Goal: Task Accomplishment & Management: Complete application form

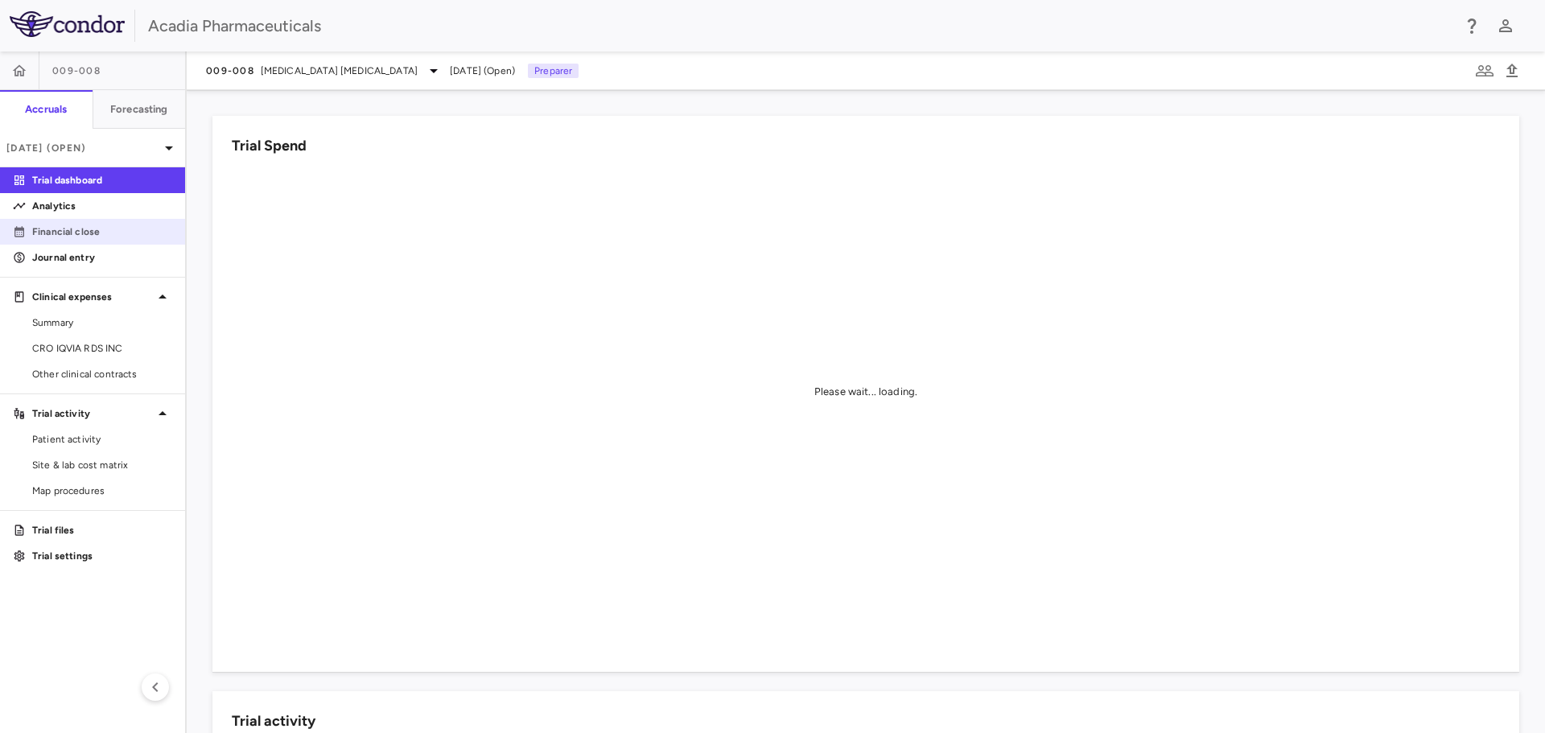
click at [108, 226] on p "Financial close" at bounding box center [102, 231] width 140 height 14
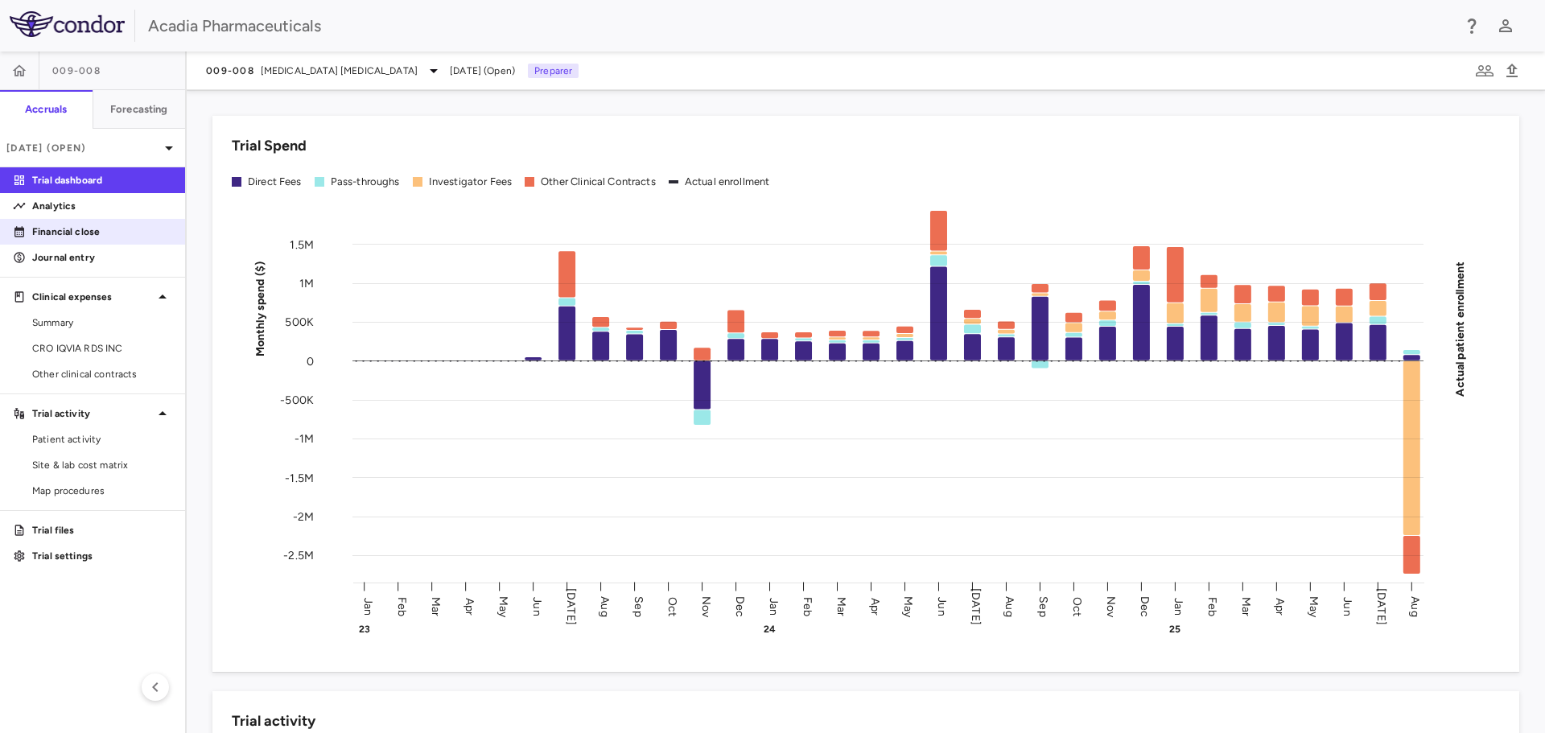
click at [89, 222] on link "Financial close" at bounding box center [92, 232] width 185 height 24
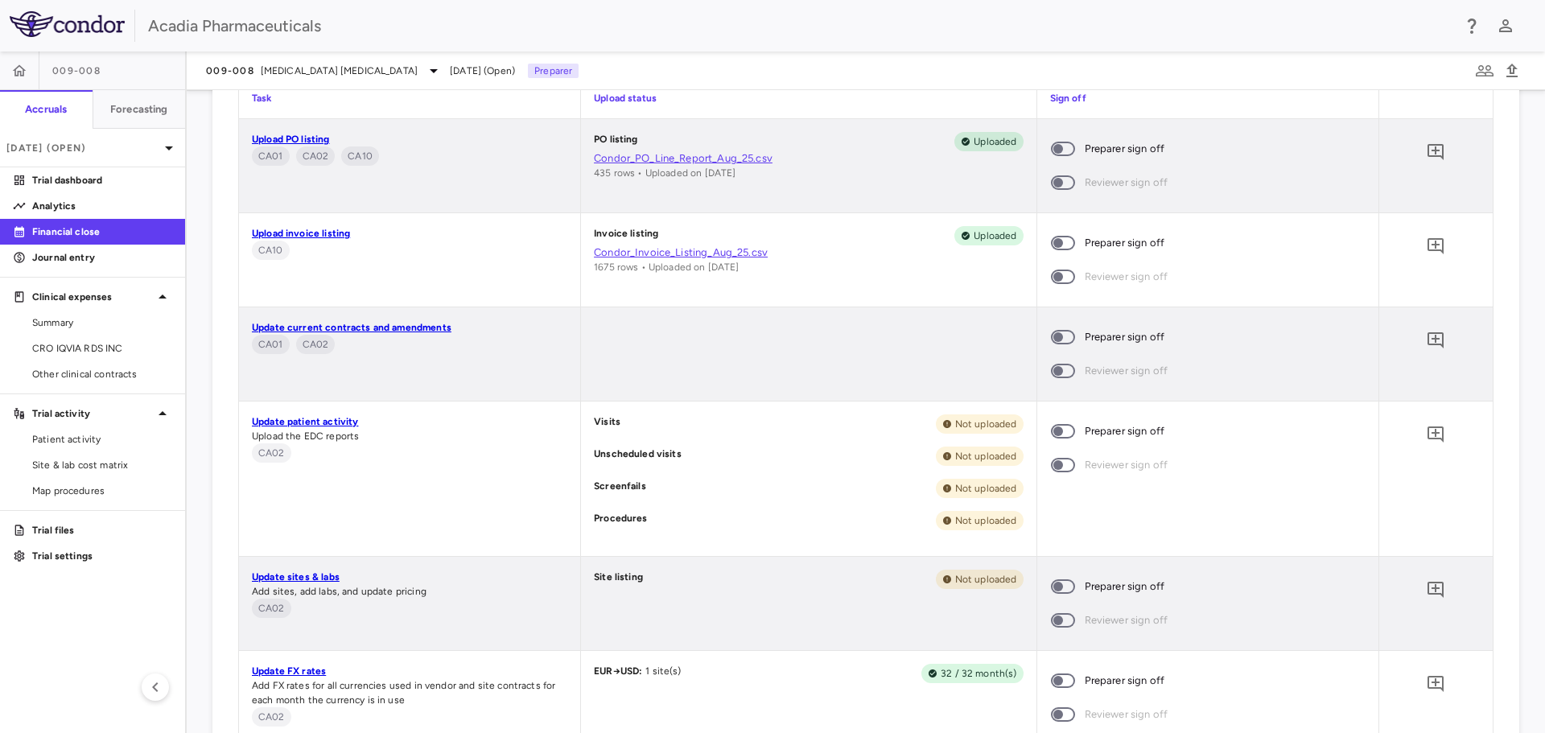
scroll to position [805, 0]
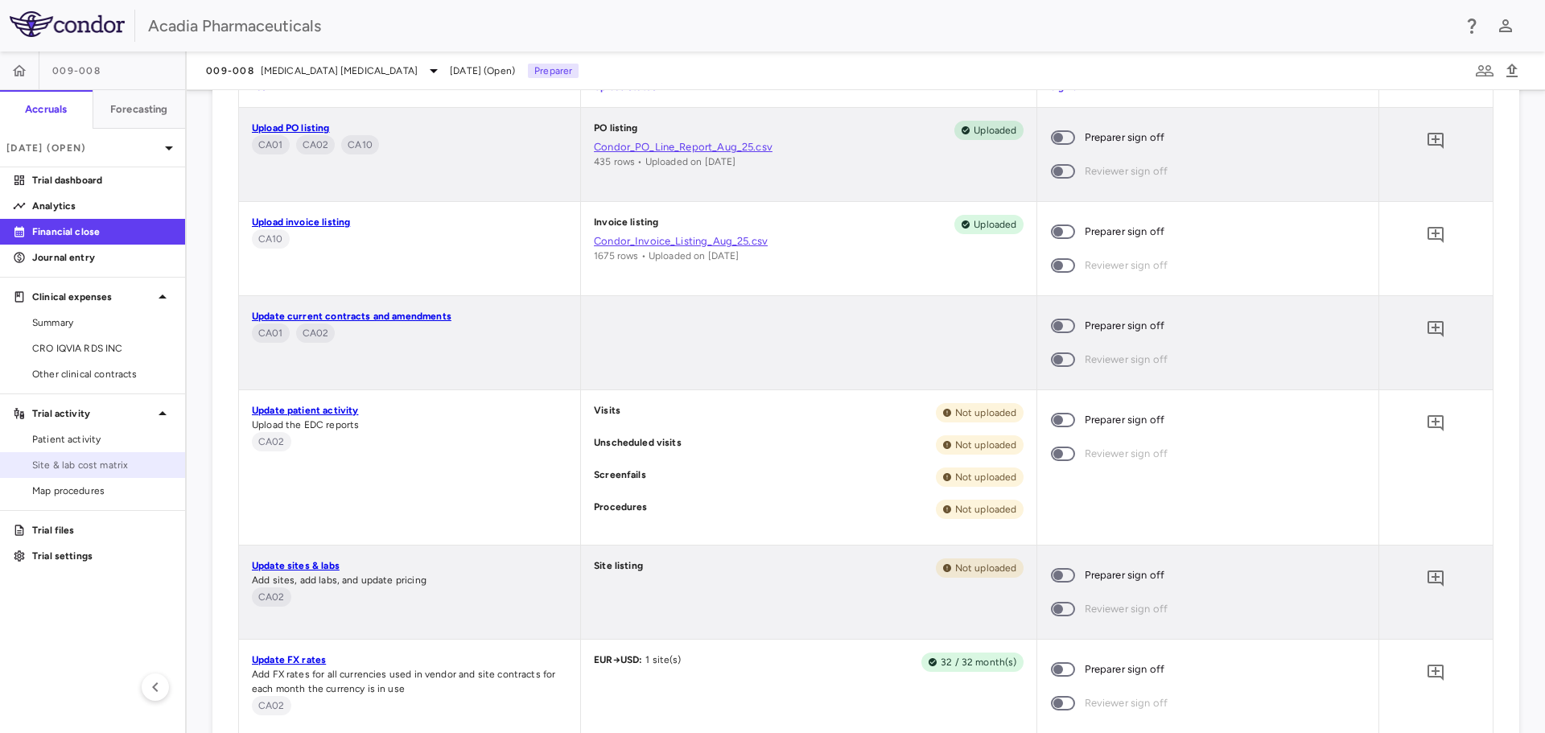
click at [71, 472] on link "Site & lab cost matrix" at bounding box center [92, 465] width 185 height 24
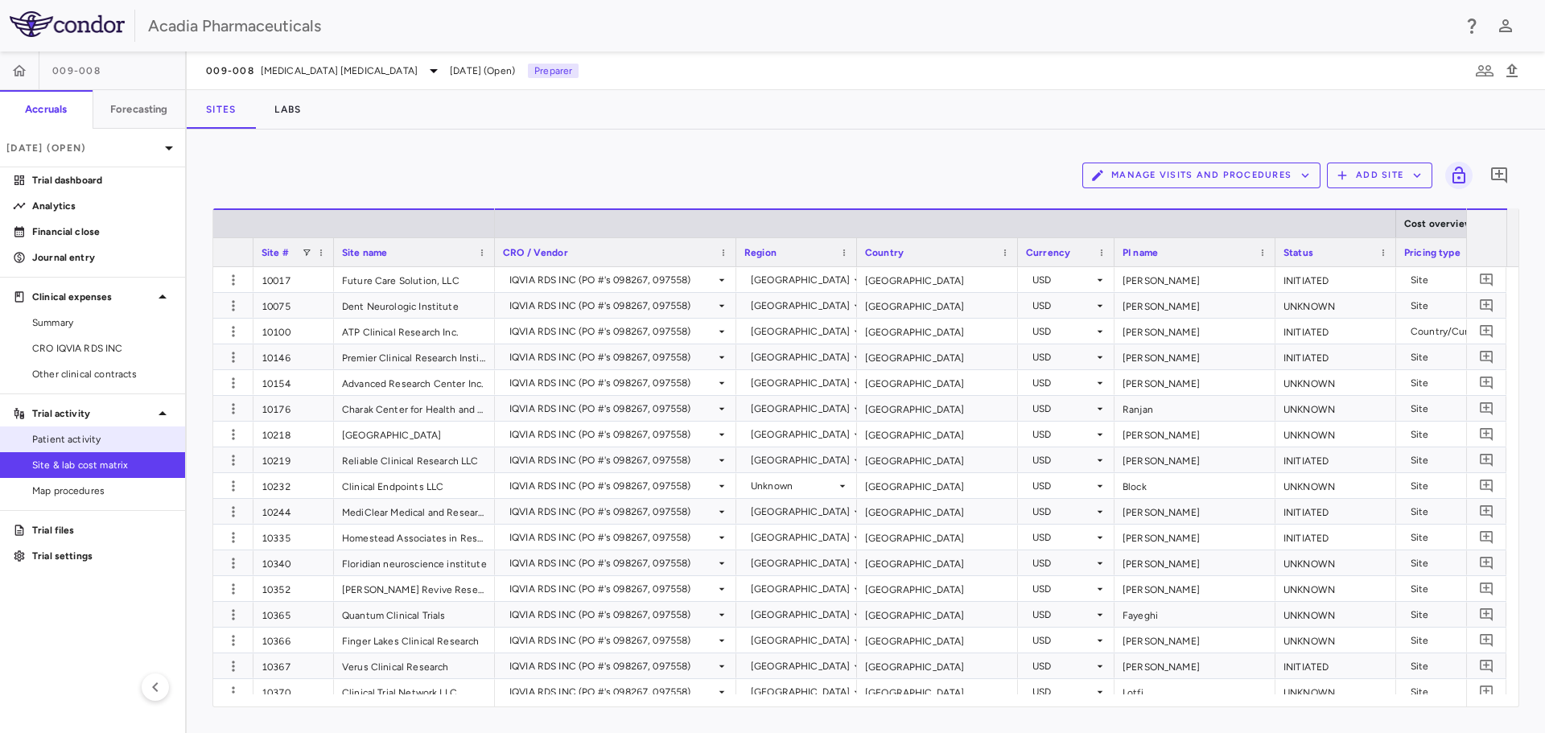
click at [130, 444] on span "Patient activity" at bounding box center [102, 439] width 140 height 14
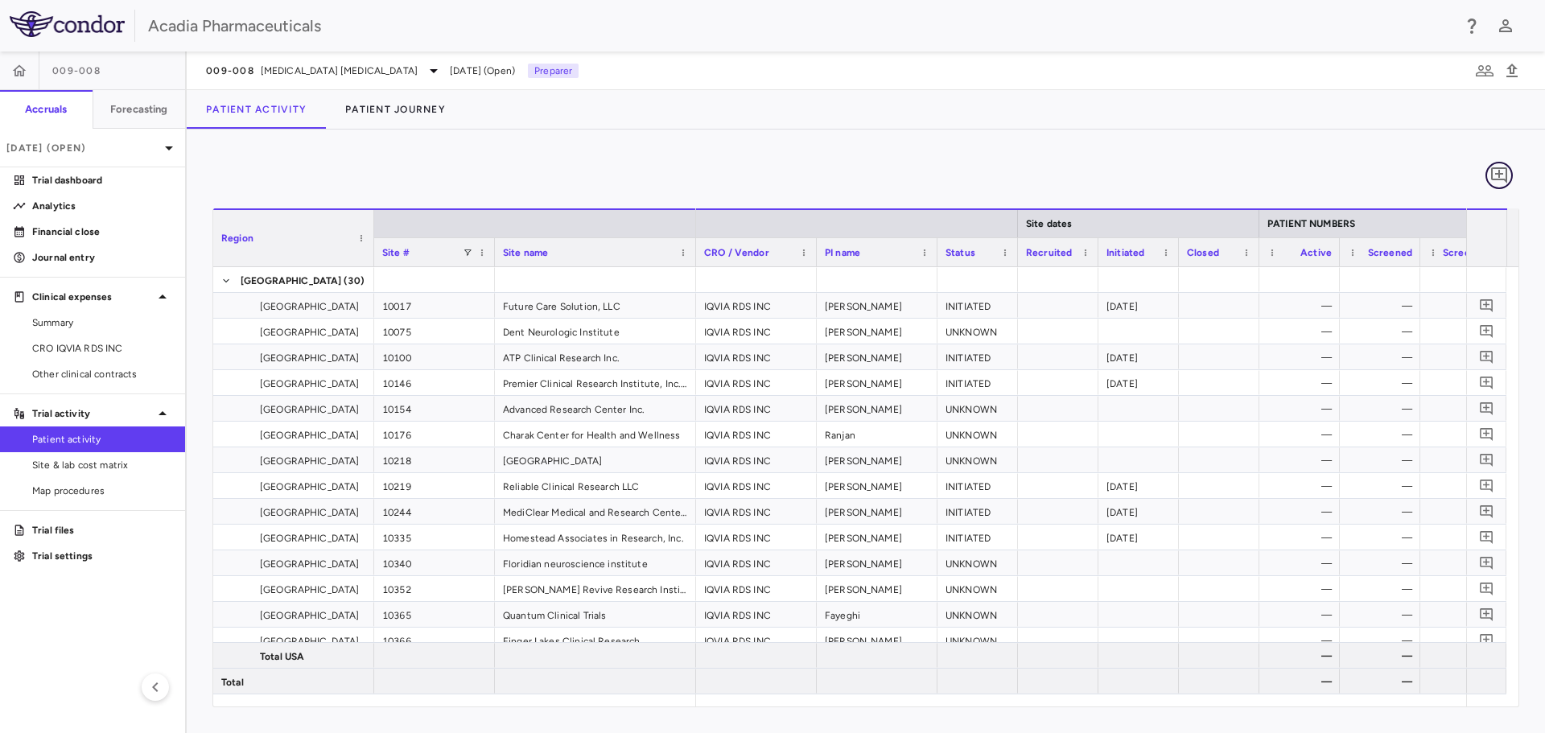
click at [1493, 175] on icon "Add comment" at bounding box center [1499, 175] width 16 height 16
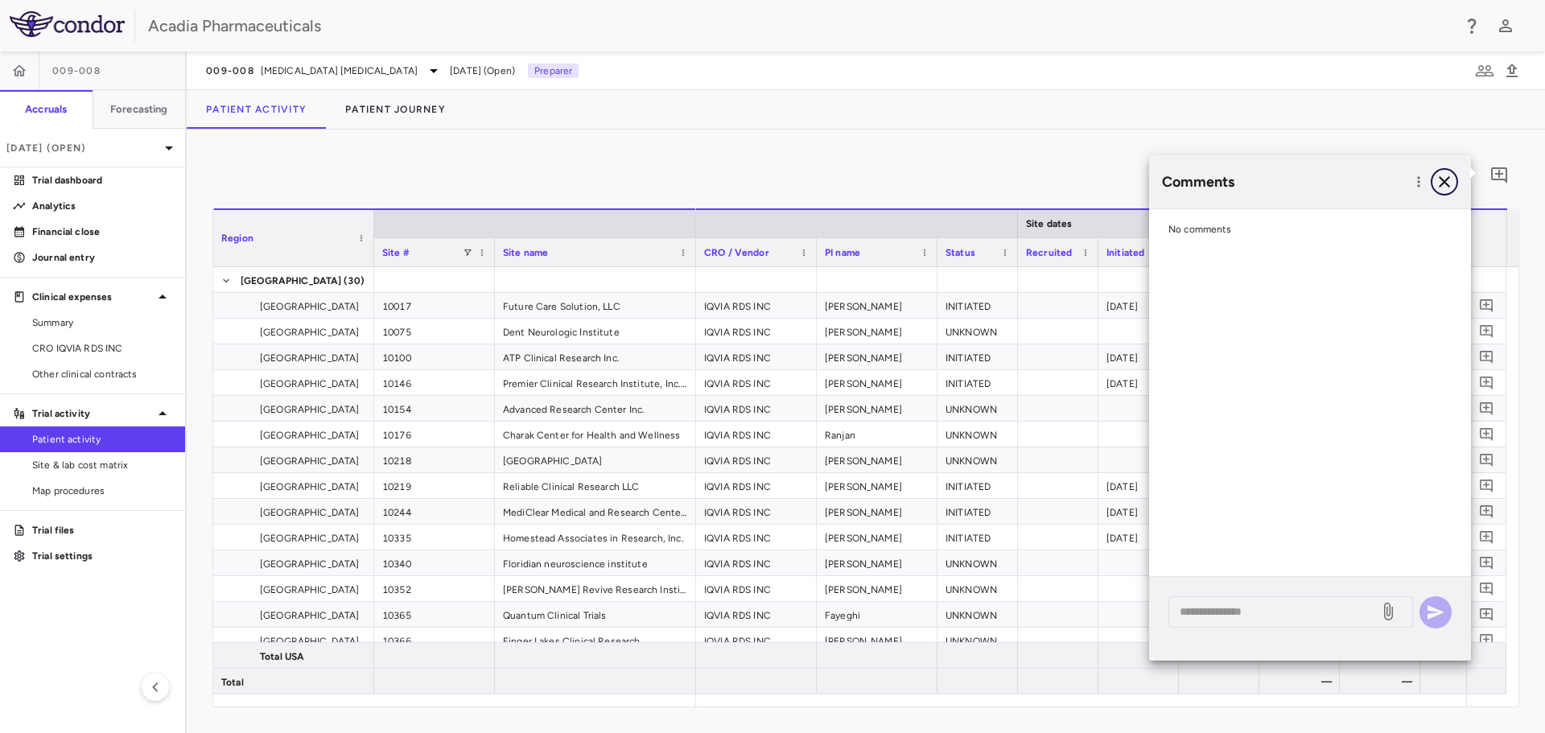
click at [1436, 183] on icon "button" at bounding box center [1444, 181] width 19 height 19
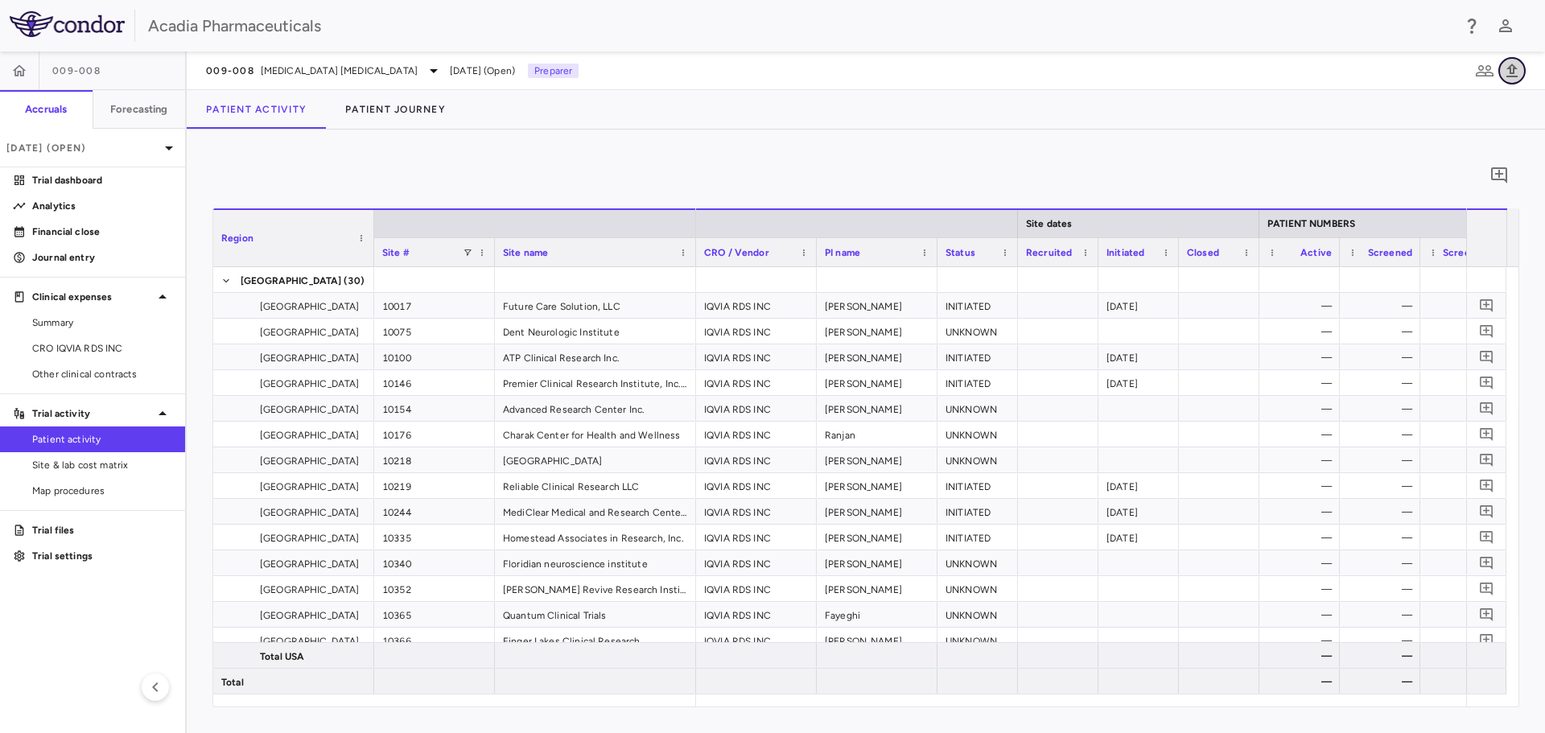
click at [1507, 74] on icon "button" at bounding box center [1511, 70] width 19 height 19
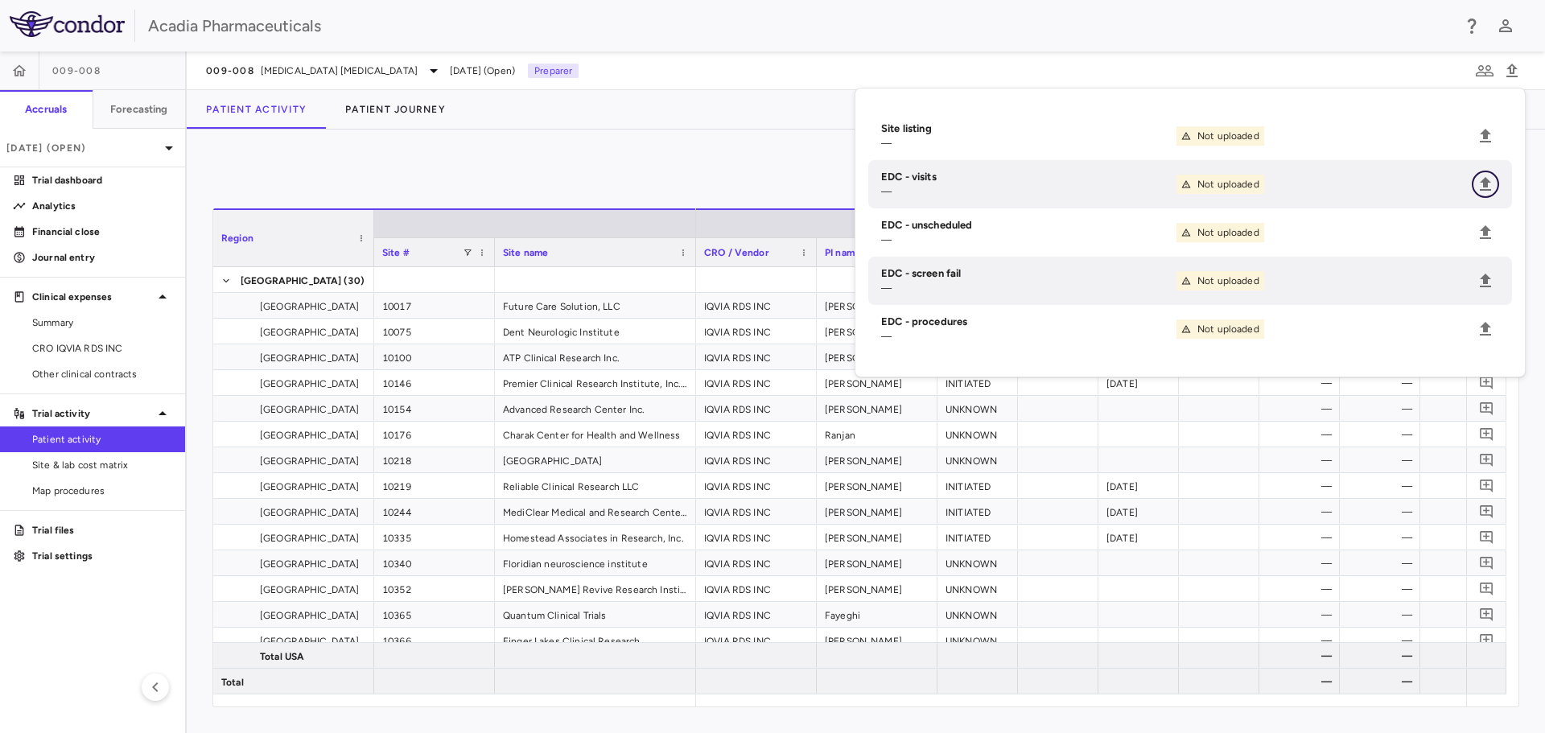
click at [1490, 179] on icon "Upload" at bounding box center [1485, 184] width 19 height 19
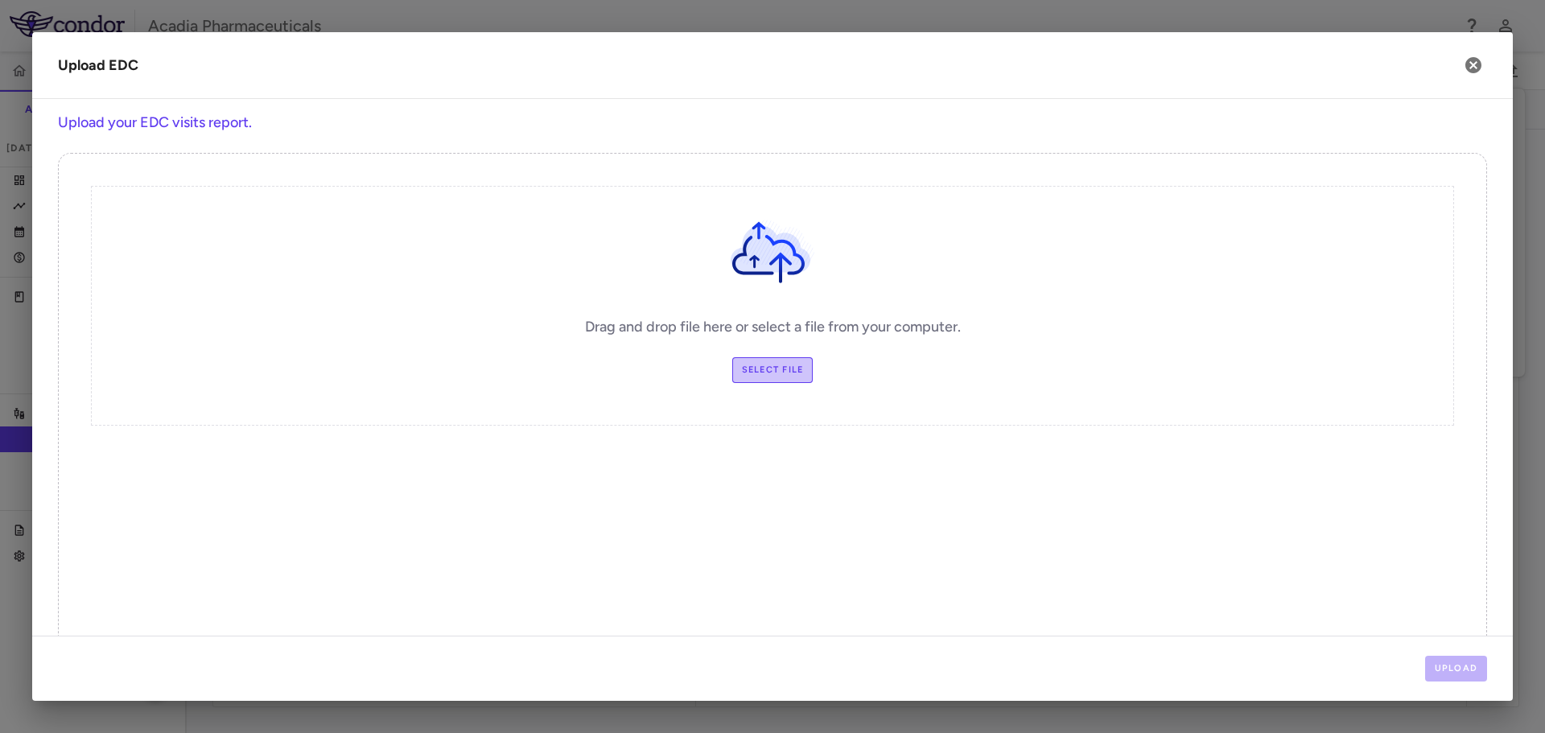
click at [763, 377] on label "Select file" at bounding box center [772, 370] width 81 height 26
click at [0, 0] on input "Select file" at bounding box center [0, 0] width 0 height 0
click at [1456, 666] on button "Upload" at bounding box center [1456, 669] width 63 height 26
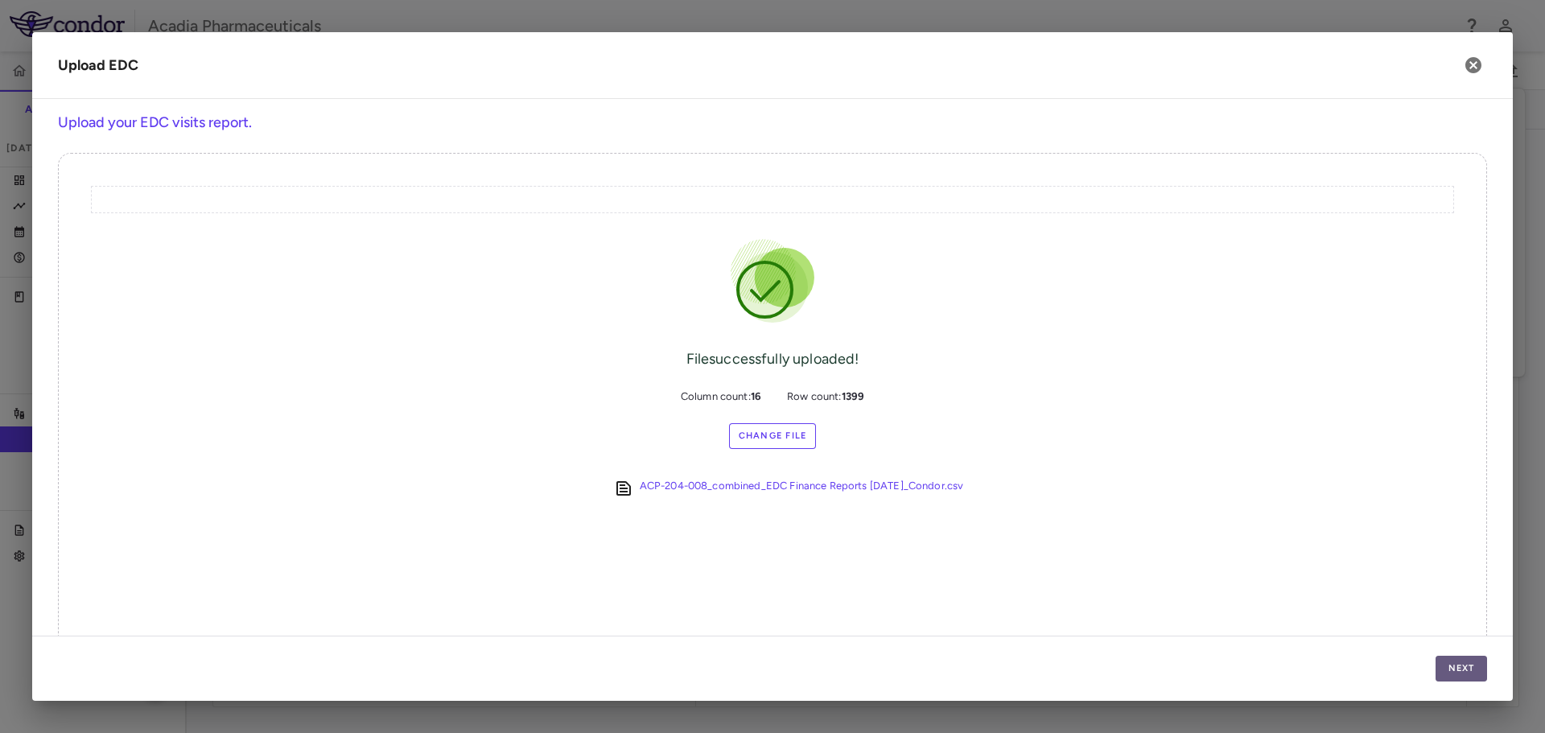
click at [1472, 669] on button "Next" at bounding box center [1460, 669] width 51 height 26
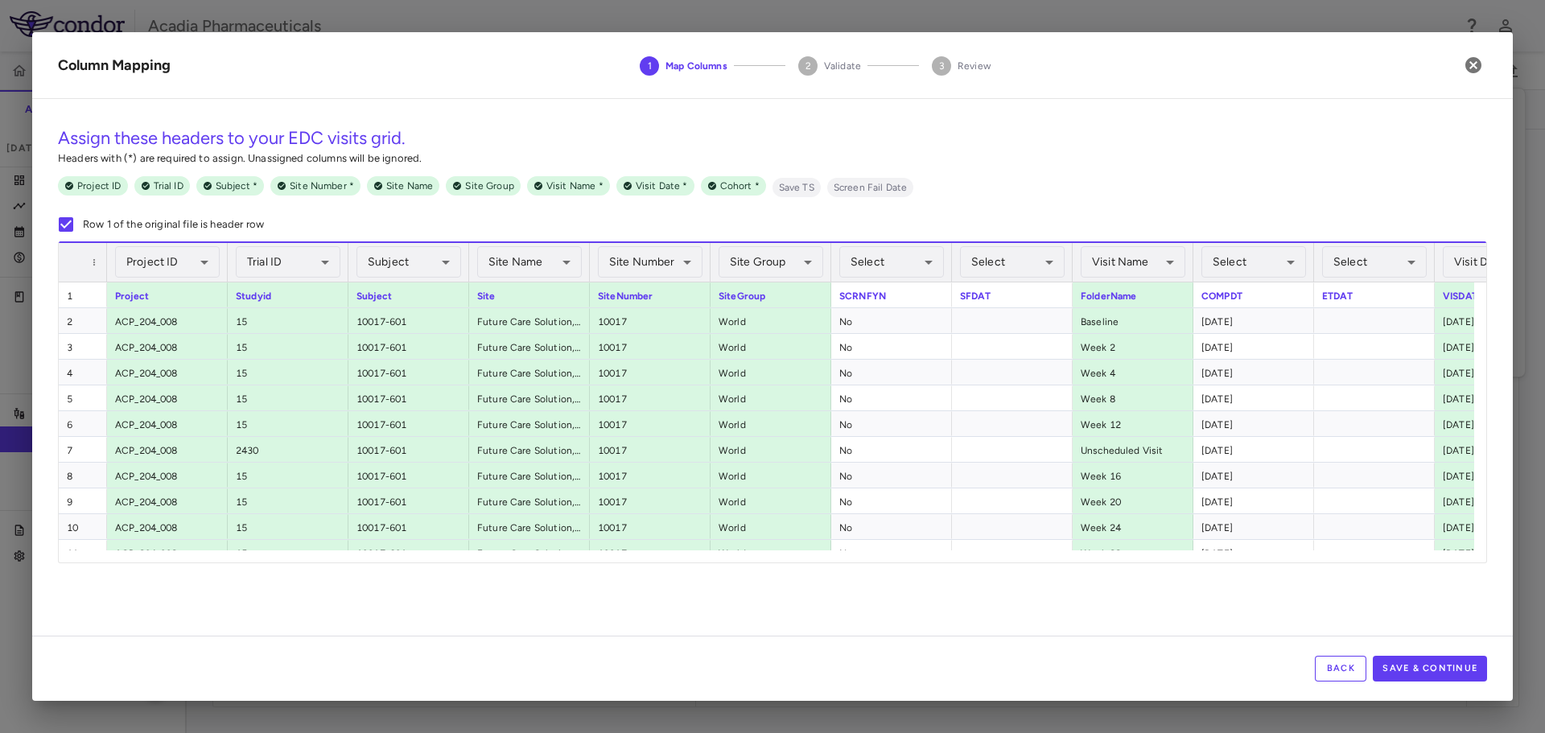
click at [224, 248] on div at bounding box center [227, 262] width 6 height 39
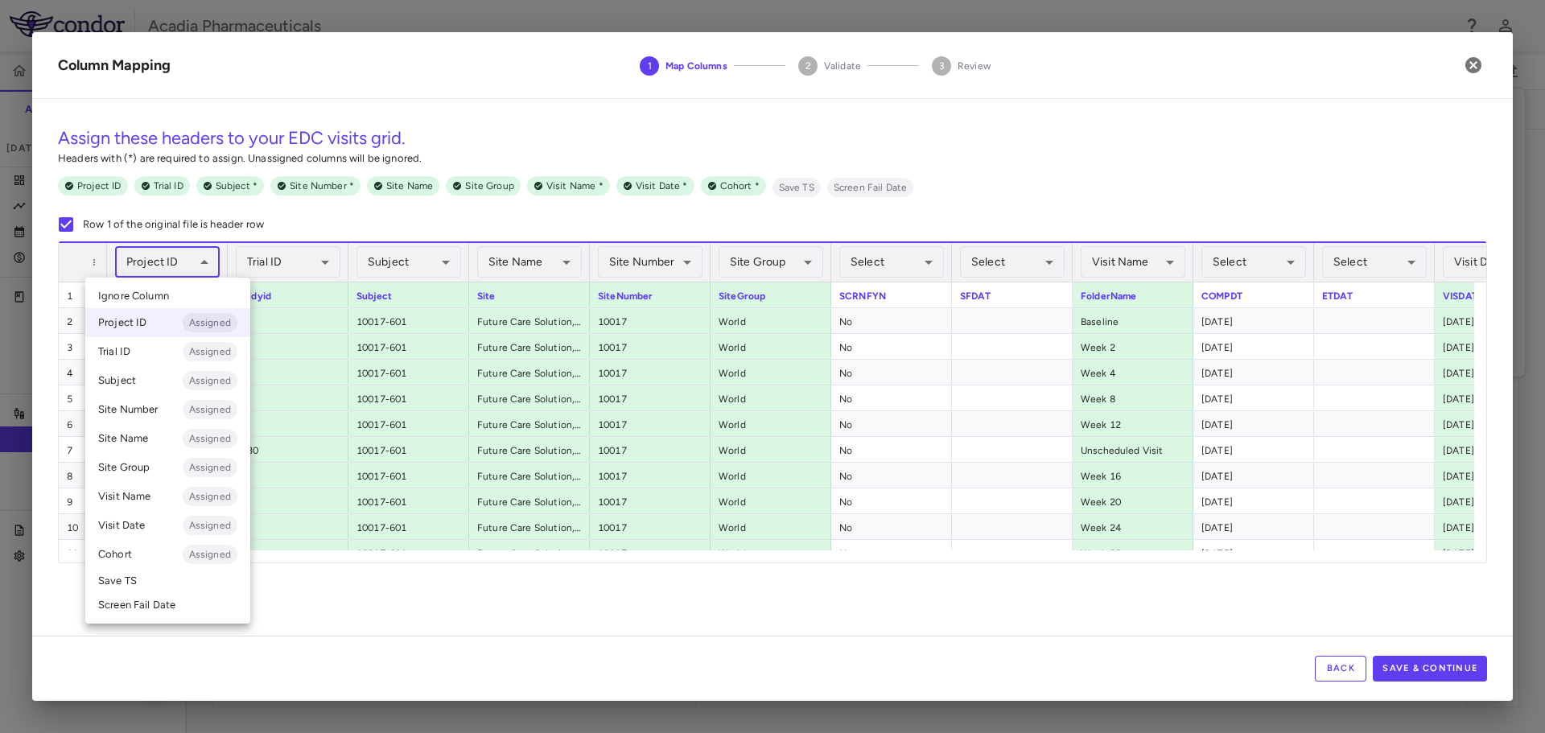
click at [211, 264] on body "Skip to sidebar Skip to main content Acadia Pharmaceuticals 009-008 Accruals Fo…" at bounding box center [772, 366] width 1545 height 733
click at [148, 345] on li "Trial ID Assigned" at bounding box center [167, 351] width 165 height 29
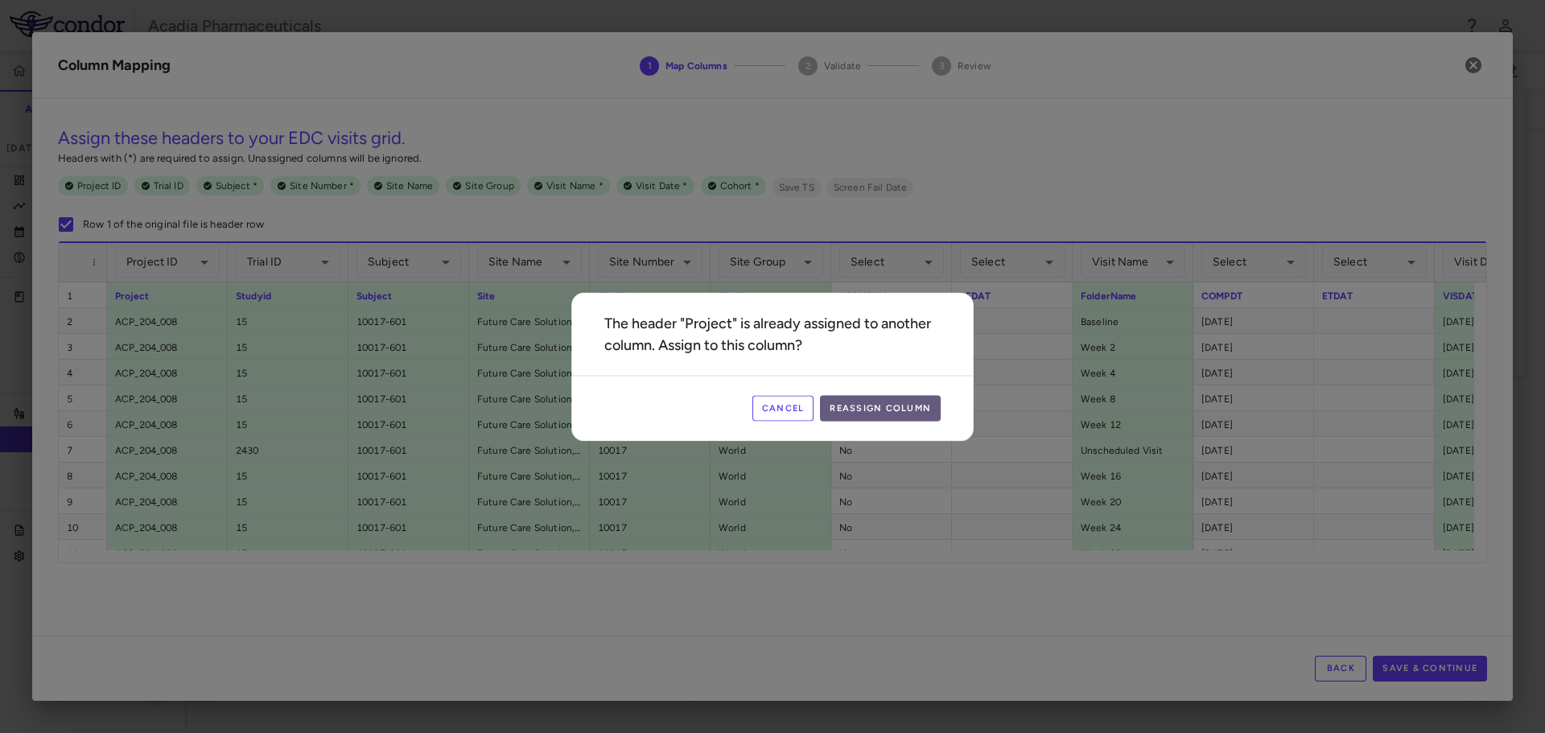
click at [843, 397] on button "Reassign Column" at bounding box center [880, 408] width 121 height 26
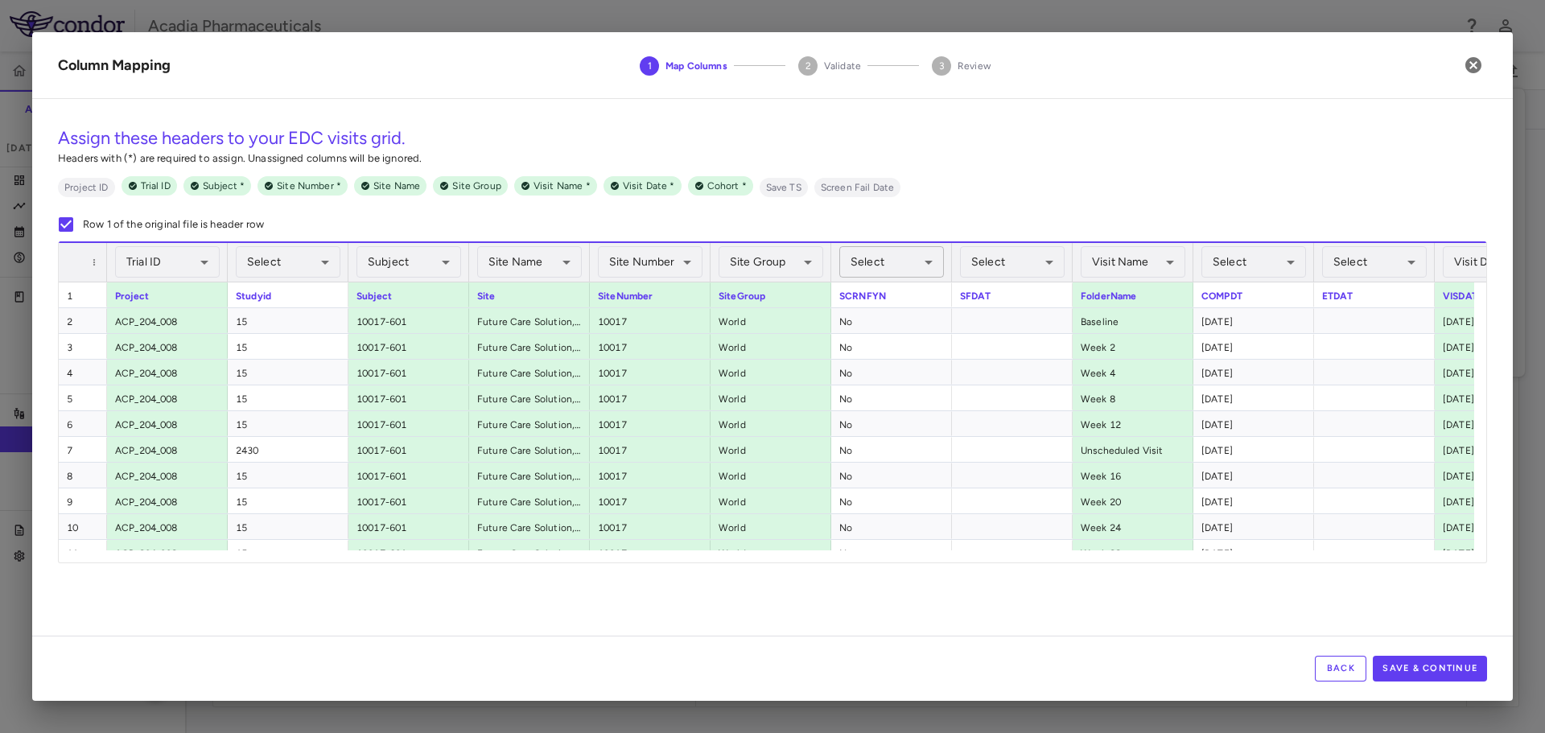
click at [936, 257] on body "Skip to sidebar Skip to main content Acadia Pharmaceuticals 009-008 Accruals Fo…" at bounding box center [772, 366] width 1545 height 733
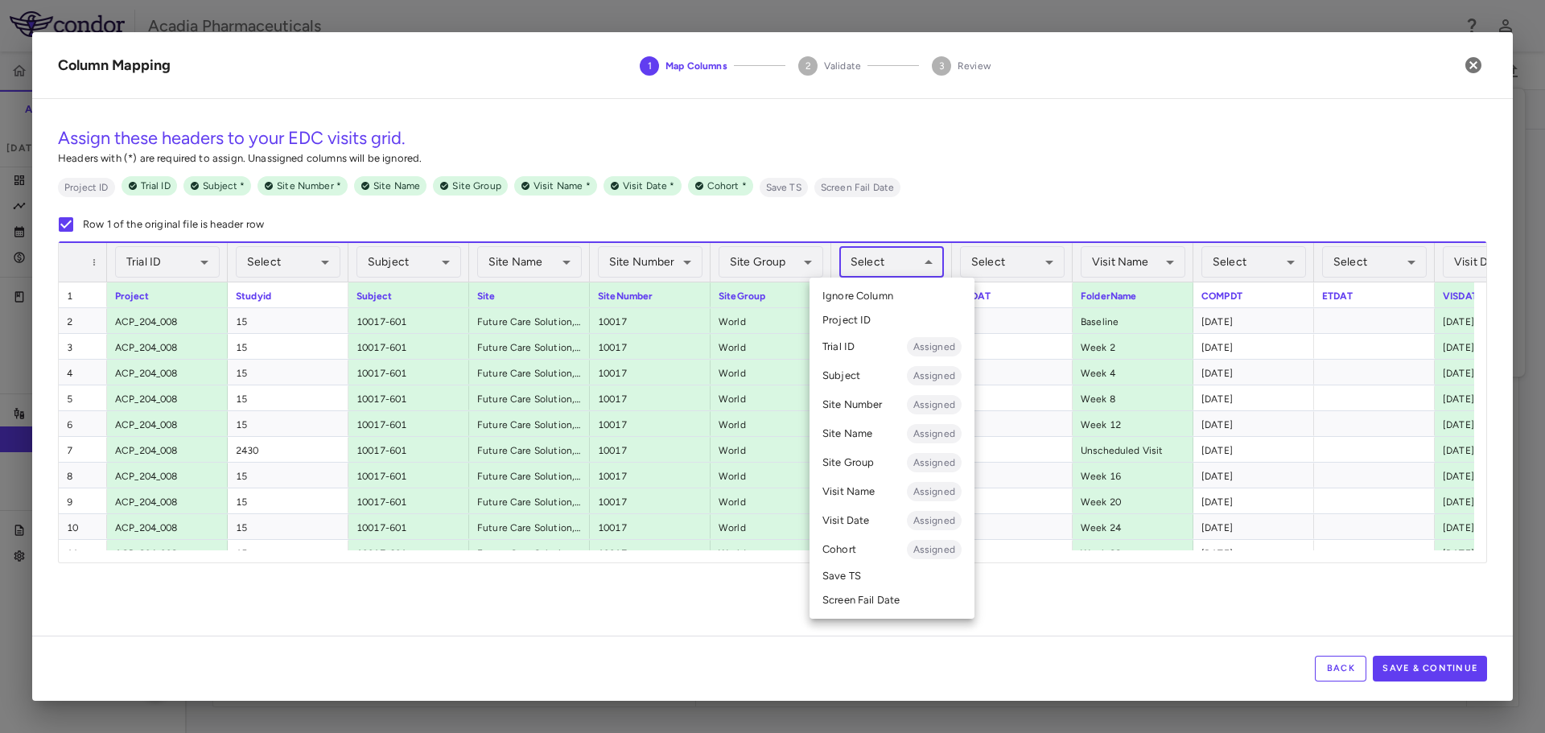
click at [887, 604] on li "Screen Fail Date" at bounding box center [891, 600] width 165 height 24
click at [929, 257] on body "Skip to sidebar Skip to main content Acadia Pharmaceuticals 009-008 Accruals Fo…" at bounding box center [772, 366] width 1545 height 733
click at [1018, 265] on div at bounding box center [772, 366] width 1545 height 733
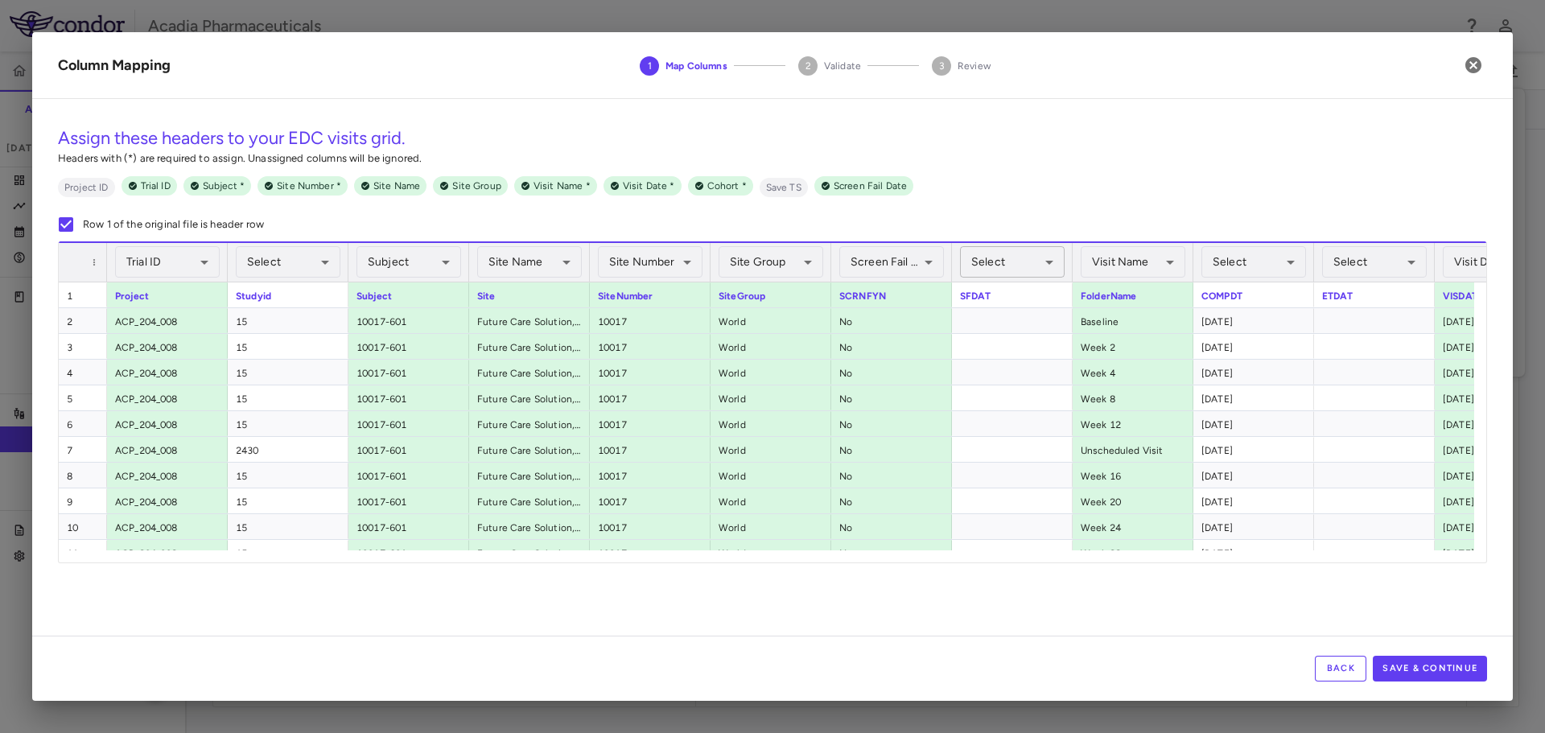
click at [1056, 267] on body "Skip to sidebar Skip to main content Acadia Pharmaceuticals 009-008 Accruals Fo…" at bounding box center [772, 366] width 1545 height 733
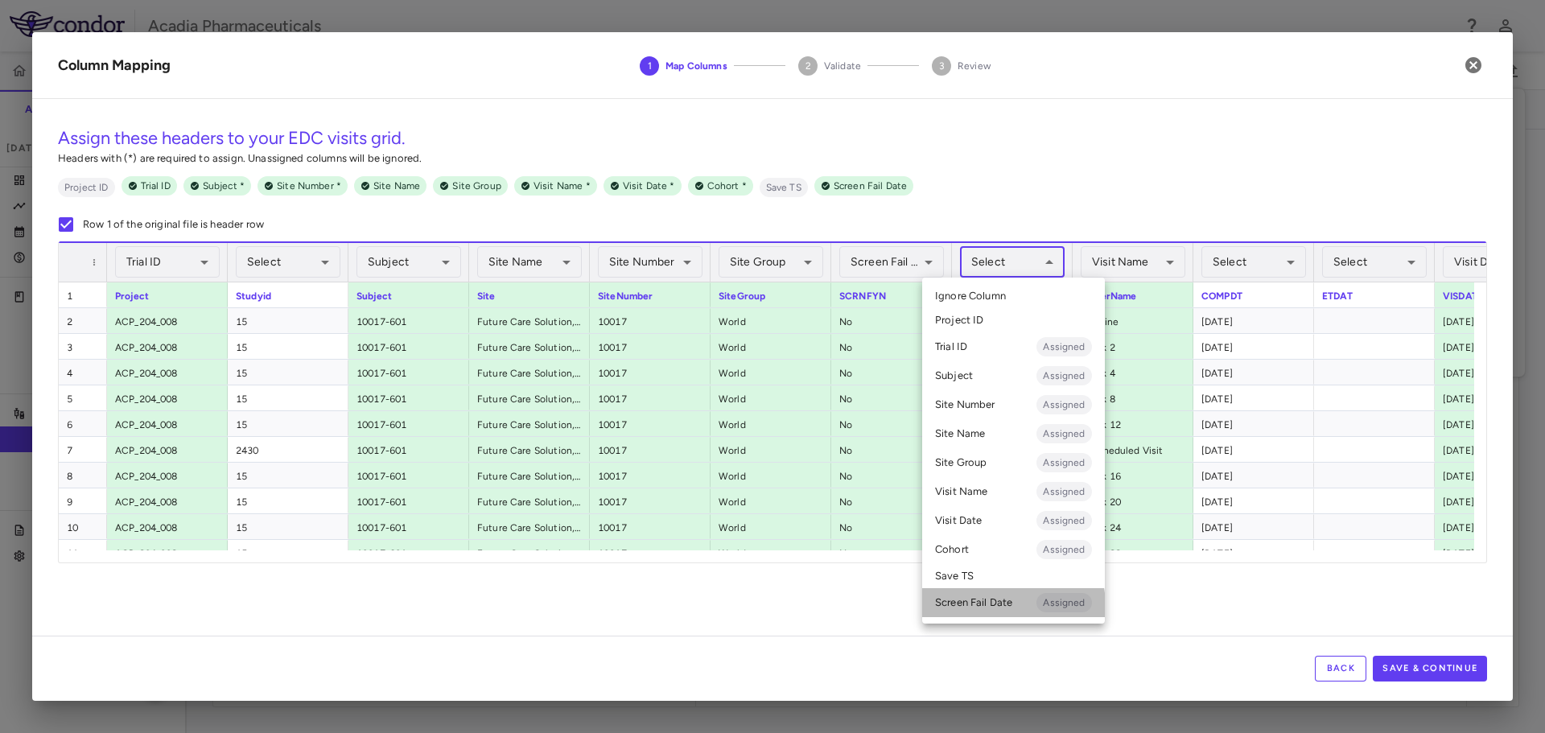
click at [987, 607] on li "Screen Fail Date Assigned" at bounding box center [1013, 602] width 183 height 29
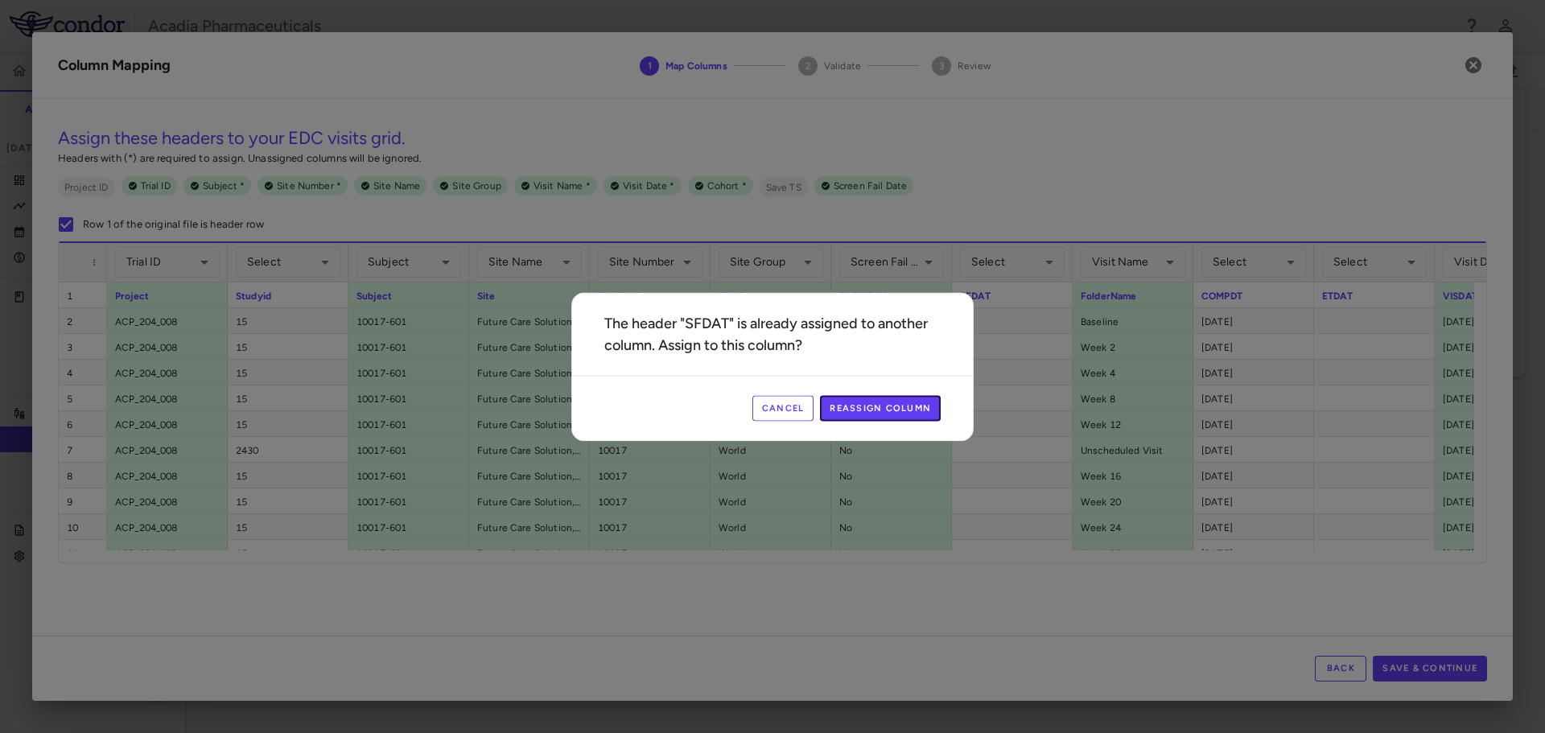
click at [852, 393] on div "Cancel Reassign Column" at bounding box center [772, 407] width 401 height 65
click at [919, 406] on button "Reassign Column" at bounding box center [880, 408] width 121 height 26
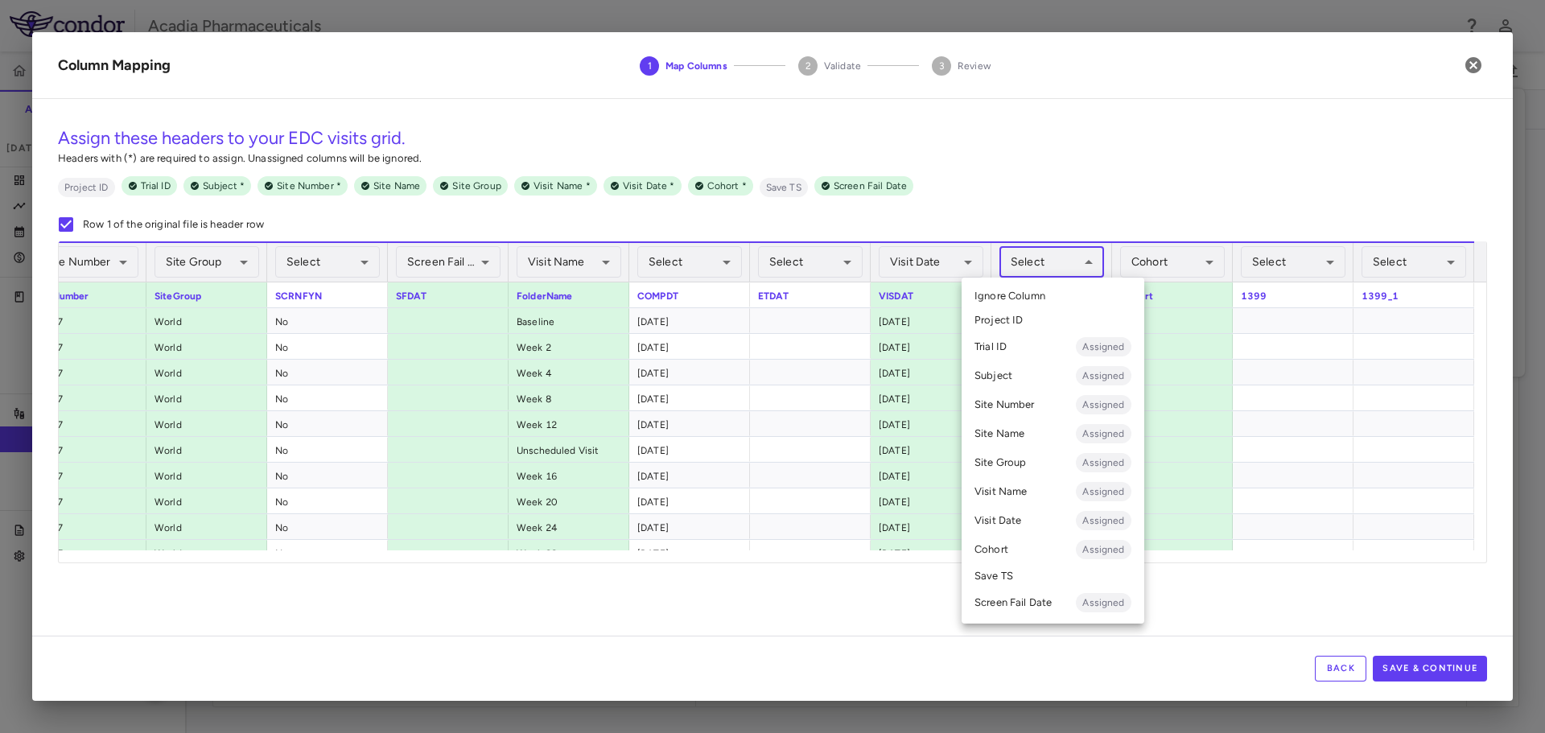
click at [1088, 259] on body "Skip to sidebar Skip to main content Acadia Pharmaceuticals 009-008 Accruals Fo…" at bounding box center [772, 366] width 1545 height 733
click at [1040, 517] on li "Visit Date Assigned" at bounding box center [1052, 520] width 183 height 29
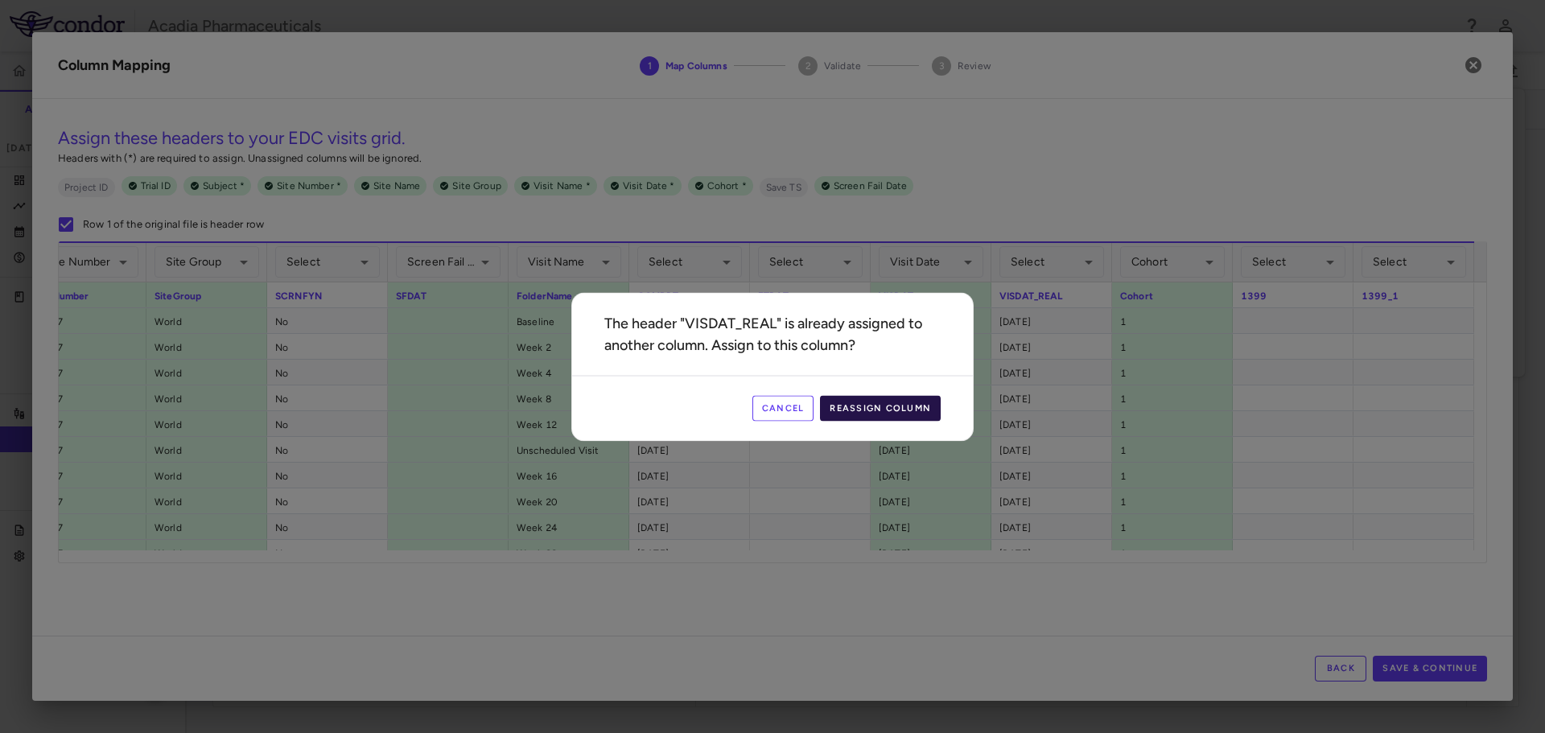
click at [872, 411] on button "Reassign Column" at bounding box center [880, 408] width 121 height 26
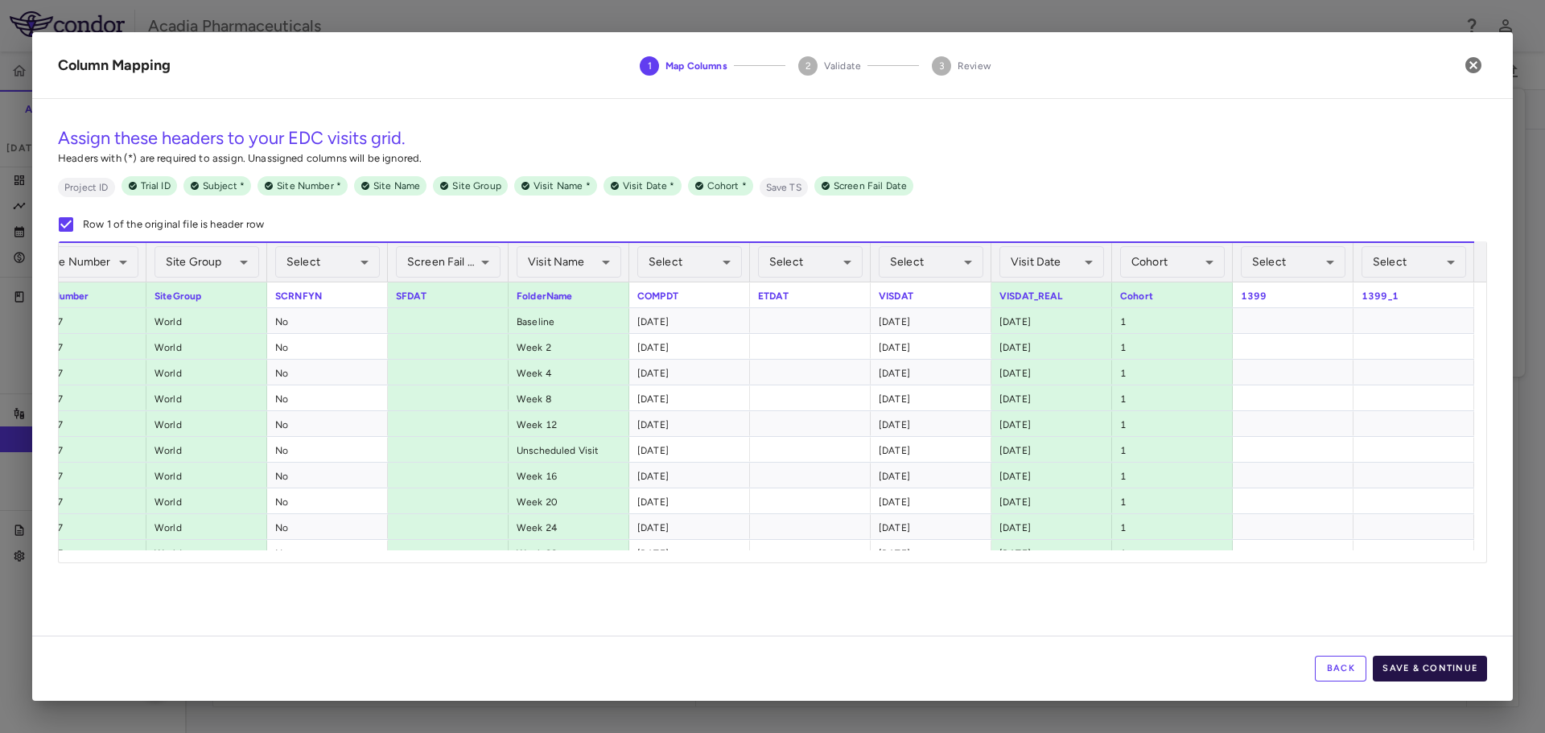
click at [1420, 669] on button "Save & Continue" at bounding box center [1430, 669] width 114 height 26
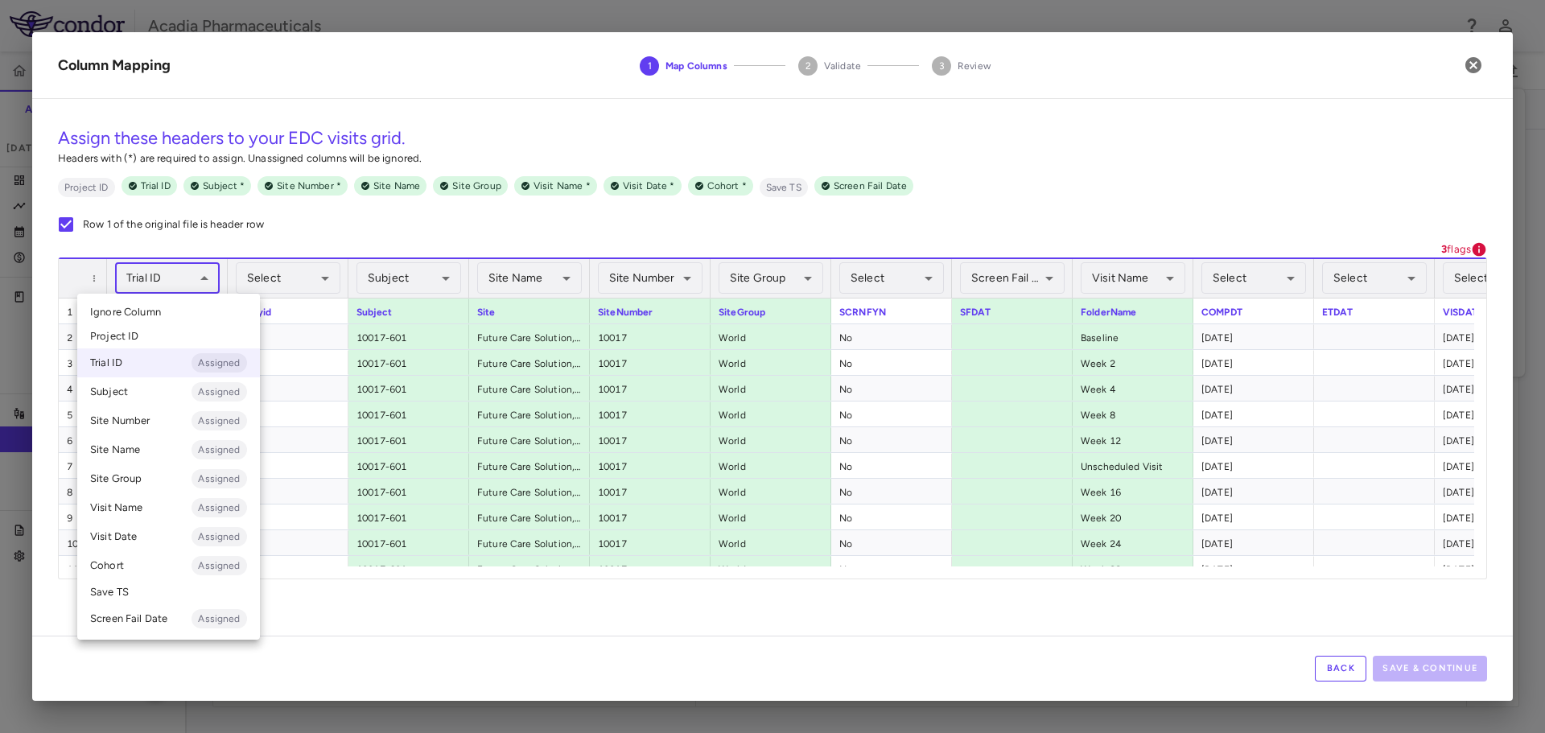
click at [166, 277] on body "Skip to sidebar Skip to main content Acadia Pharmaceuticals 009-008 Accruals Fo…" at bounding box center [772, 366] width 1545 height 733
click at [151, 356] on li "Trial ID Assigned" at bounding box center [168, 362] width 183 height 29
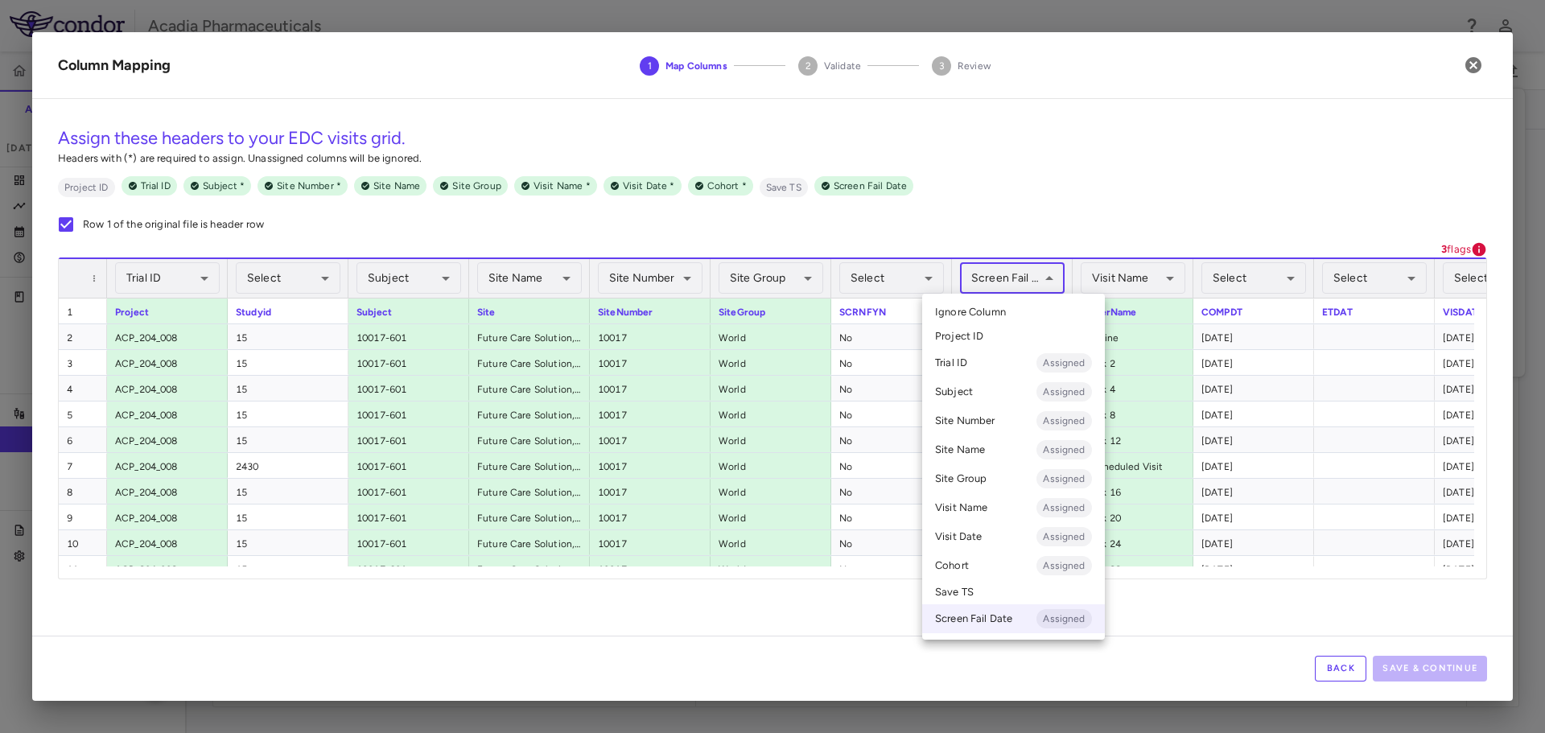
click at [1056, 271] on body "Skip to sidebar Skip to main content Acadia Pharmaceuticals 009-008 Accruals Fo…" at bounding box center [772, 366] width 1545 height 733
click at [994, 615] on li "Screen Fail Date Assigned" at bounding box center [1013, 618] width 183 height 29
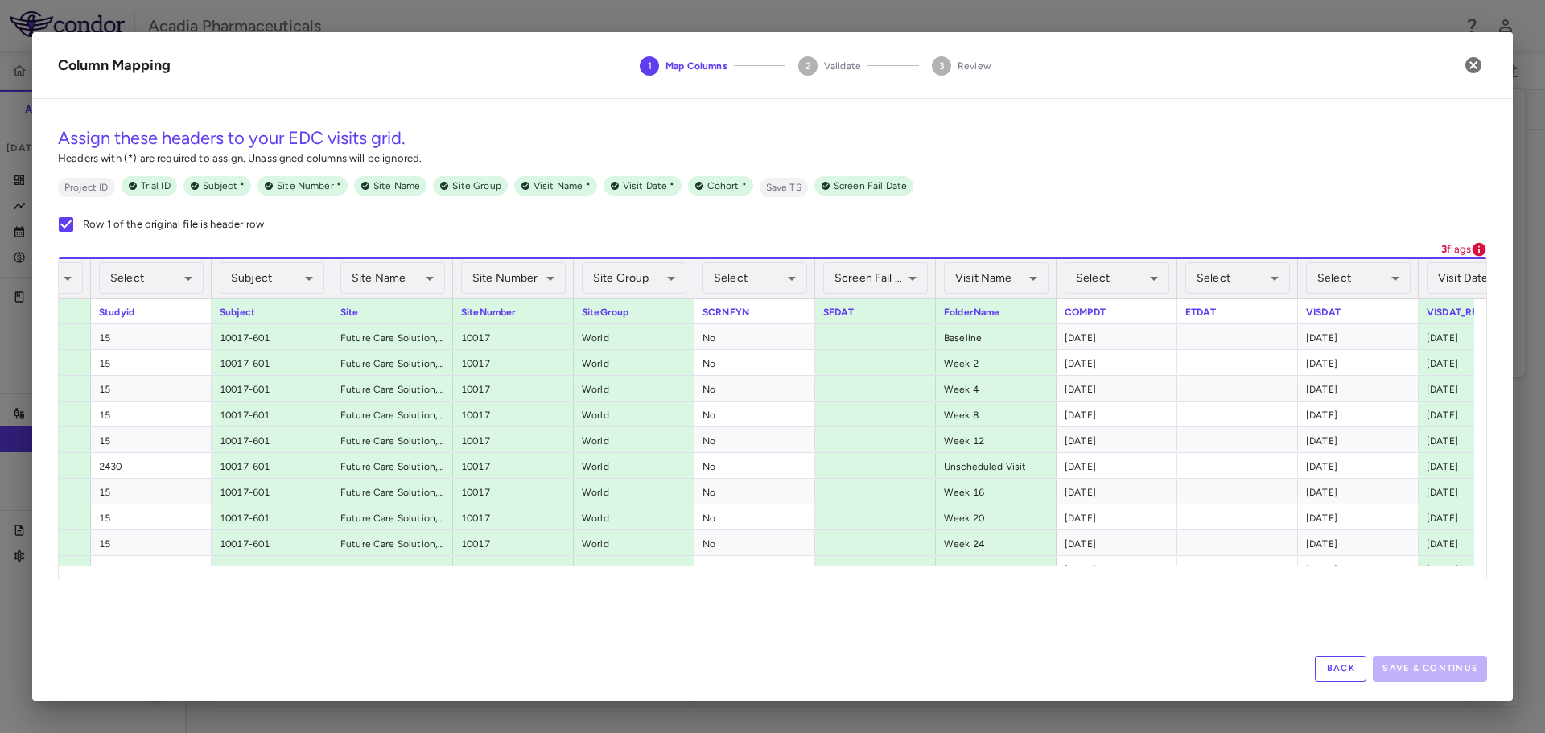
scroll to position [0, 228]
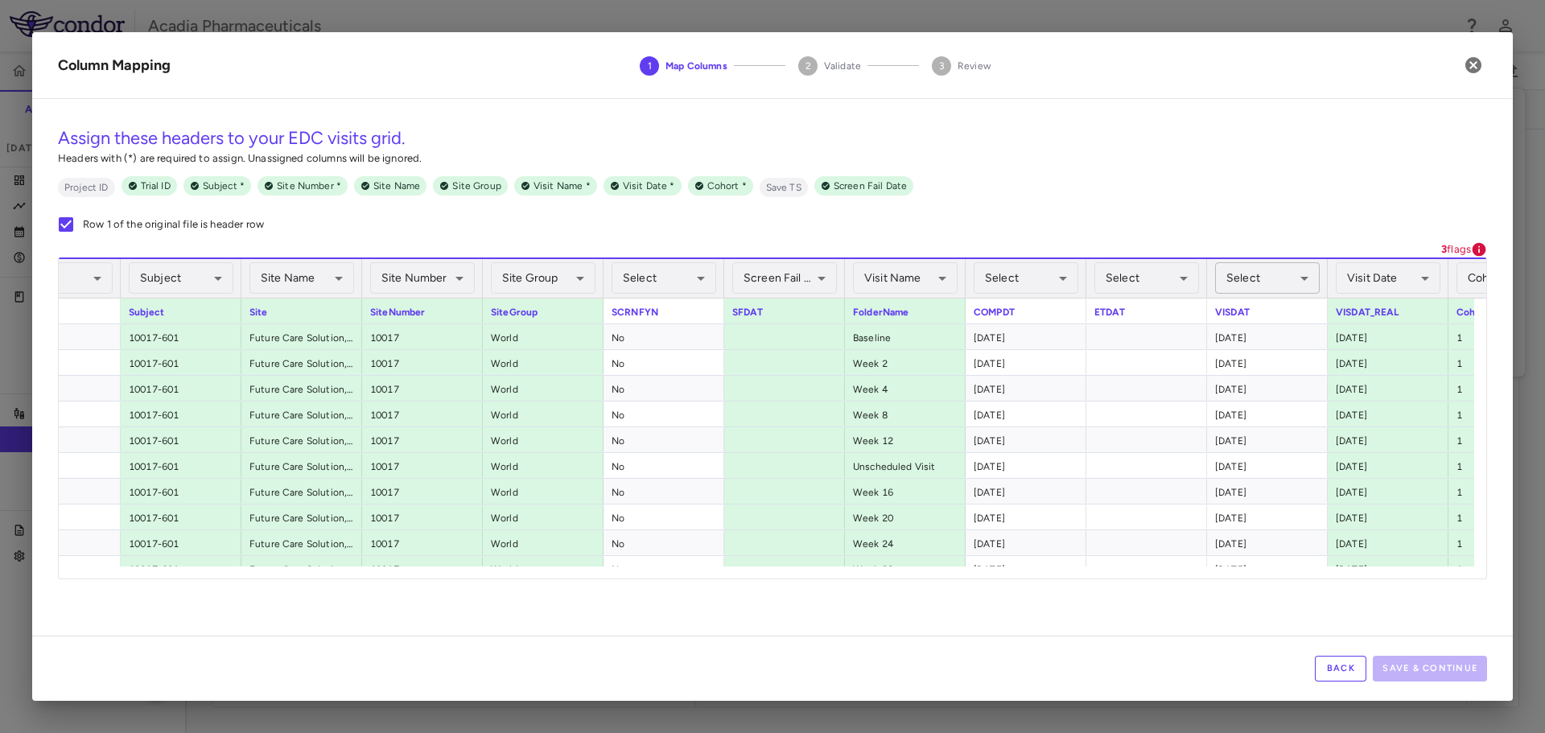
click at [1301, 288] on body "Skip to sidebar Skip to main content Acadia Pharmaceuticals 009-008 Accruals Fo…" at bounding box center [772, 366] width 1545 height 733
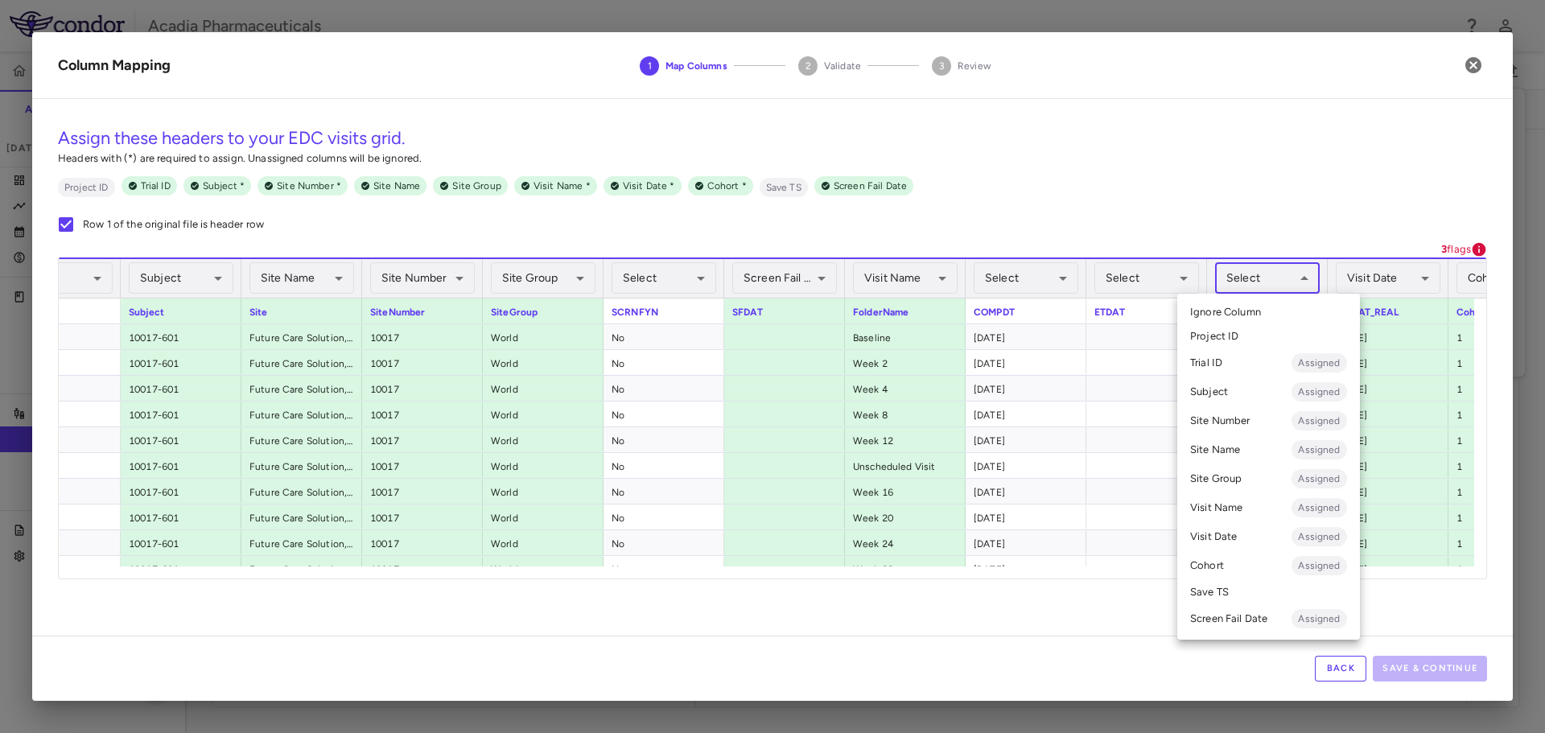
click at [1350, 187] on div at bounding box center [772, 366] width 1545 height 733
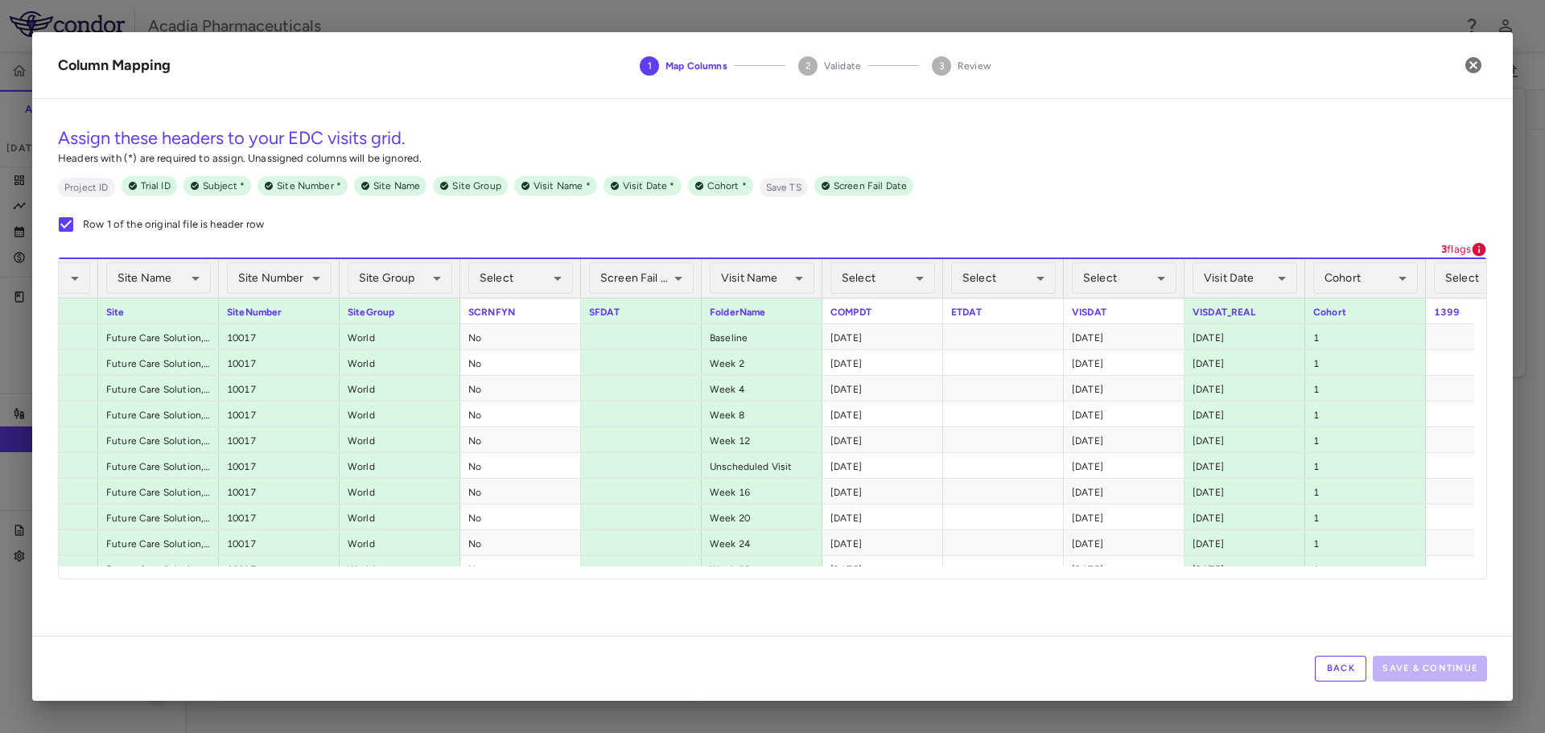
scroll to position [0, 476]
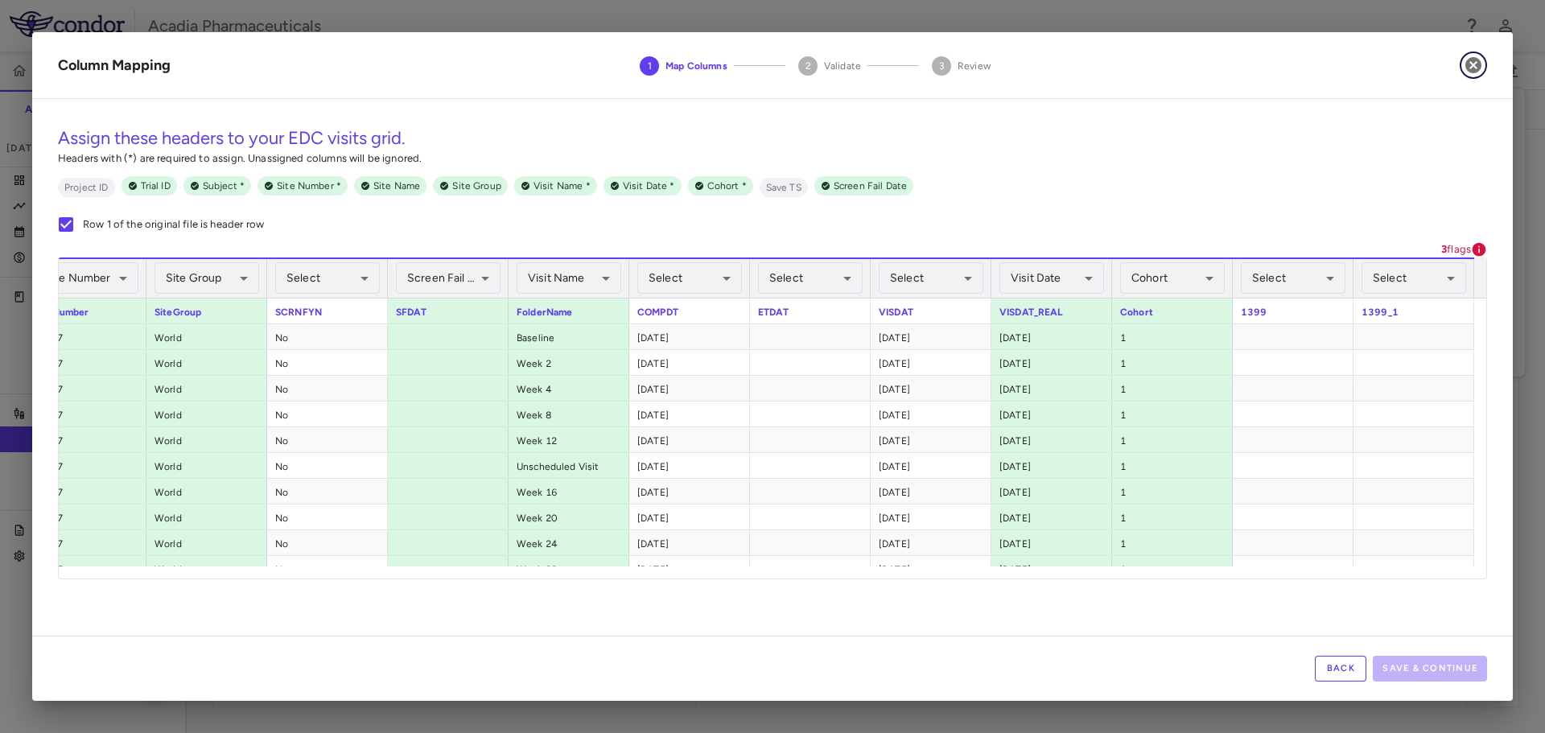
click at [1475, 66] on icon "button" at bounding box center [1473, 65] width 19 height 19
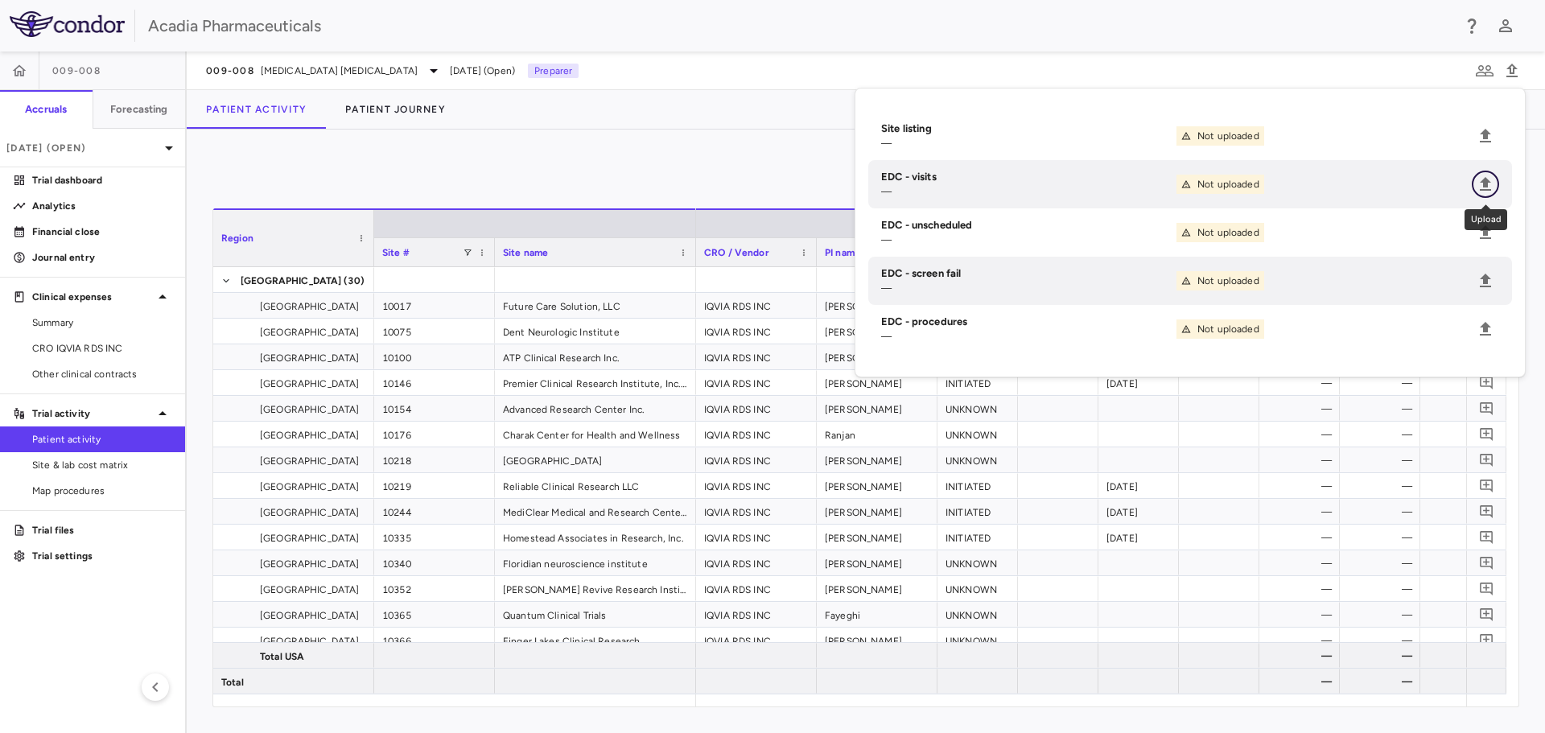
click at [1494, 179] on icon "Upload" at bounding box center [1485, 184] width 19 height 19
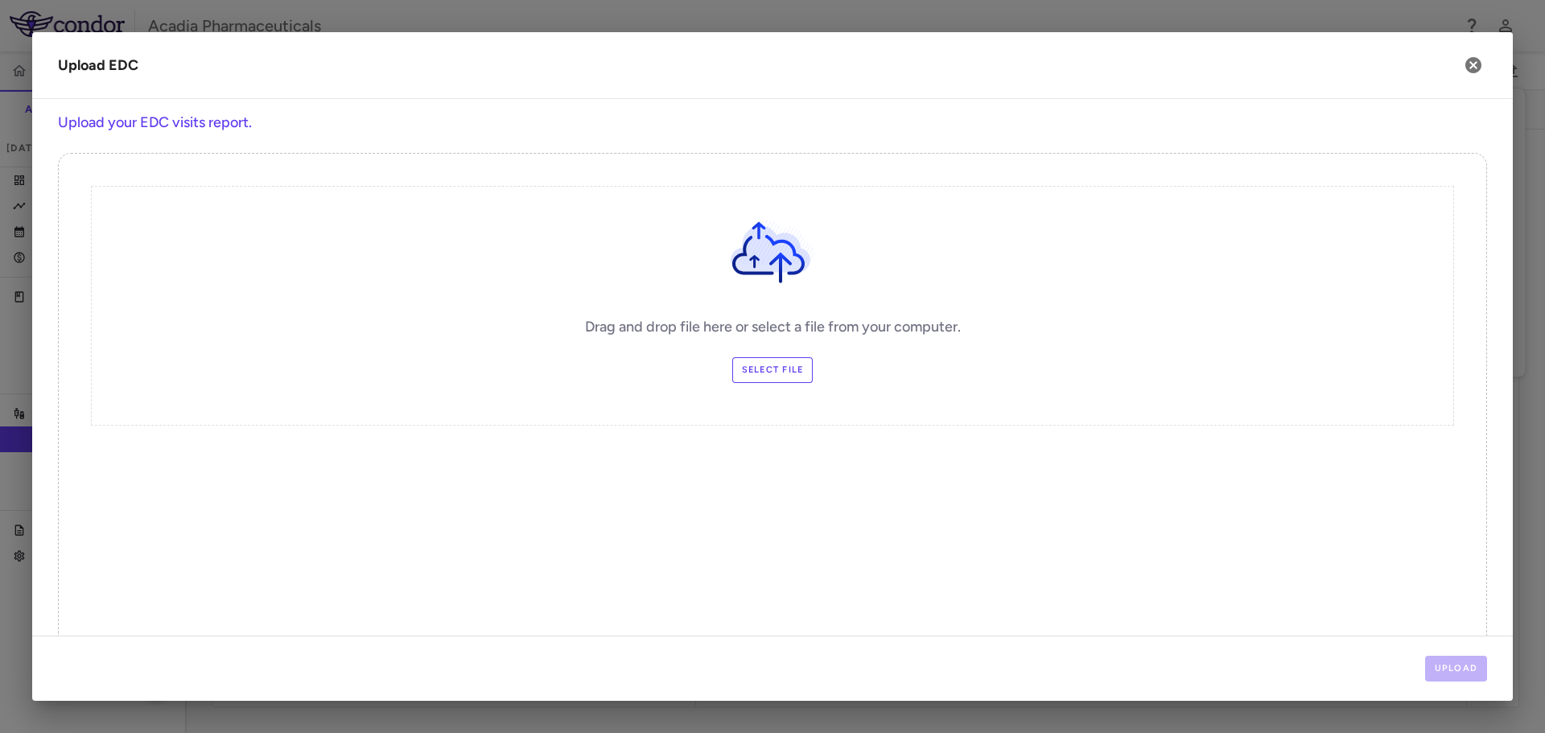
click at [787, 360] on label "Select file" at bounding box center [772, 370] width 81 height 26
click at [0, 0] on input "Select file" at bounding box center [0, 0] width 0 height 0
click at [1433, 667] on button "Upload" at bounding box center [1456, 669] width 63 height 26
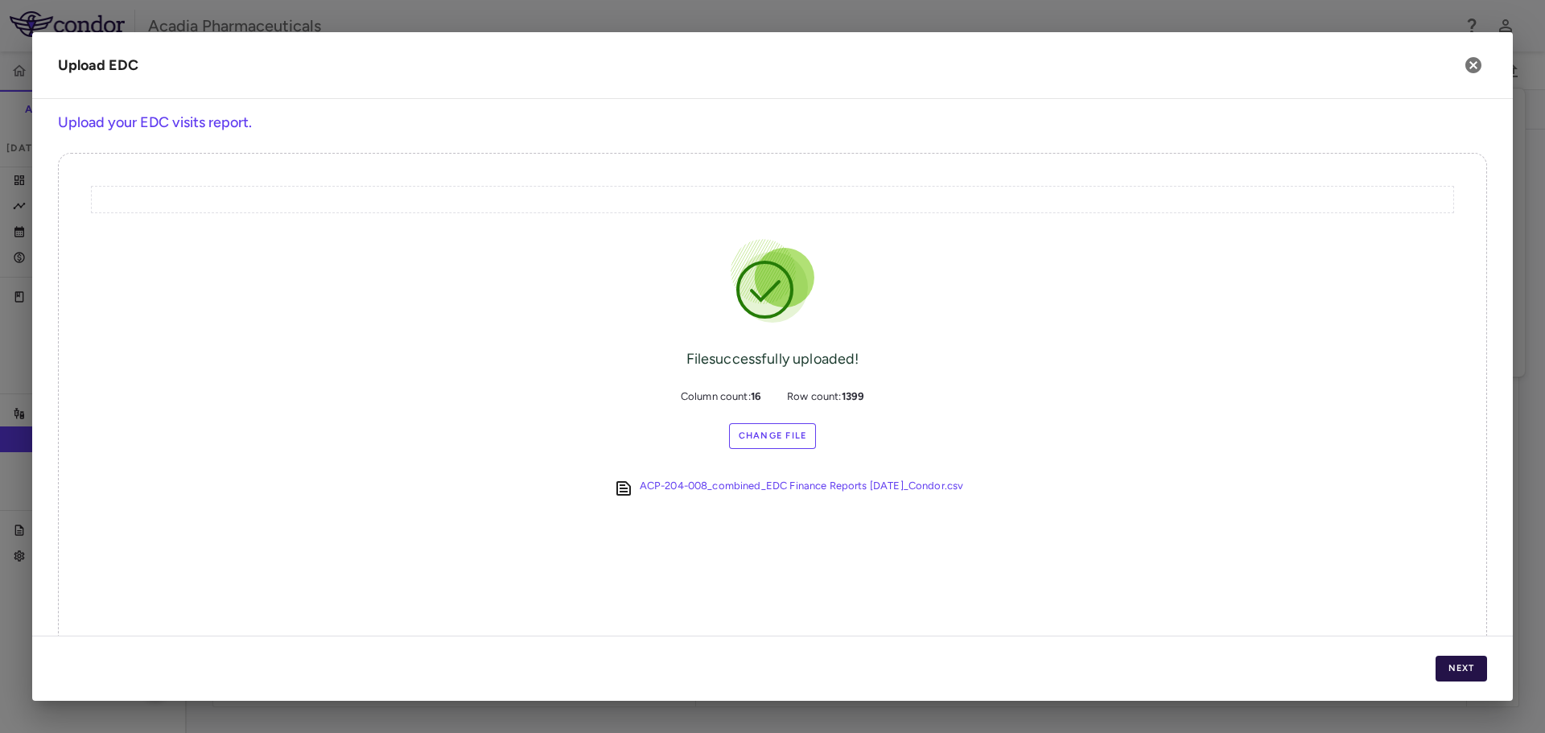
click at [1465, 666] on button "Next" at bounding box center [1460, 669] width 51 height 26
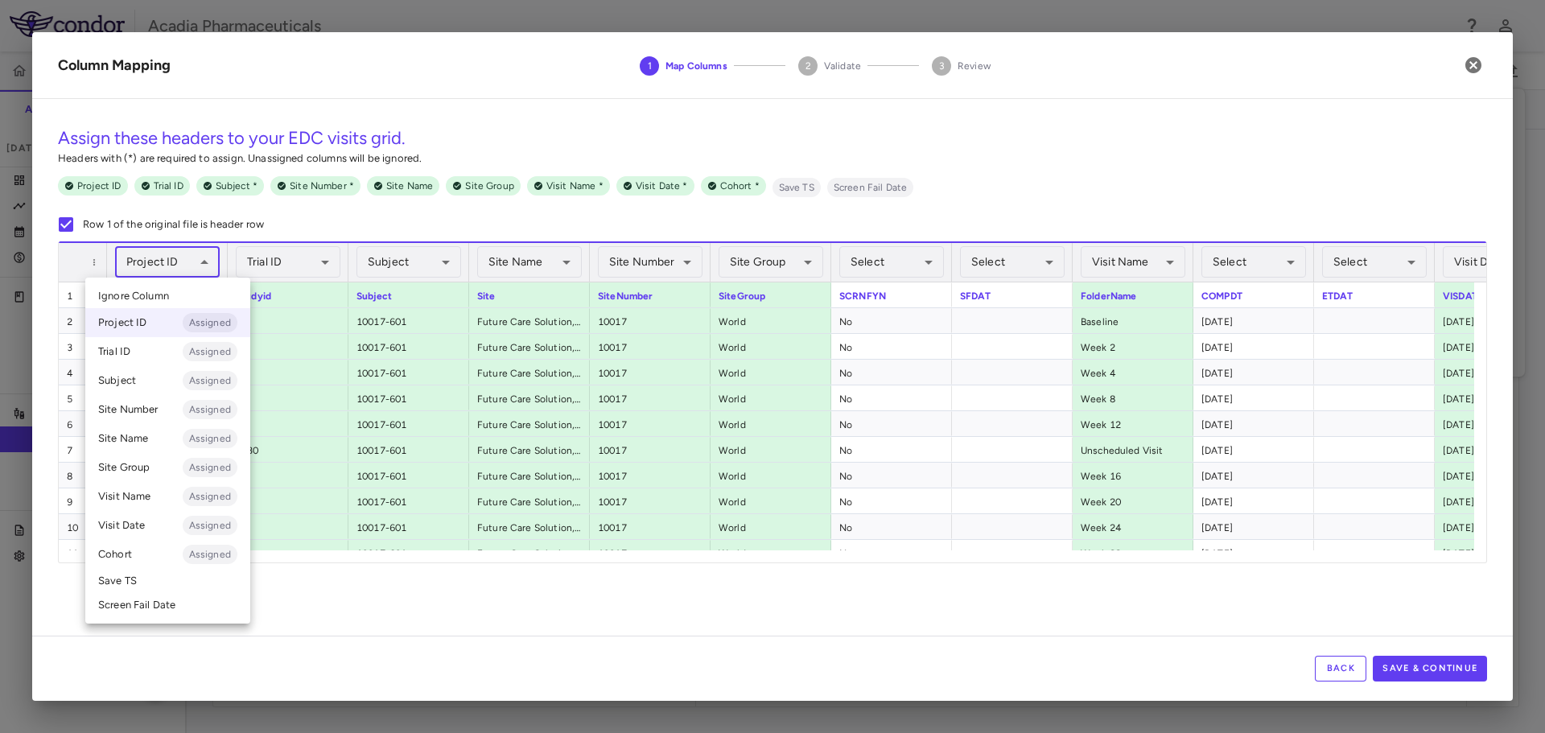
click at [210, 261] on body "Skip to sidebar Skip to main content Acadia Pharmaceuticals 009-008 Accruals Fo…" at bounding box center [772, 366] width 1545 height 733
click at [179, 350] on li "Trial ID Assigned" at bounding box center [167, 351] width 165 height 29
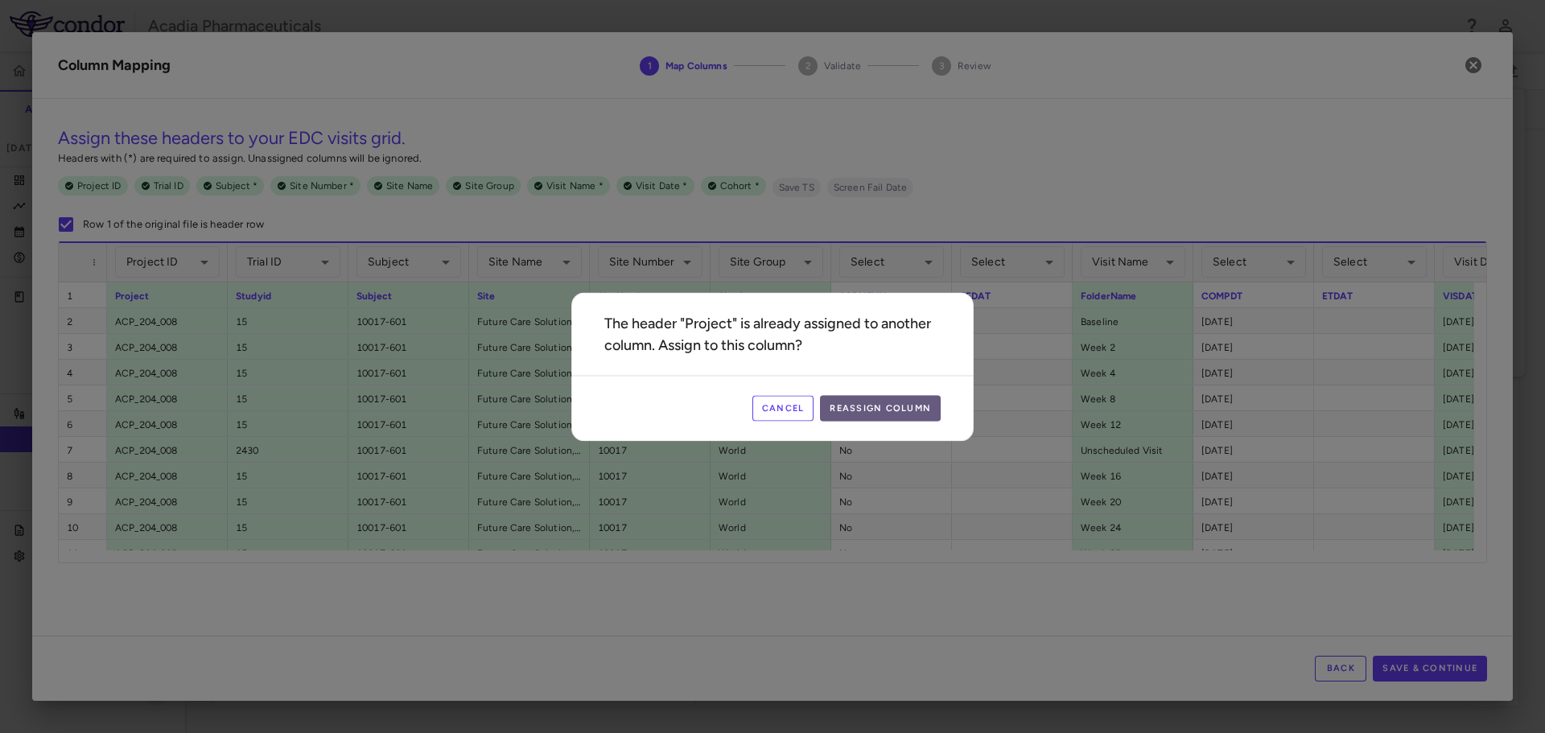
click at [875, 407] on button "Reassign Column" at bounding box center [880, 408] width 121 height 26
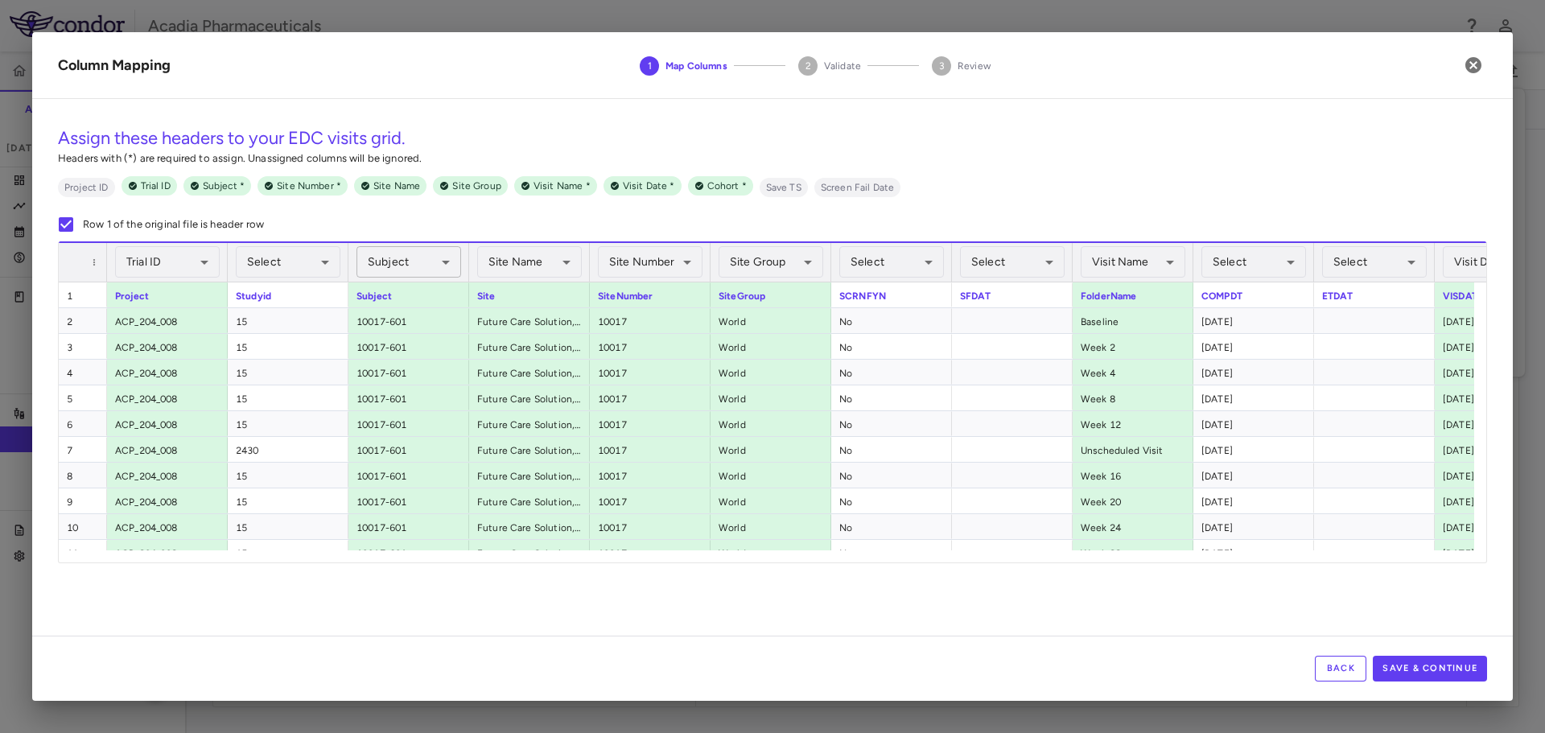
click at [451, 262] on body "Skip to sidebar Skip to main content Acadia Pharmaceuticals 009-008 Accruals Fo…" at bounding box center [772, 366] width 1545 height 733
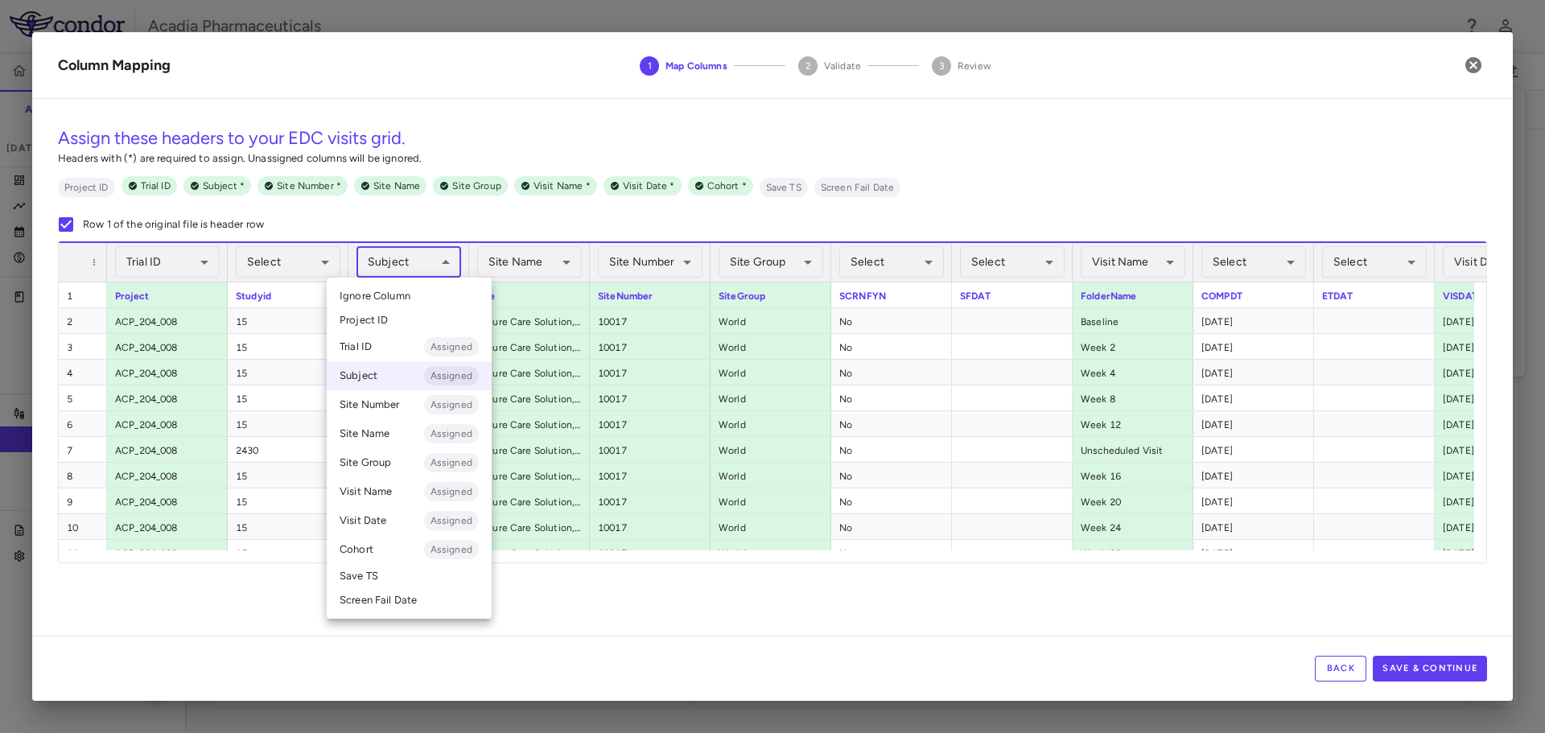
click at [400, 379] on li "Subject Assigned" at bounding box center [409, 375] width 165 height 29
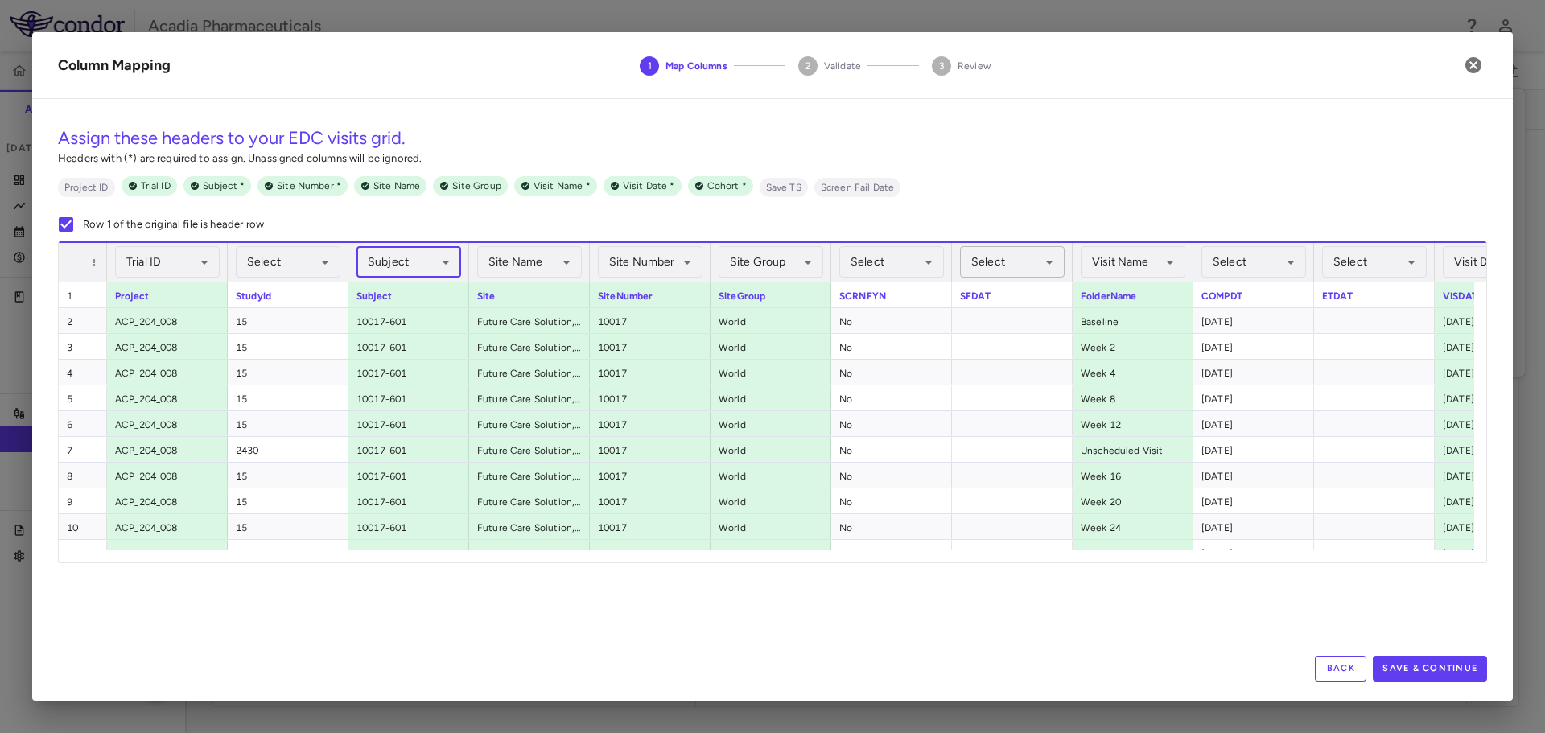
click at [1049, 266] on body "Skip to sidebar Skip to main content Acadia Pharmaceuticals 009-008 Accruals Fo…" at bounding box center [772, 366] width 1545 height 733
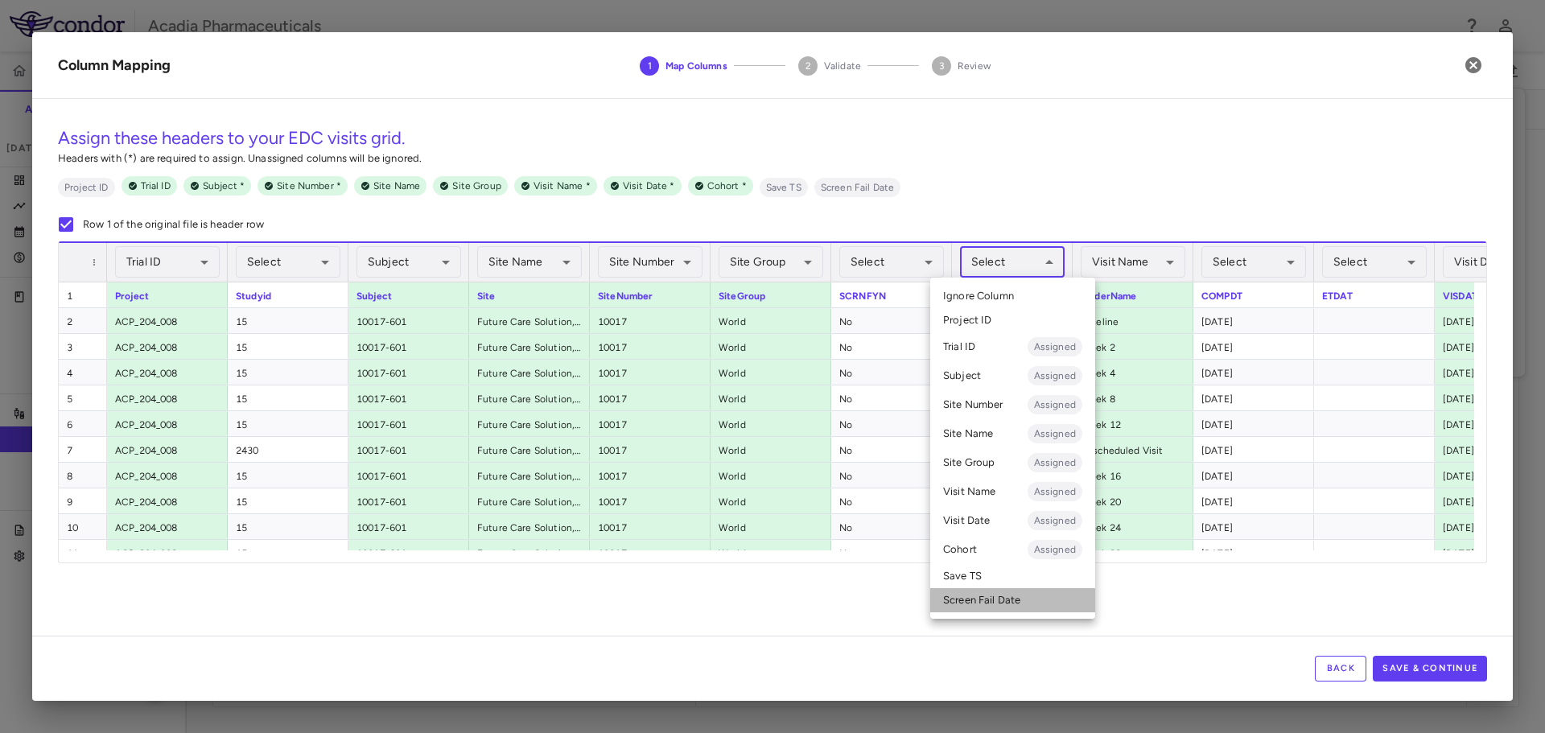
click at [999, 601] on li "Screen Fail Date" at bounding box center [1012, 600] width 165 height 24
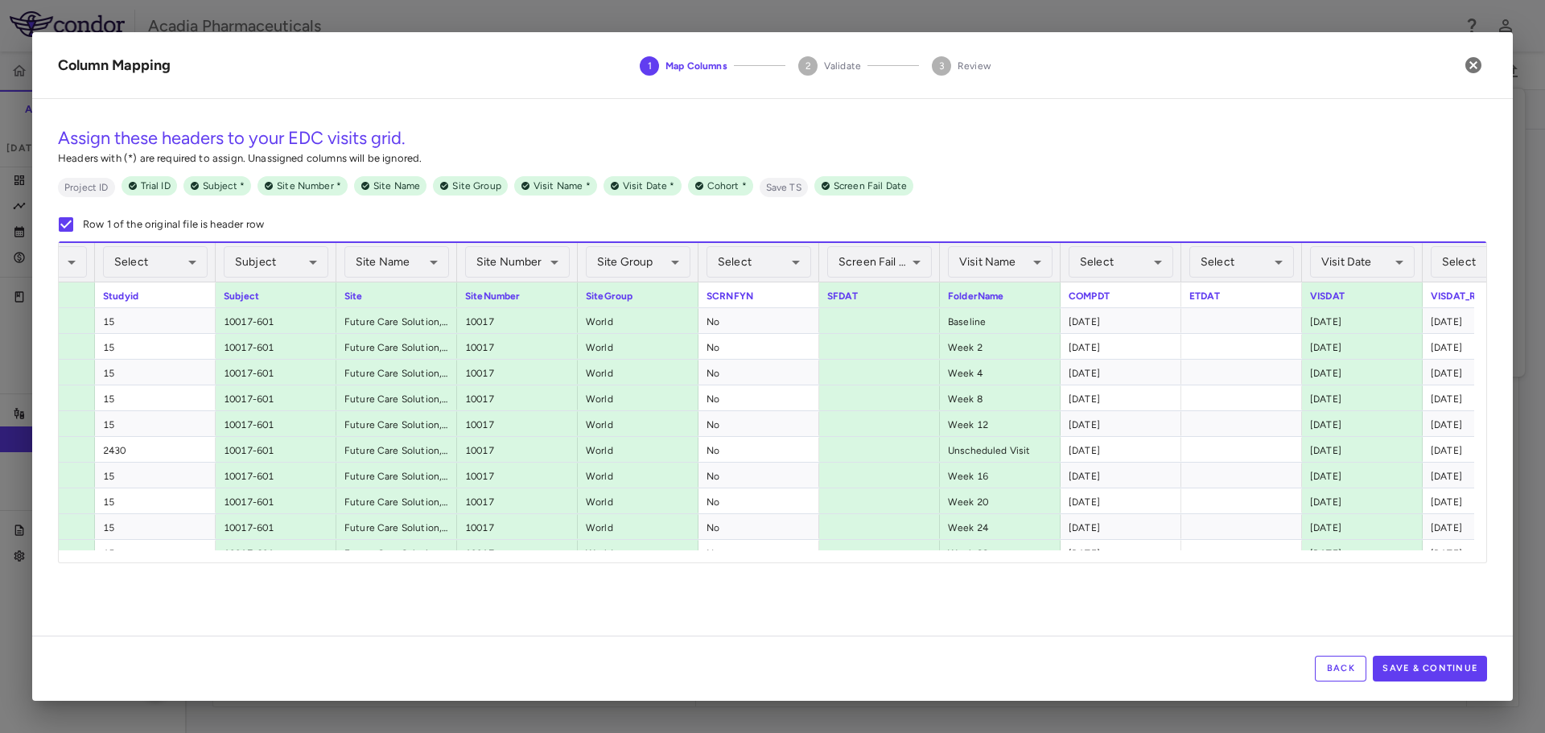
scroll to position [0, 329]
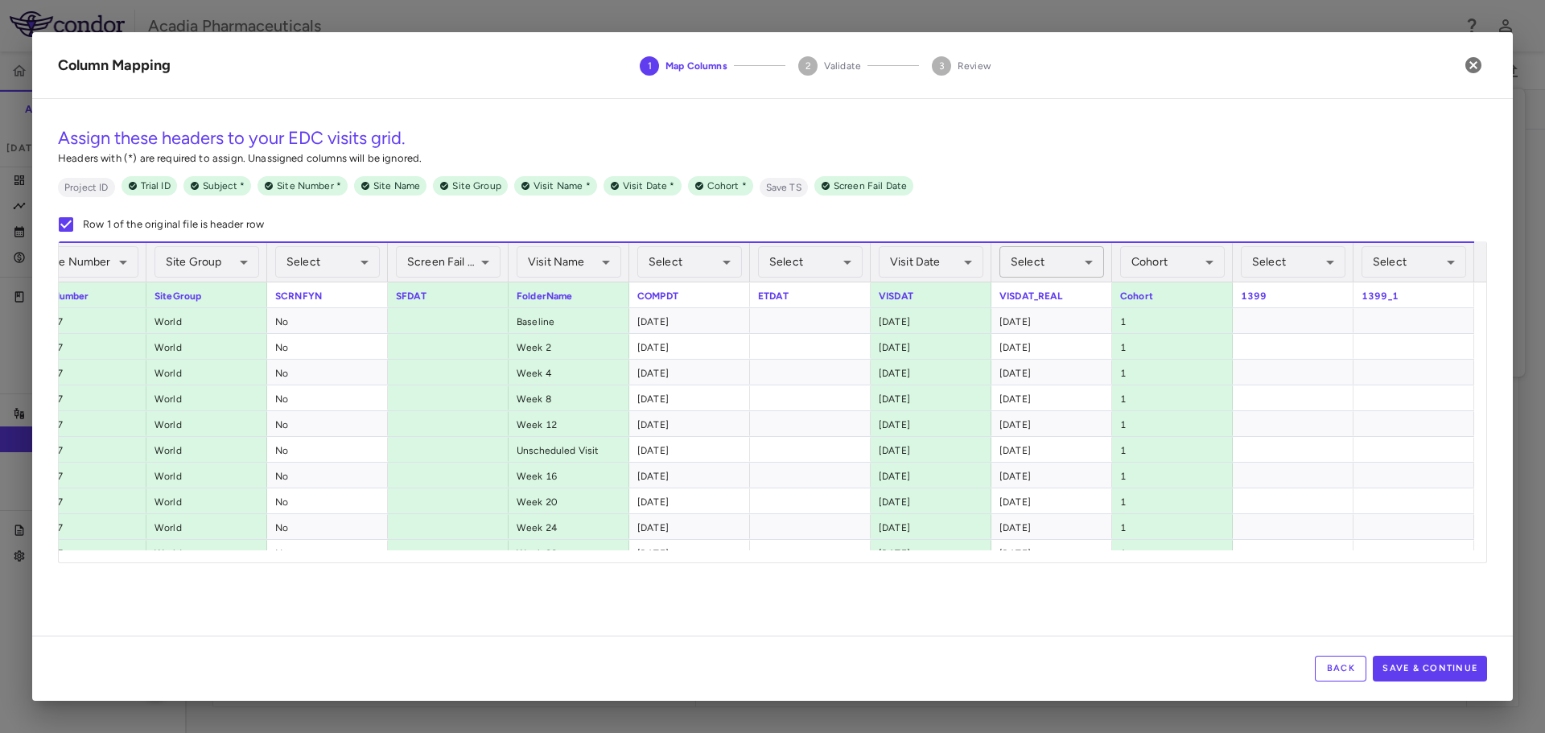
click at [1081, 269] on body "Skip to sidebar Skip to main content Acadia Pharmaceuticals 009-008 Accruals Fo…" at bounding box center [772, 366] width 1545 height 733
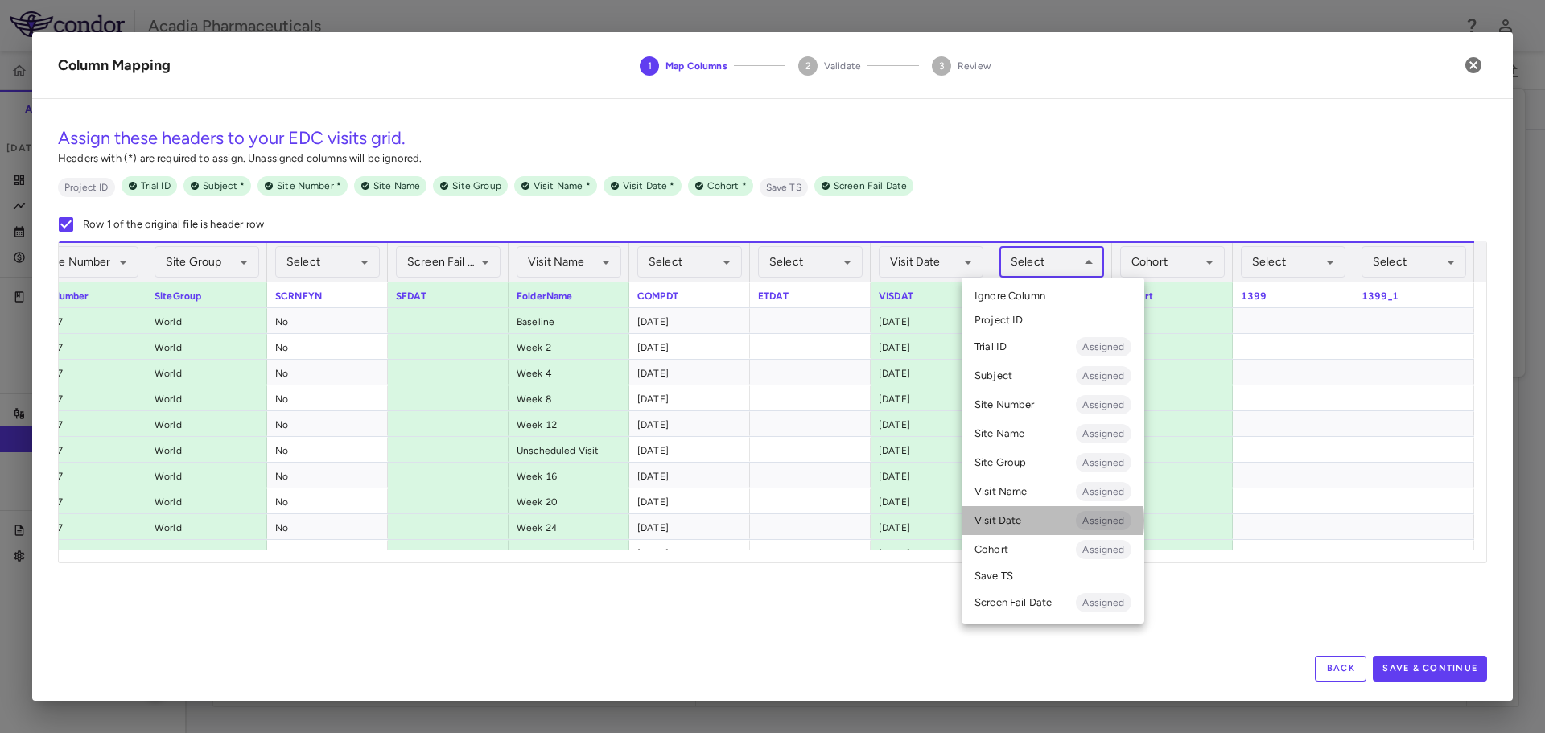
click at [1028, 521] on li "Visit Date Assigned" at bounding box center [1052, 520] width 183 height 29
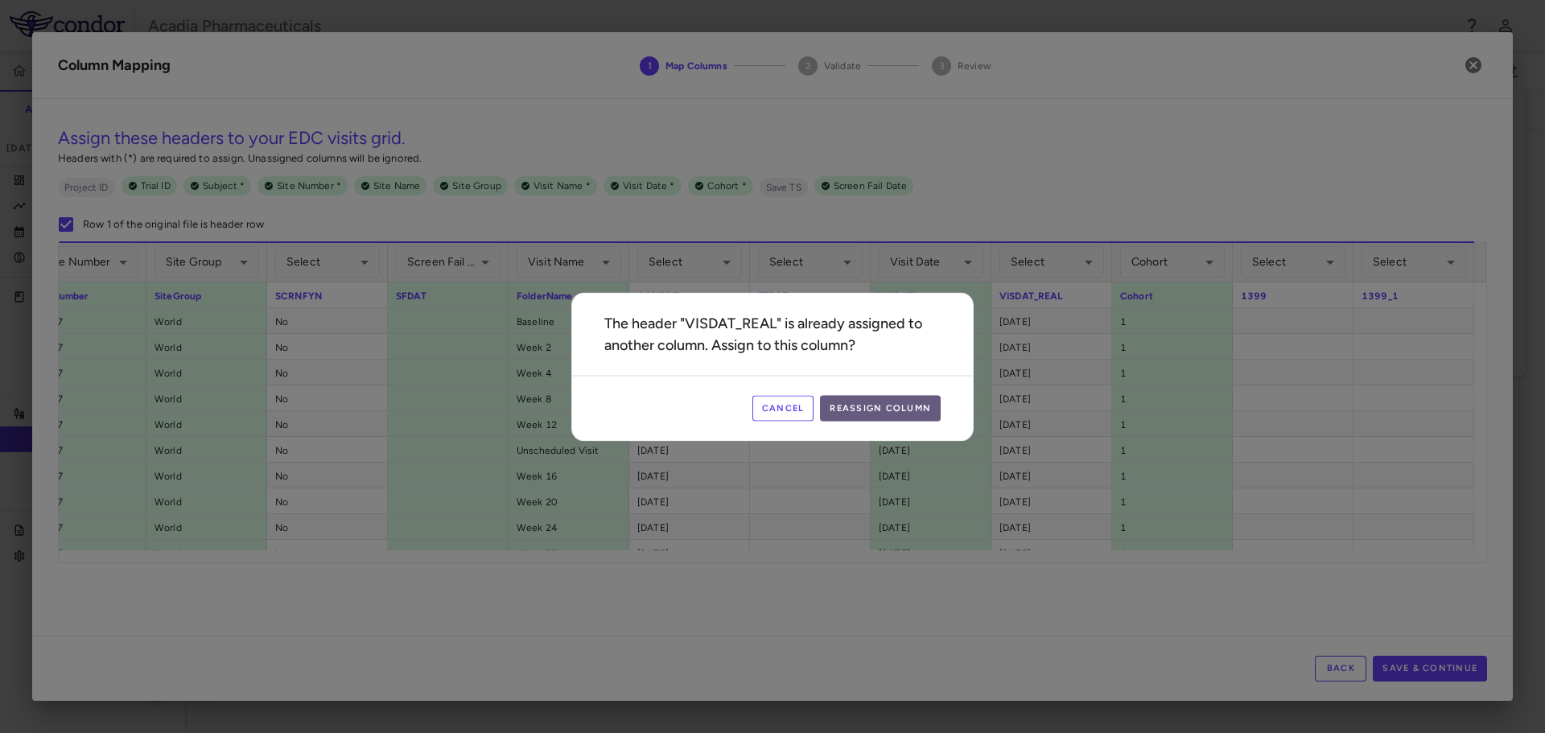
click at [923, 398] on button "Reassign Column" at bounding box center [880, 408] width 121 height 26
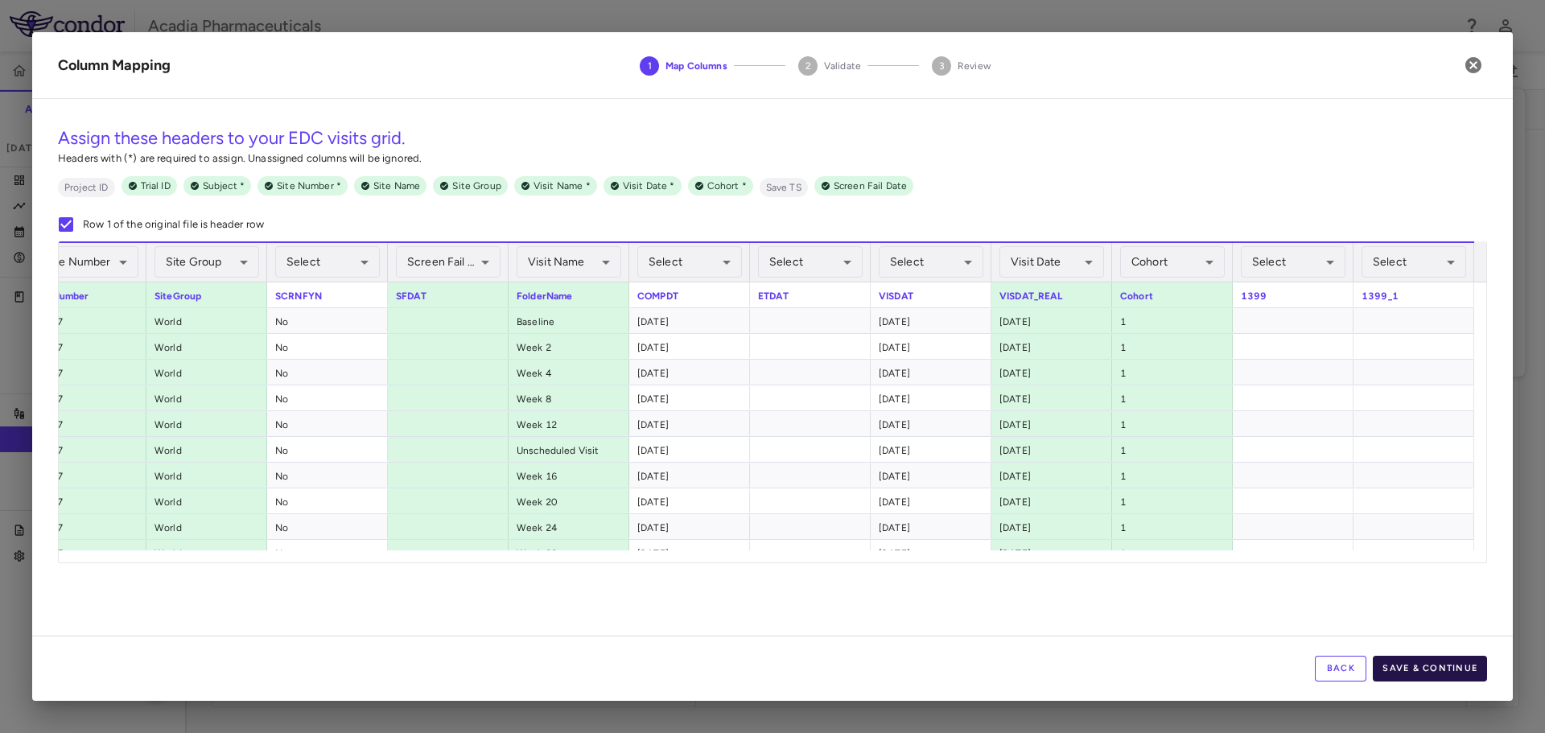
click at [1447, 662] on button "Save & Continue" at bounding box center [1430, 669] width 114 height 26
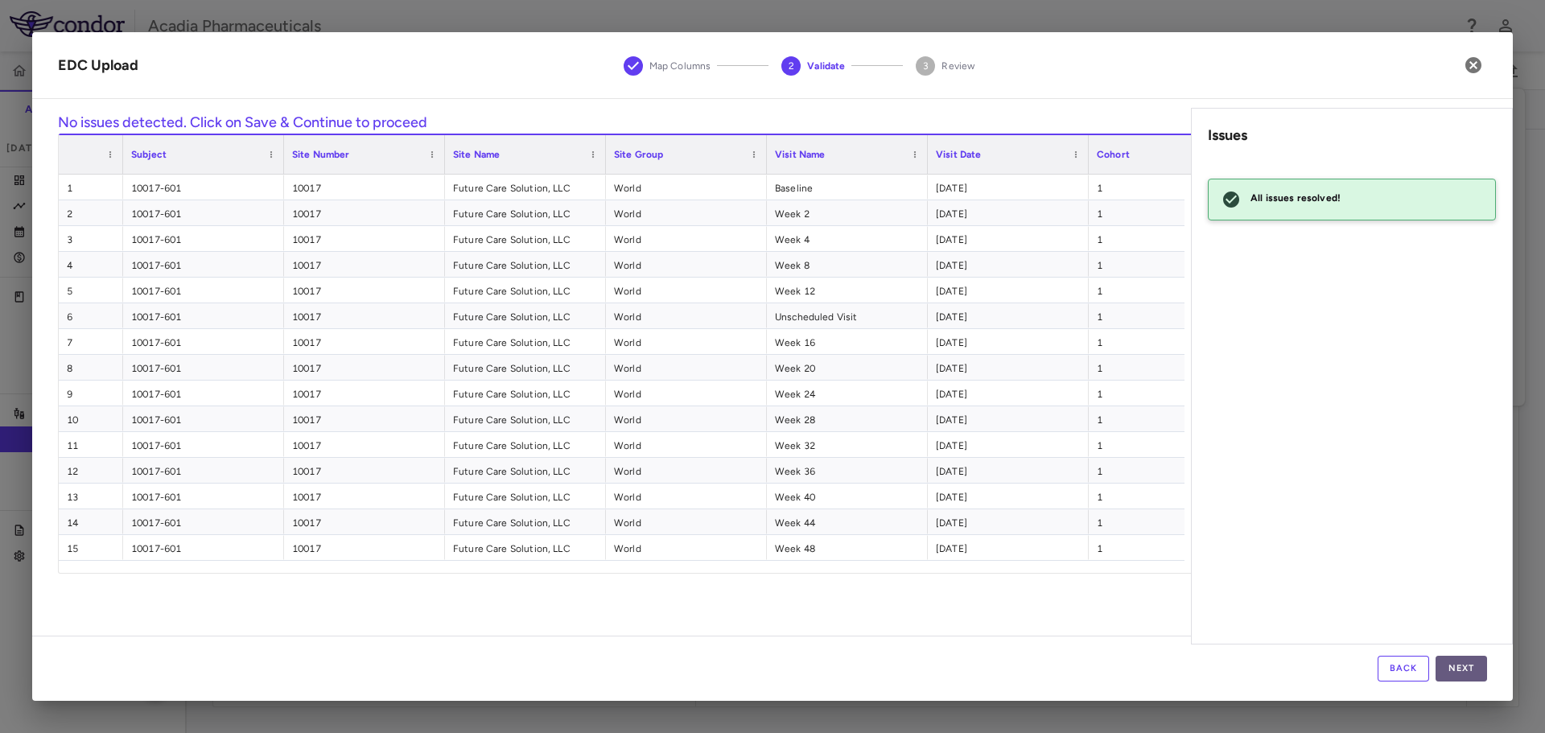
click at [1453, 665] on button "Next" at bounding box center [1460, 669] width 51 height 26
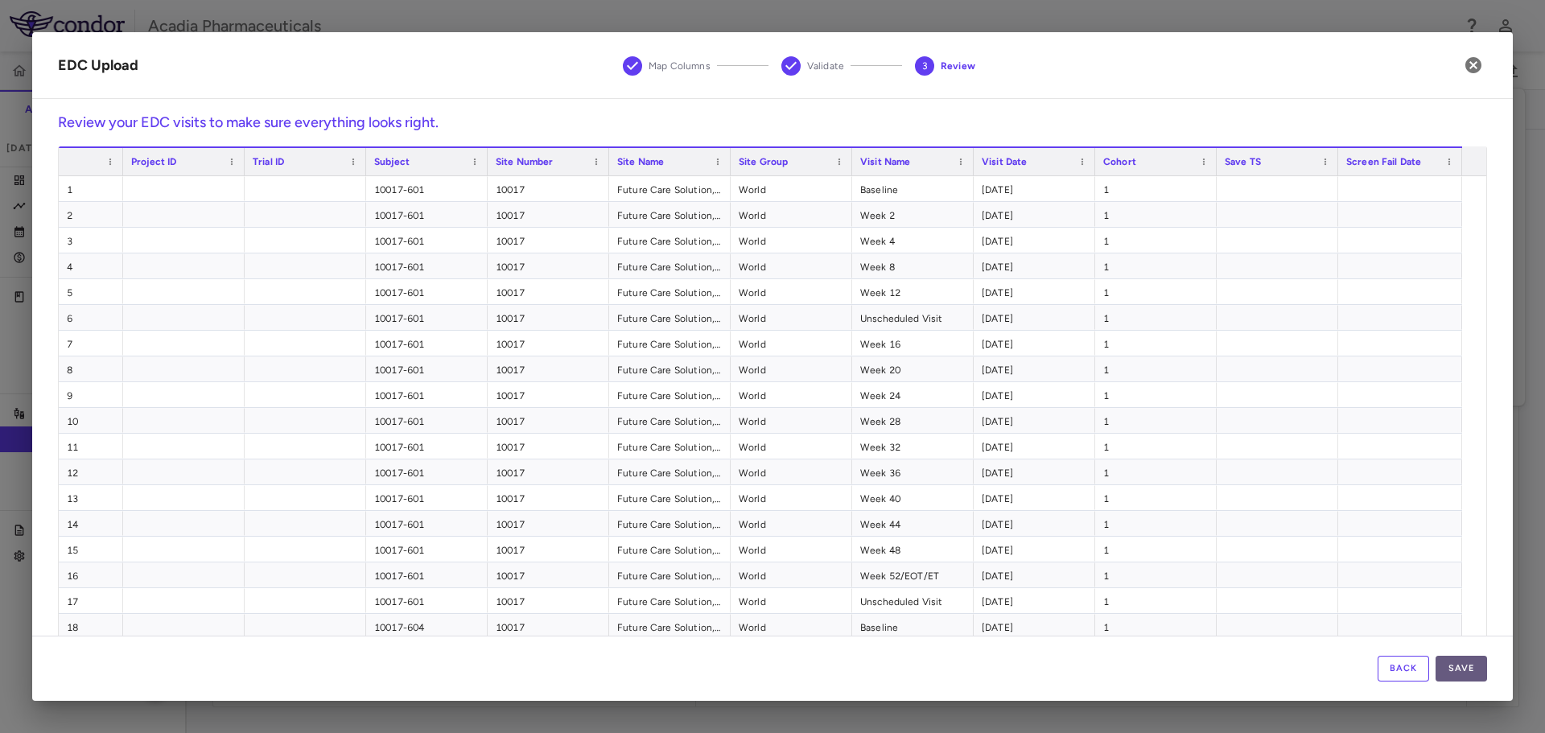
click at [1458, 670] on button "Save" at bounding box center [1460, 669] width 51 height 26
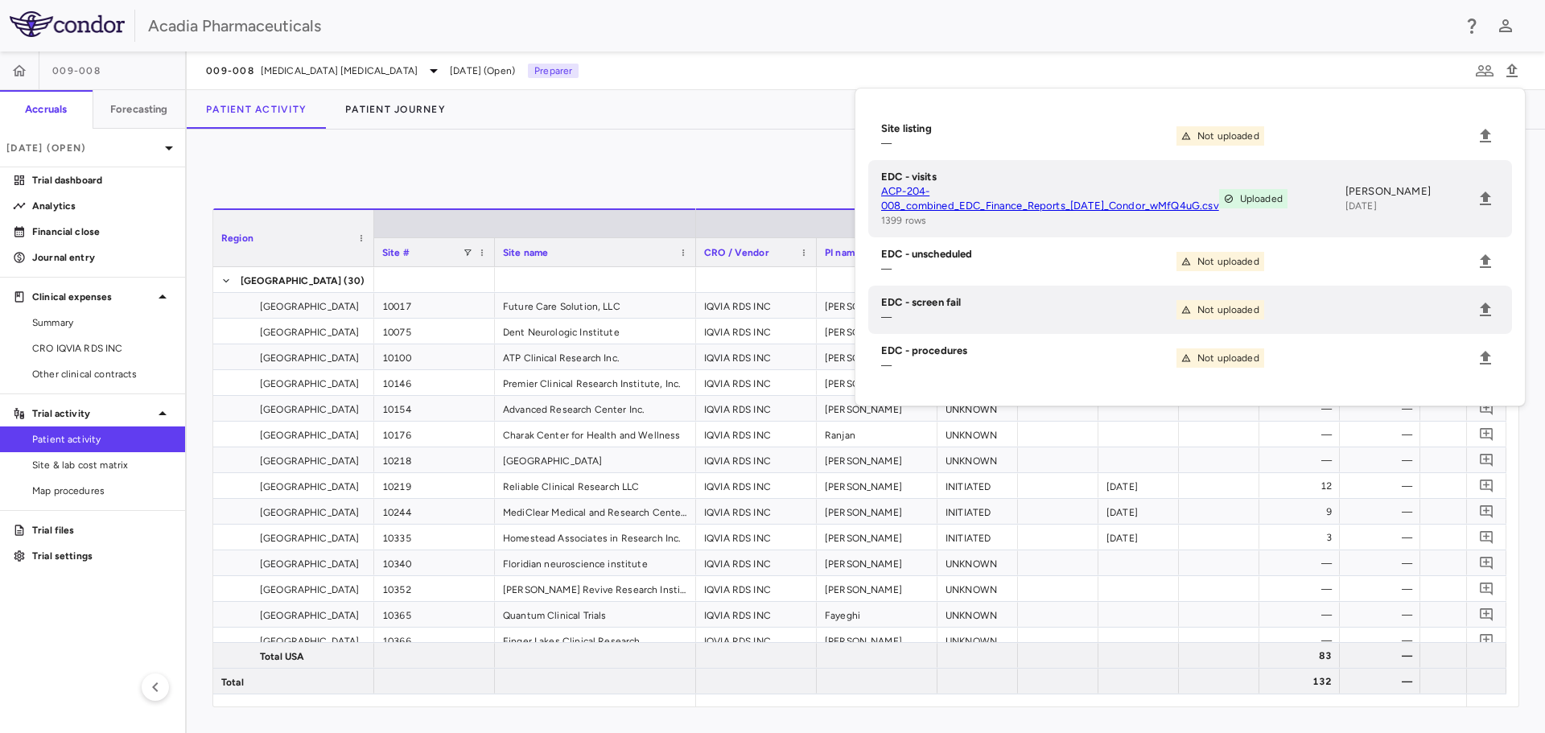
click at [754, 147] on div "0 Region Drag here to set column labels Region Site # Site name 6" at bounding box center [866, 431] width 1358 height 603
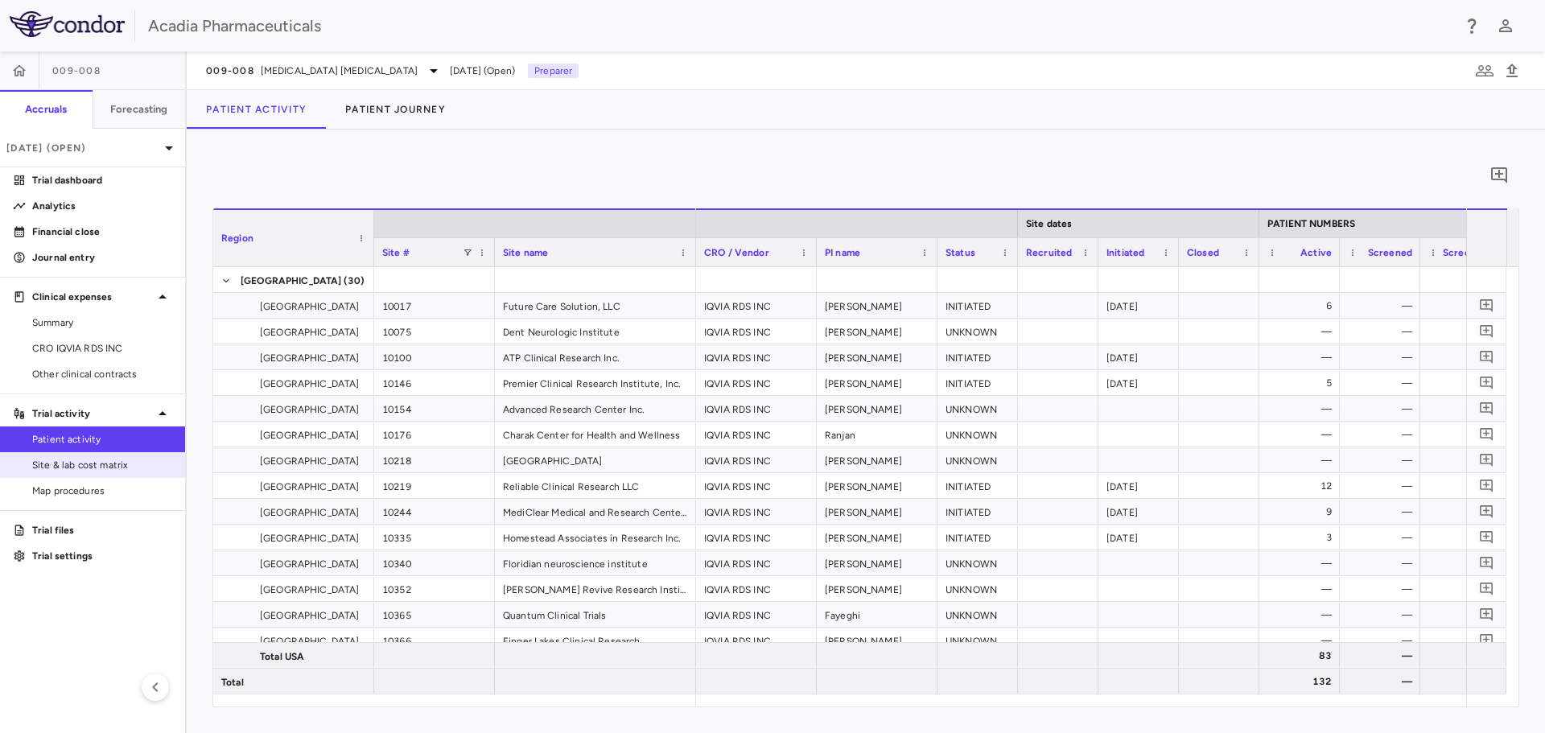
click at [126, 460] on span "Site & lab cost matrix" at bounding box center [102, 465] width 140 height 14
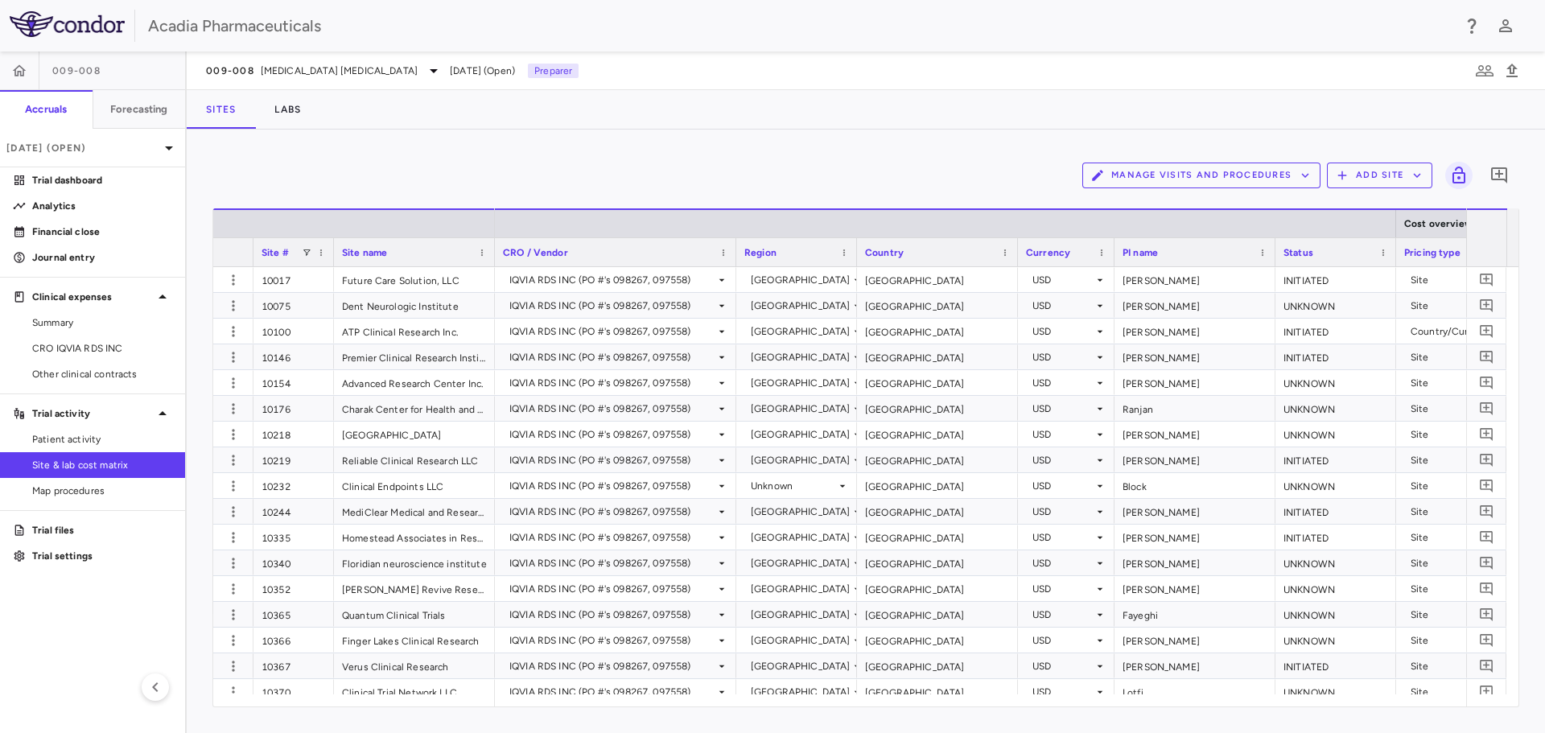
click at [1417, 182] on icon "button" at bounding box center [1417, 175] width 14 height 14
click at [1396, 207] on li "Upload site listing" at bounding box center [1383, 213] width 87 height 24
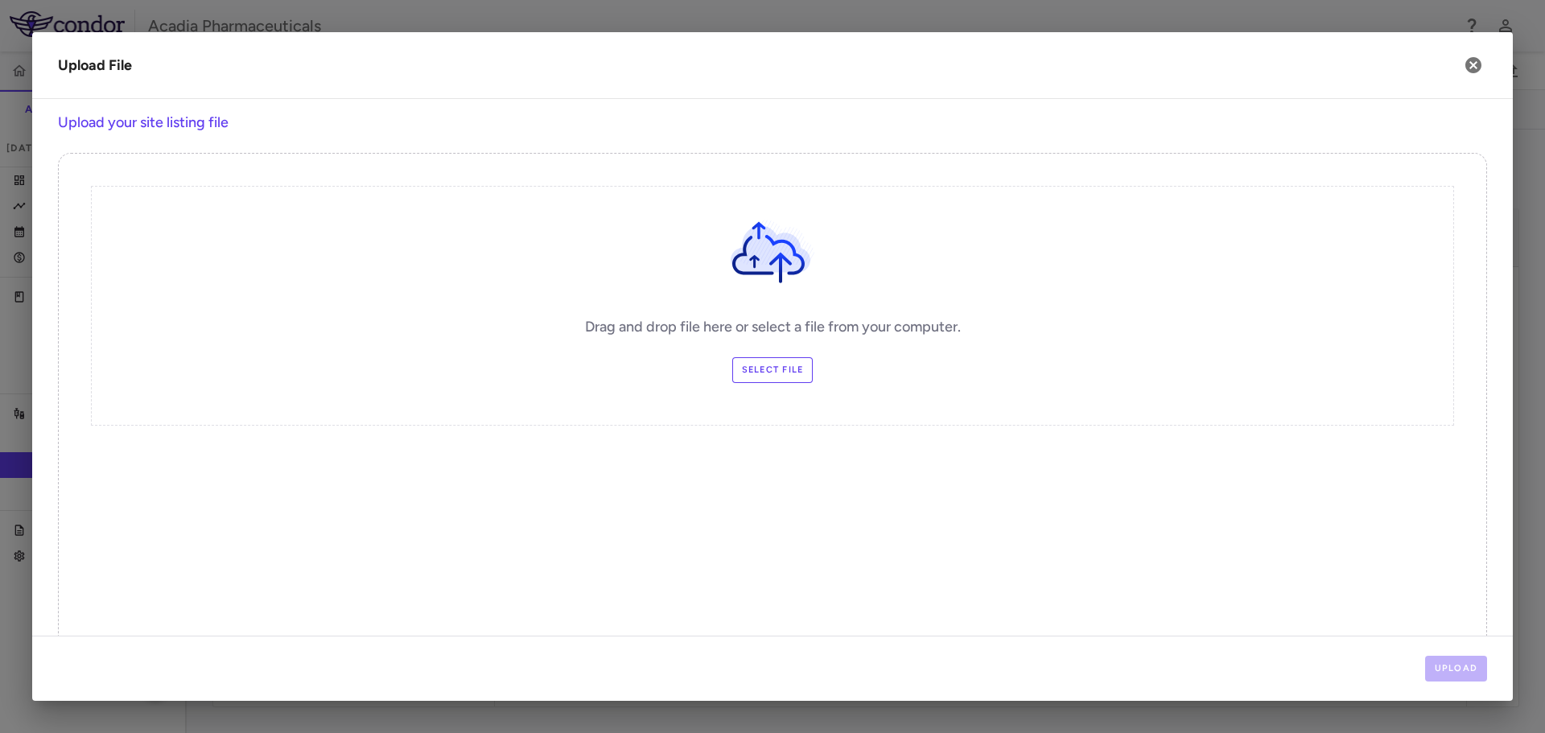
click at [791, 367] on label "Select file" at bounding box center [772, 370] width 81 height 26
click at [0, 0] on input "Select file" at bounding box center [0, 0] width 0 height 0
click at [1459, 659] on button "Upload" at bounding box center [1456, 669] width 63 height 26
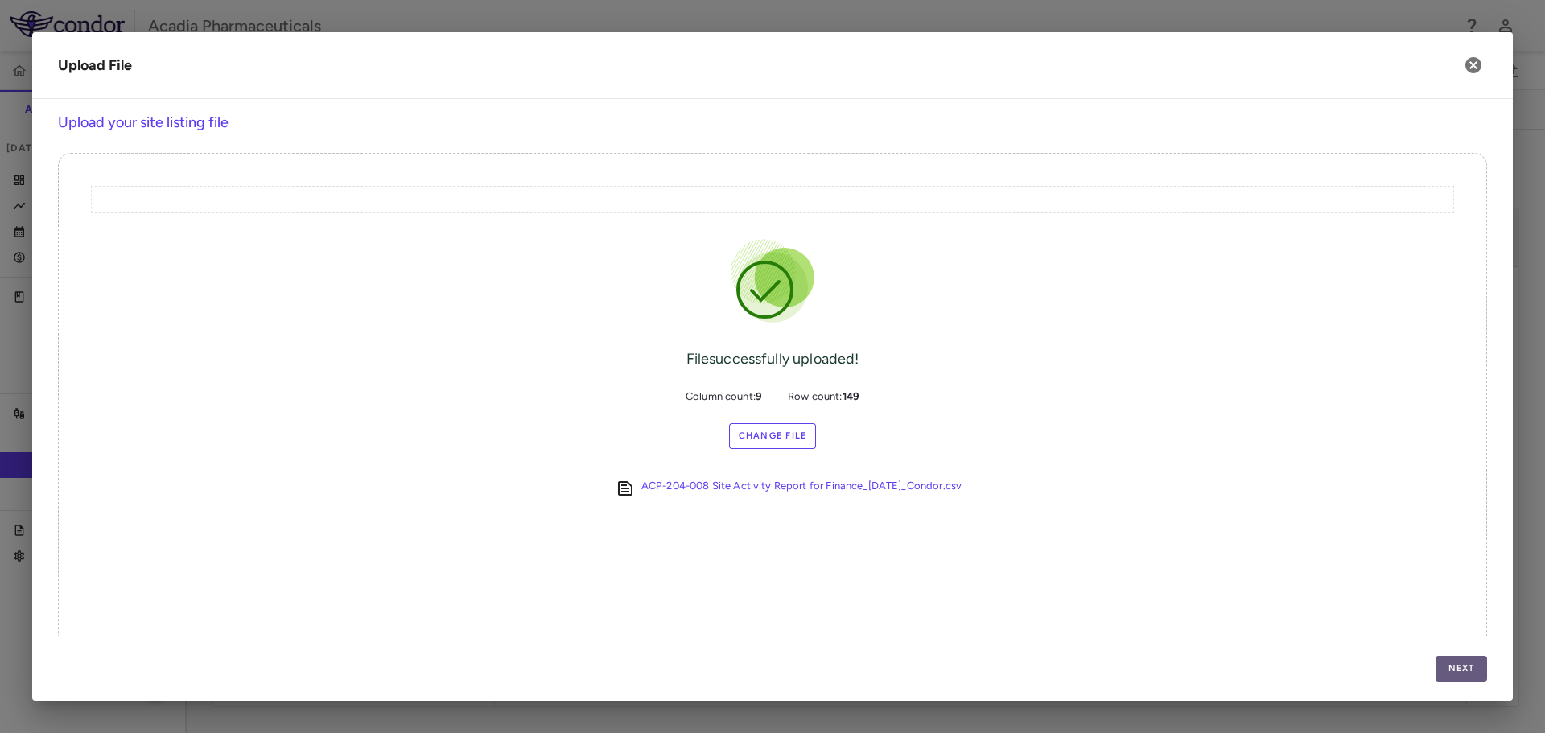
click at [1466, 673] on button "Next" at bounding box center [1460, 669] width 51 height 26
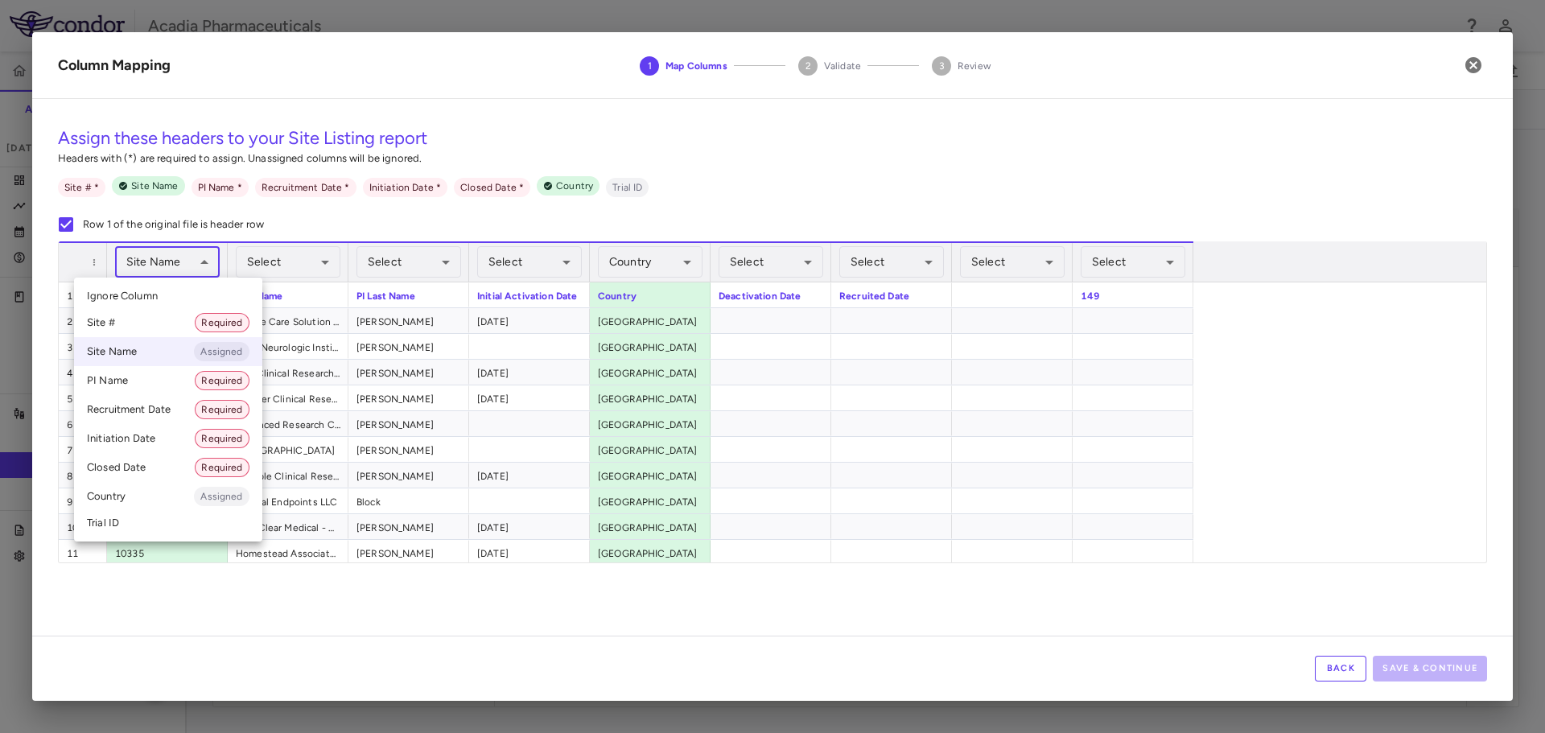
click at [176, 262] on body "Skip to sidebar Skip to main content Acadia Pharmaceuticals 009-008 Accruals Fo…" at bounding box center [772, 366] width 1545 height 733
click at [160, 335] on li "Site # Required" at bounding box center [168, 322] width 188 height 29
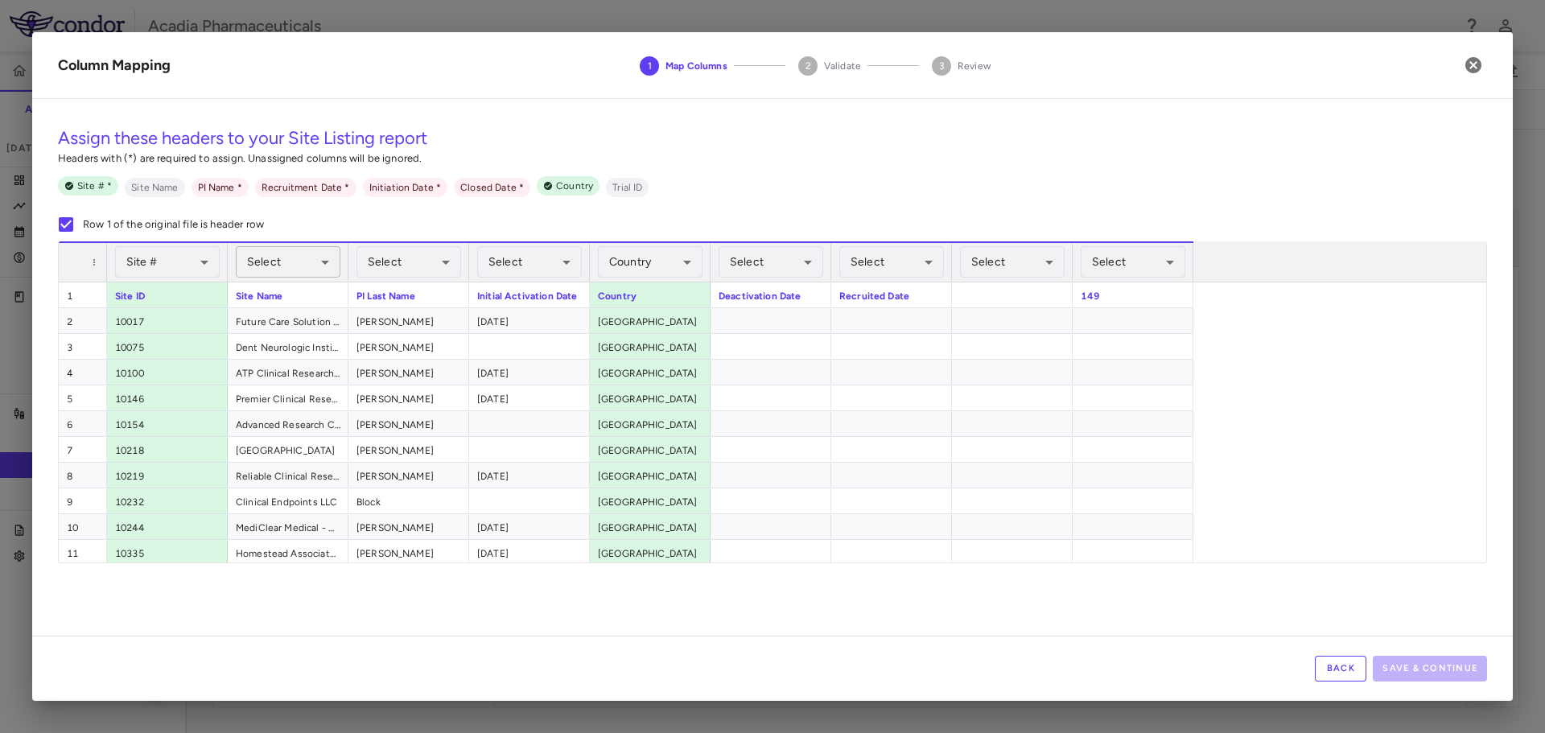
click at [335, 262] on body "Skip to sidebar Skip to main content Acadia Pharmaceuticals 009-008 Accruals Fo…" at bounding box center [772, 366] width 1545 height 733
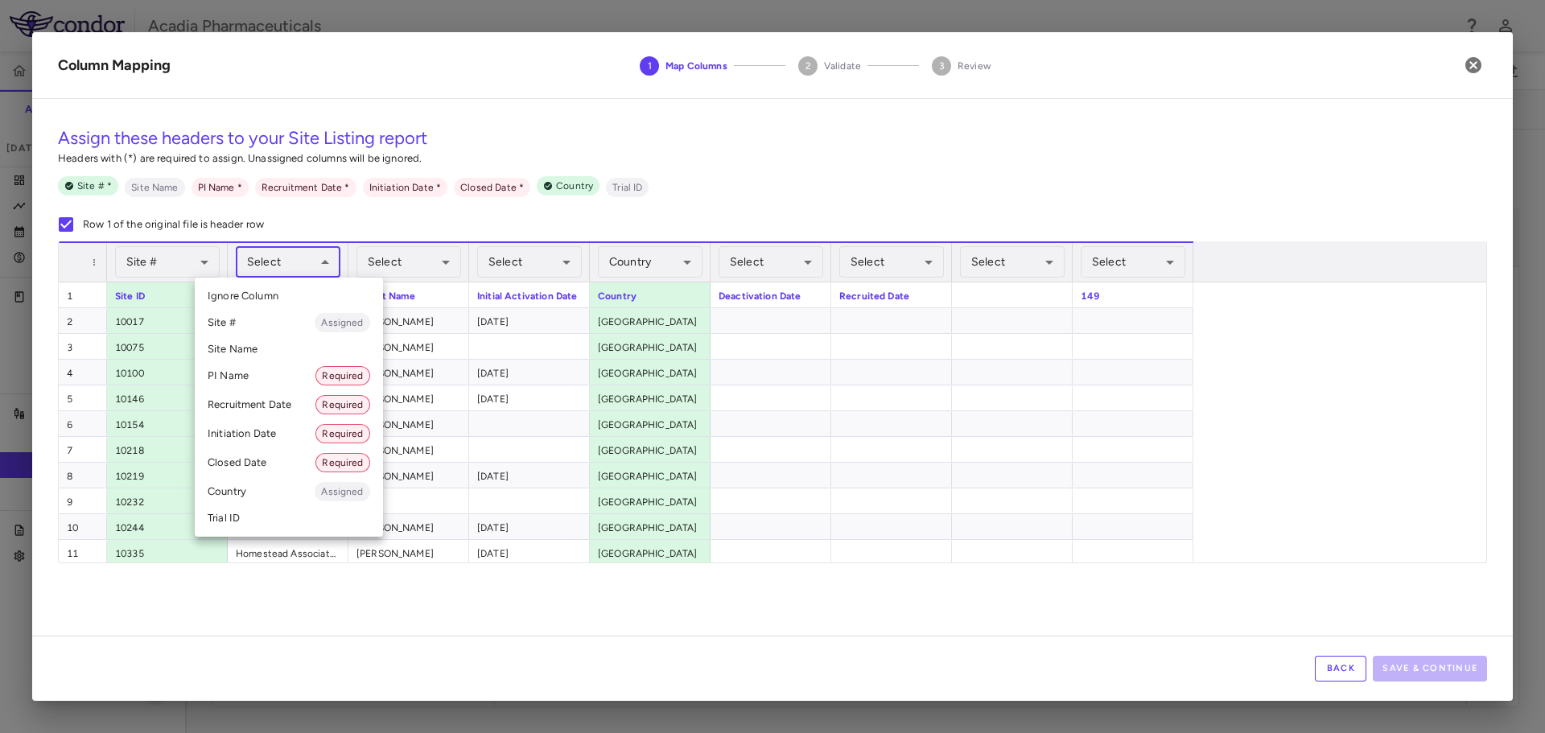
click at [255, 348] on li "Site Name" at bounding box center [289, 349] width 188 height 24
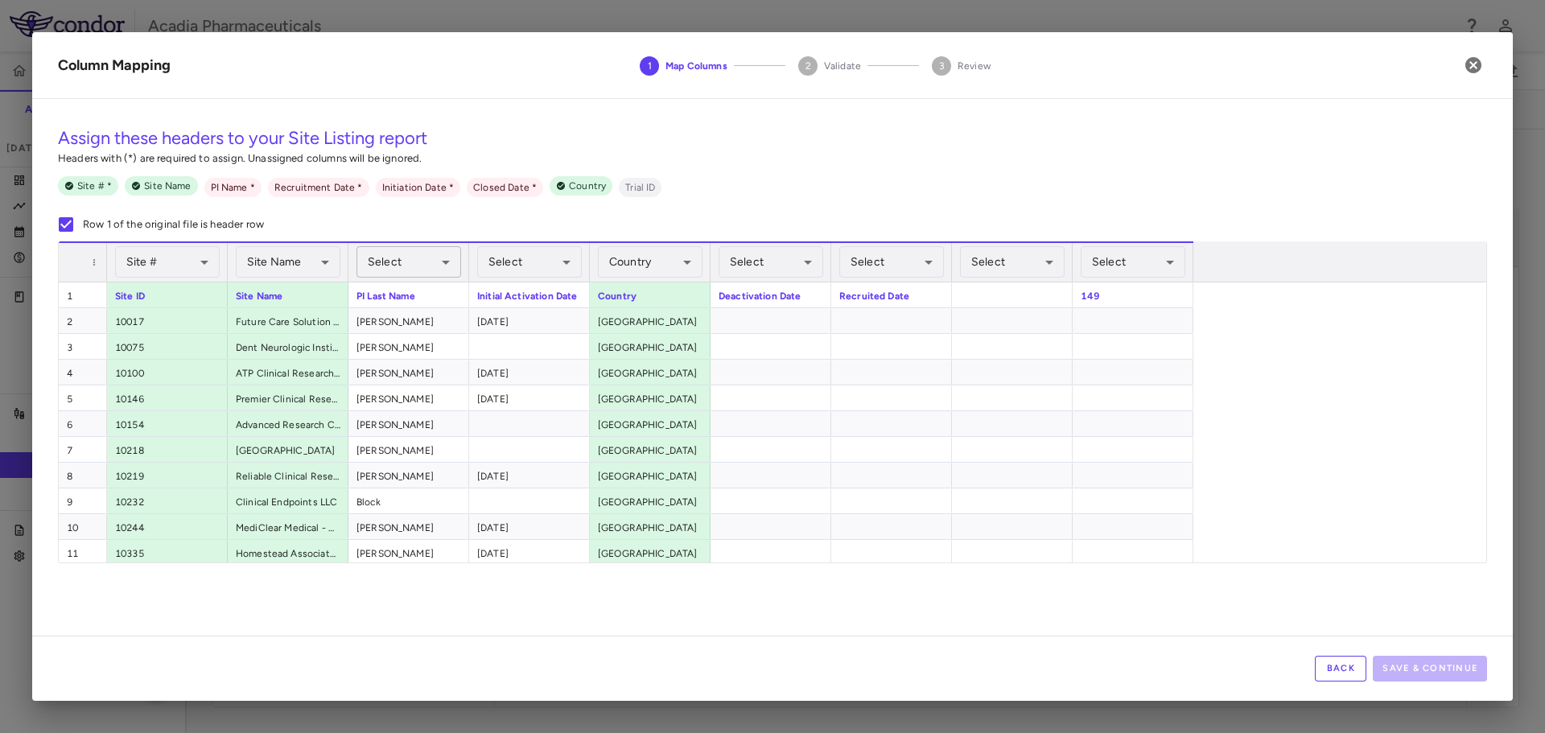
click at [440, 269] on body "Skip to sidebar Skip to main content Acadia Pharmaceuticals 009-008 Accruals Fo…" at bounding box center [772, 366] width 1545 height 733
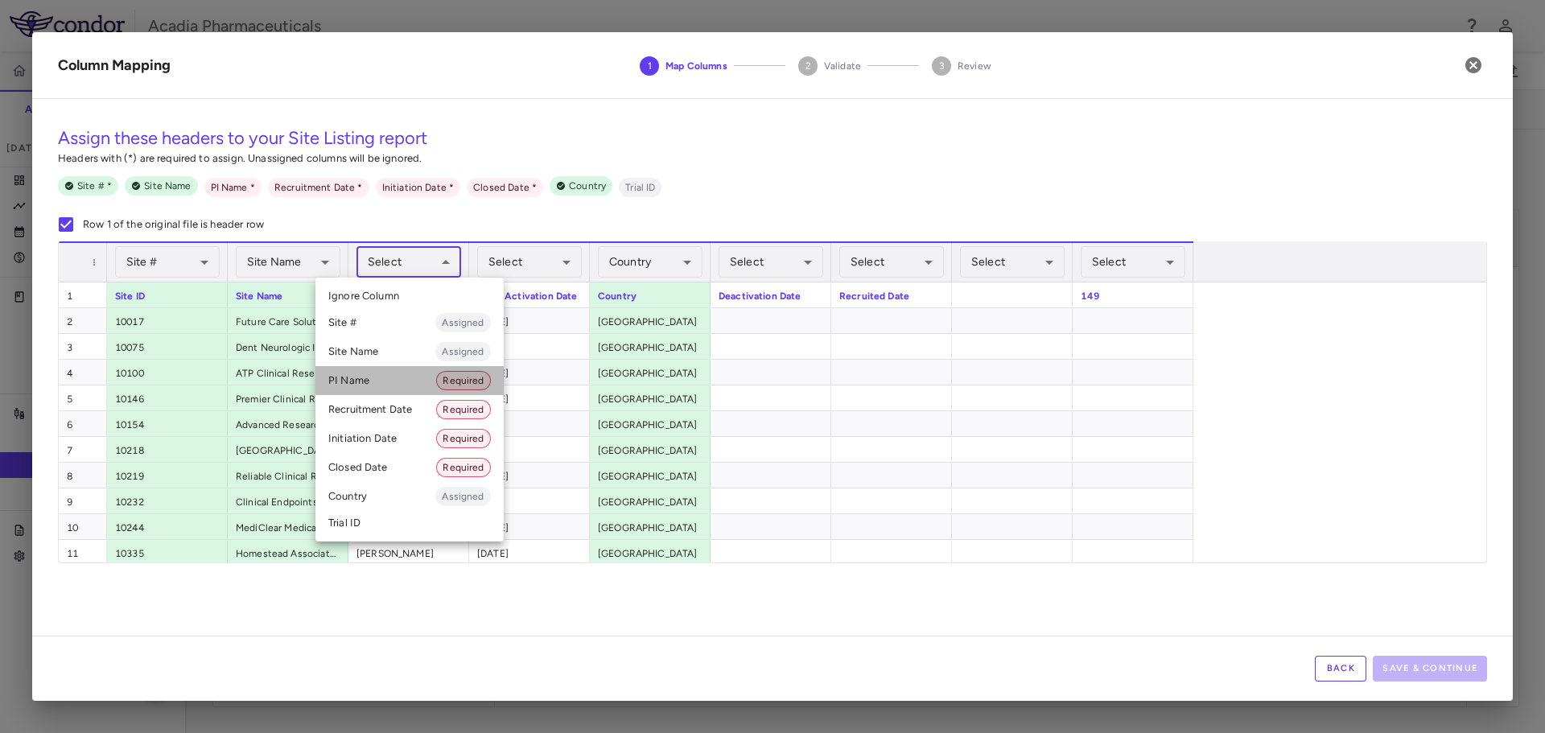
click at [388, 385] on li "PI Name Required" at bounding box center [409, 380] width 188 height 29
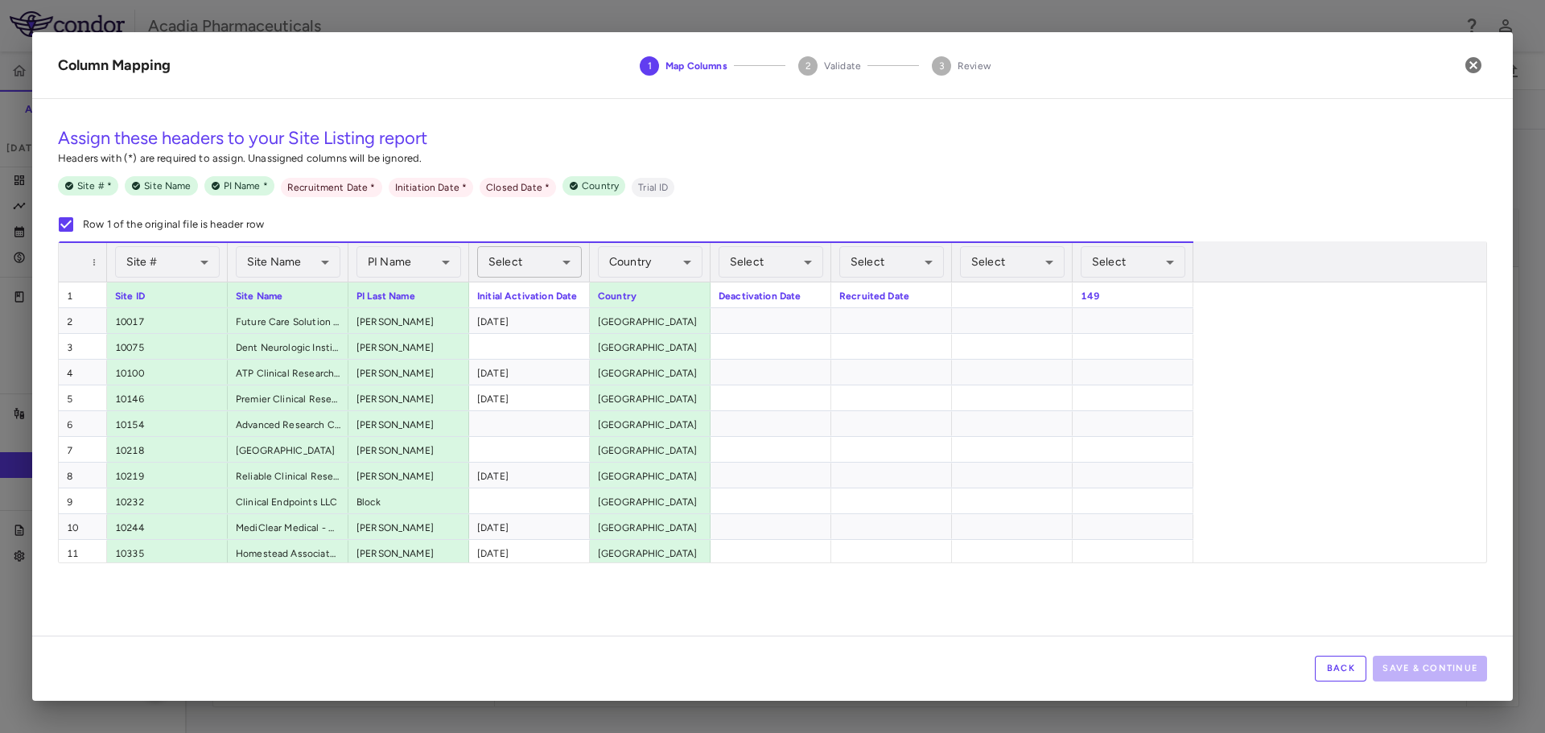
click at [569, 265] on body "Skip to sidebar Skip to main content Acadia Pharmaceuticals 009-008 Accruals Fo…" at bounding box center [772, 366] width 1545 height 733
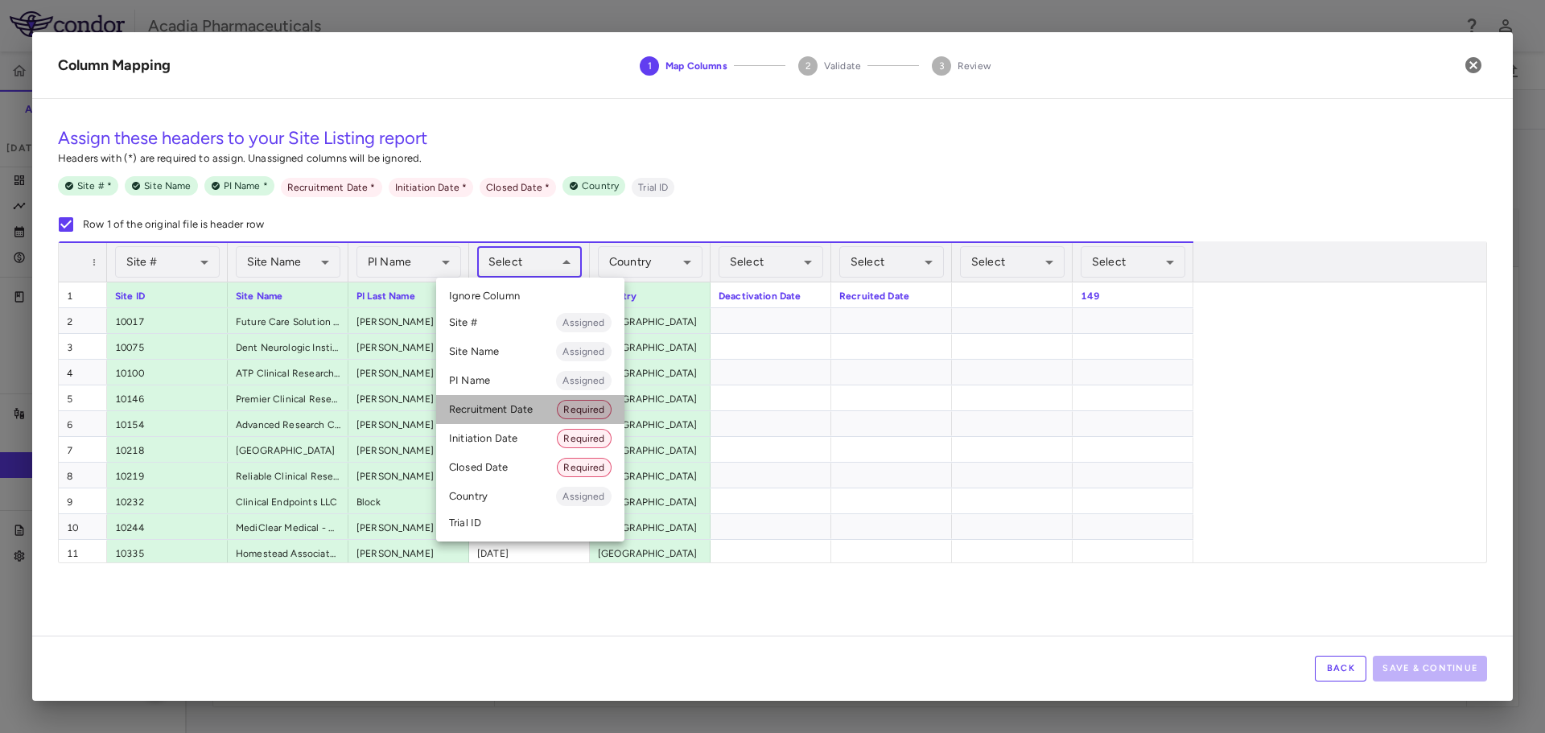
click at [521, 406] on li "Recruitment Date Required" at bounding box center [530, 409] width 188 height 29
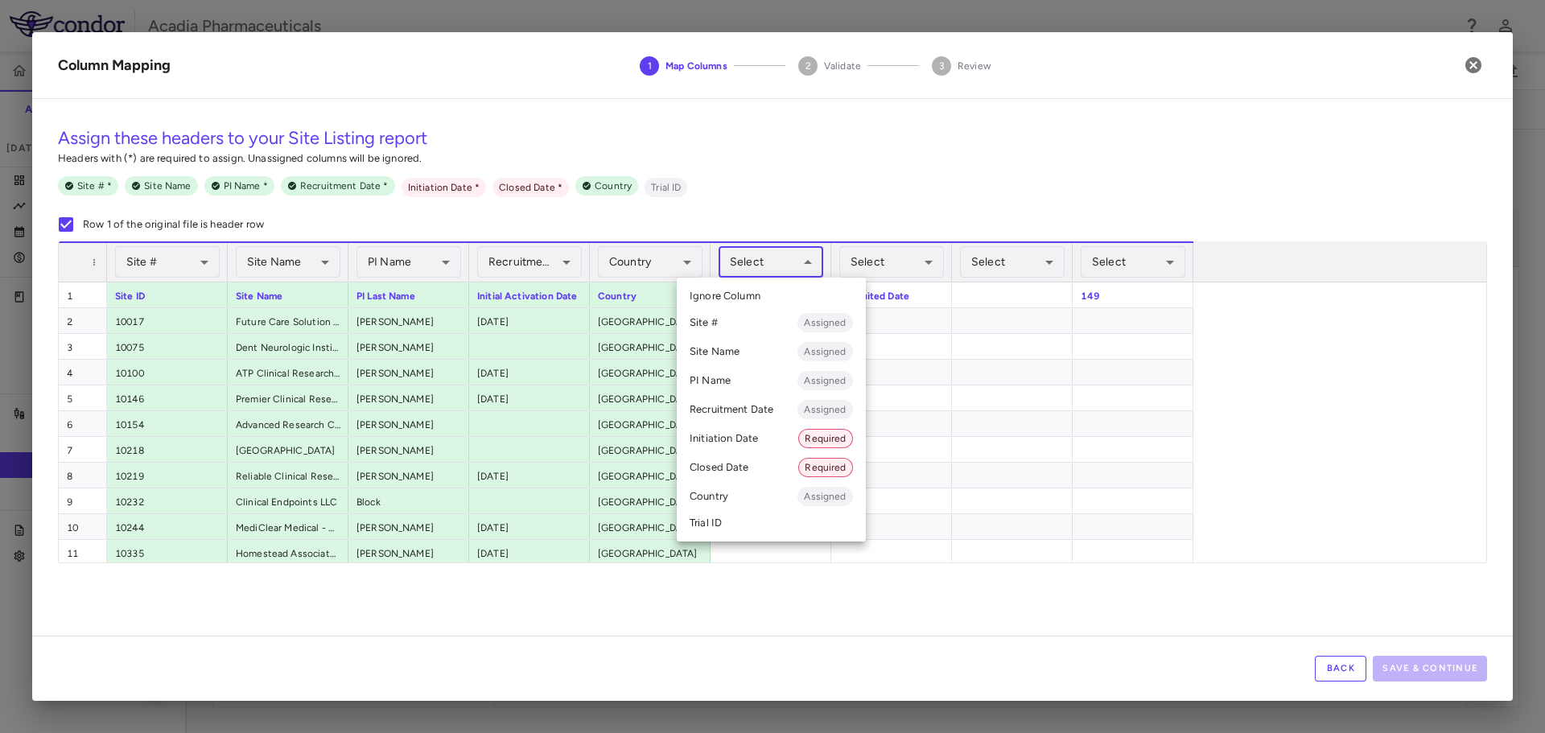
click at [803, 257] on body "Skip to sidebar Skip to main content Acadia Pharmaceuticals 009-008 Accruals Fo…" at bounding box center [772, 366] width 1545 height 733
click at [751, 463] on li "Closed Date Required" at bounding box center [771, 467] width 189 height 29
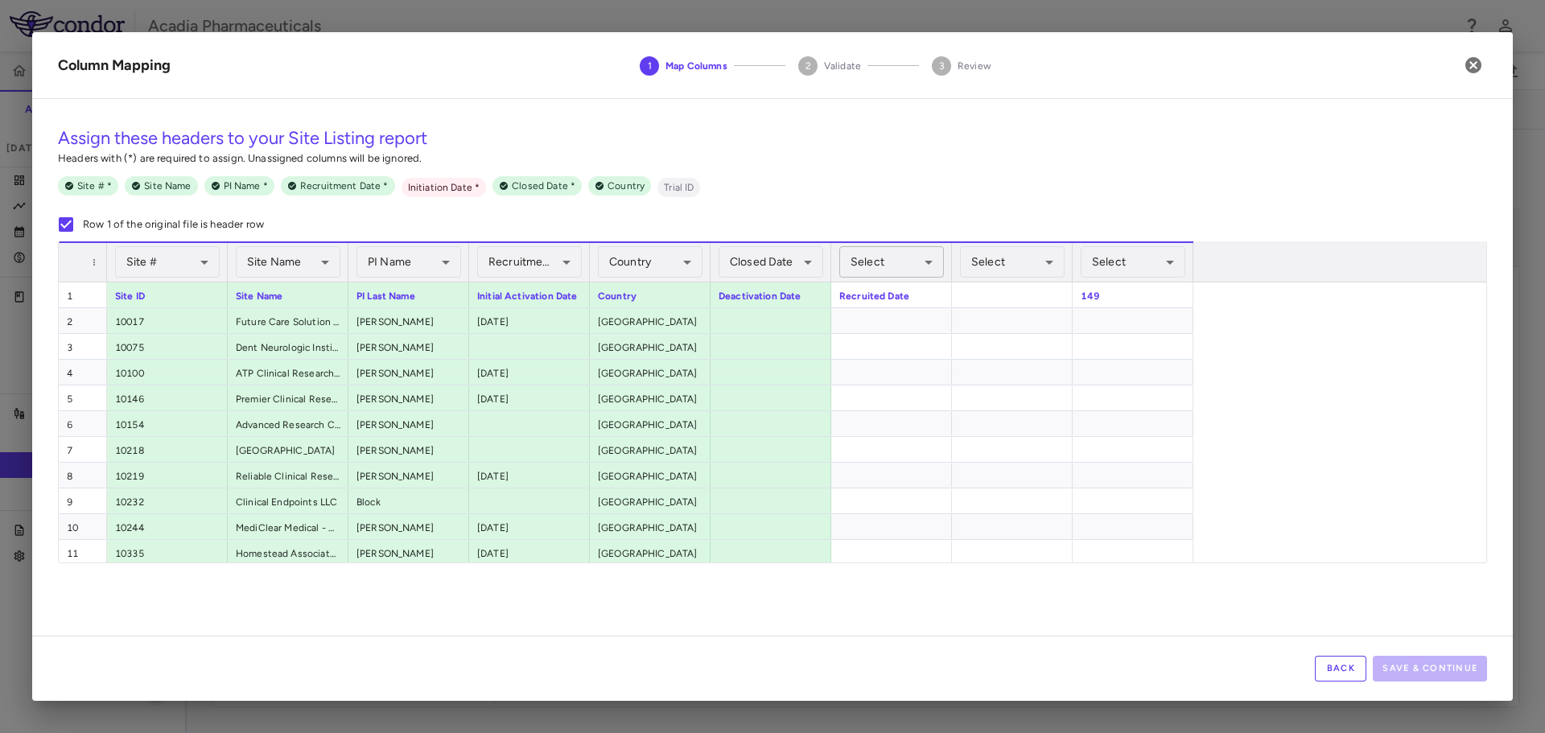
click at [885, 261] on body "Skip to sidebar Skip to main content Acadia Pharmaceuticals 009-008 Accruals Fo…" at bounding box center [772, 366] width 1545 height 733
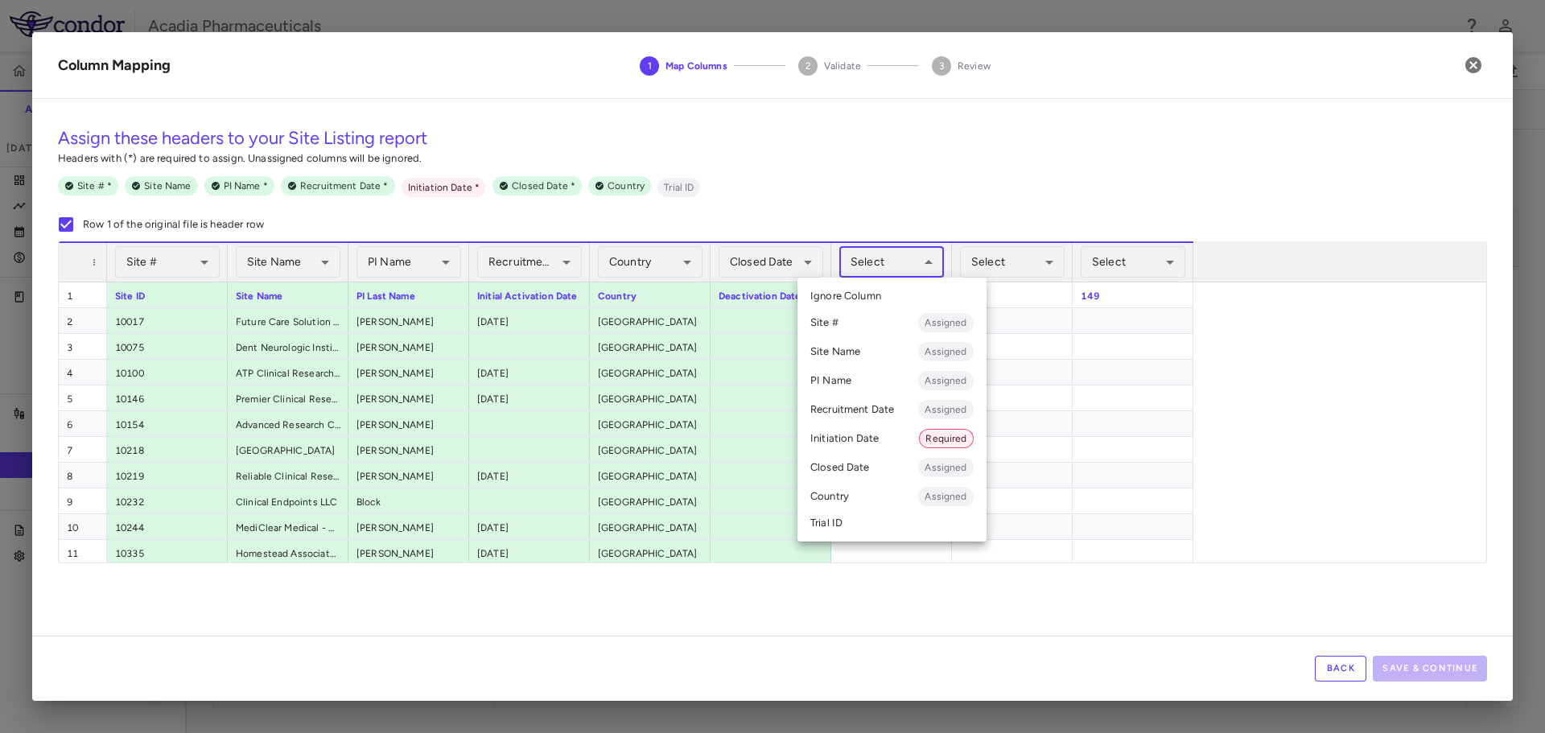
click at [882, 414] on li "Recruitment Date Assigned" at bounding box center [891, 409] width 189 height 29
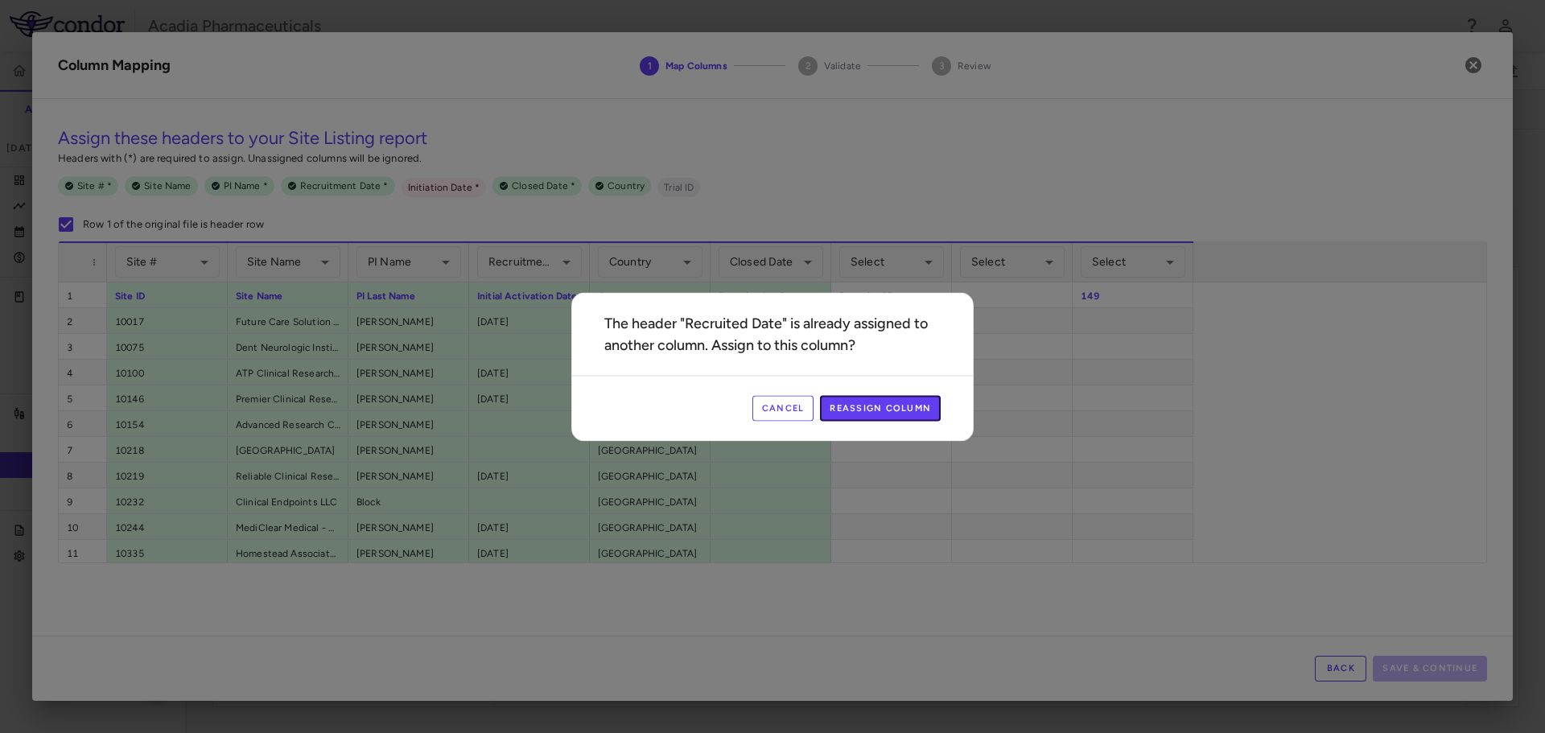
click at [882, 414] on button "Reassign Column" at bounding box center [880, 408] width 121 height 26
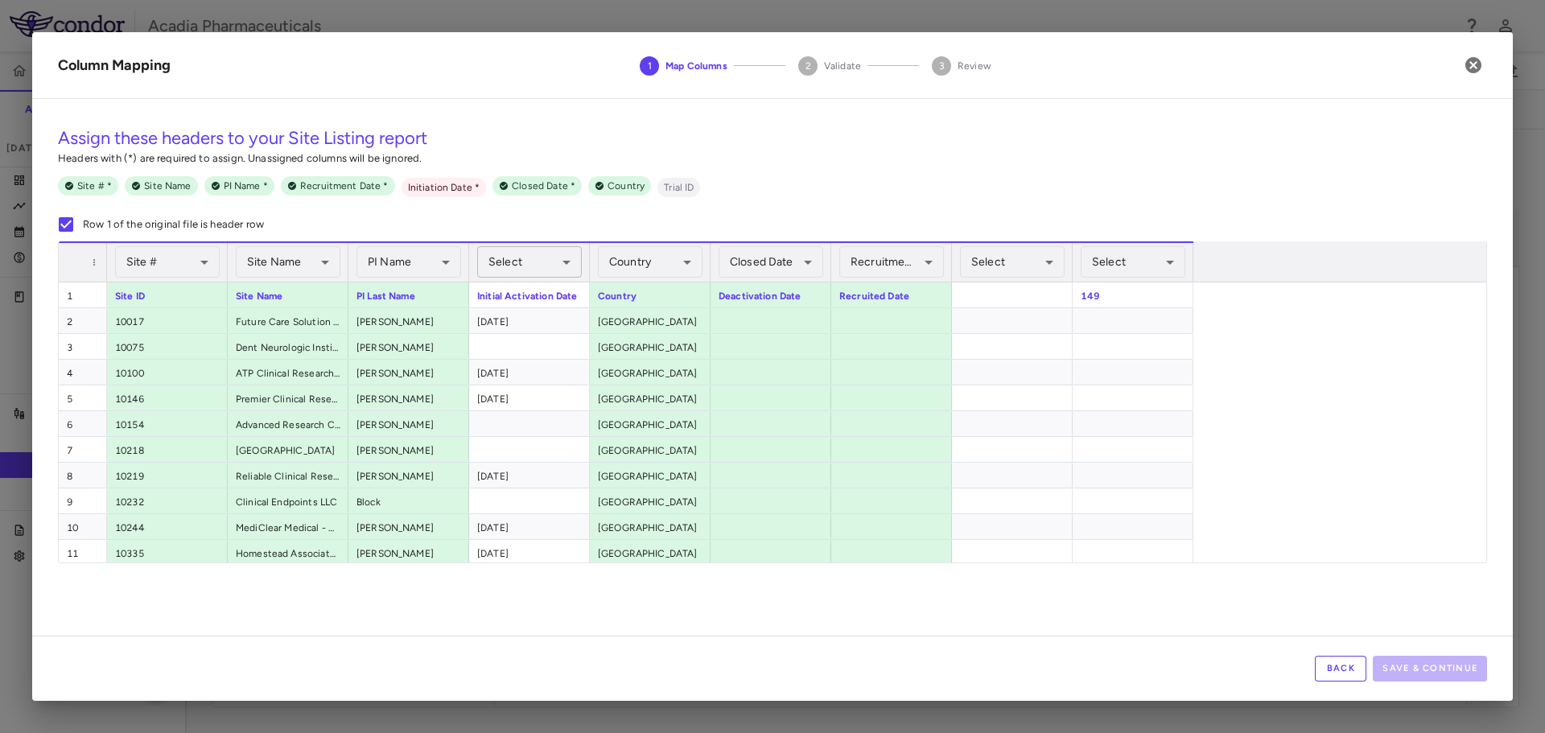
click at [556, 262] on body "Skip to sidebar Skip to main content Acadia Pharmaceuticals 009-008 Accruals Fo…" at bounding box center [772, 366] width 1545 height 733
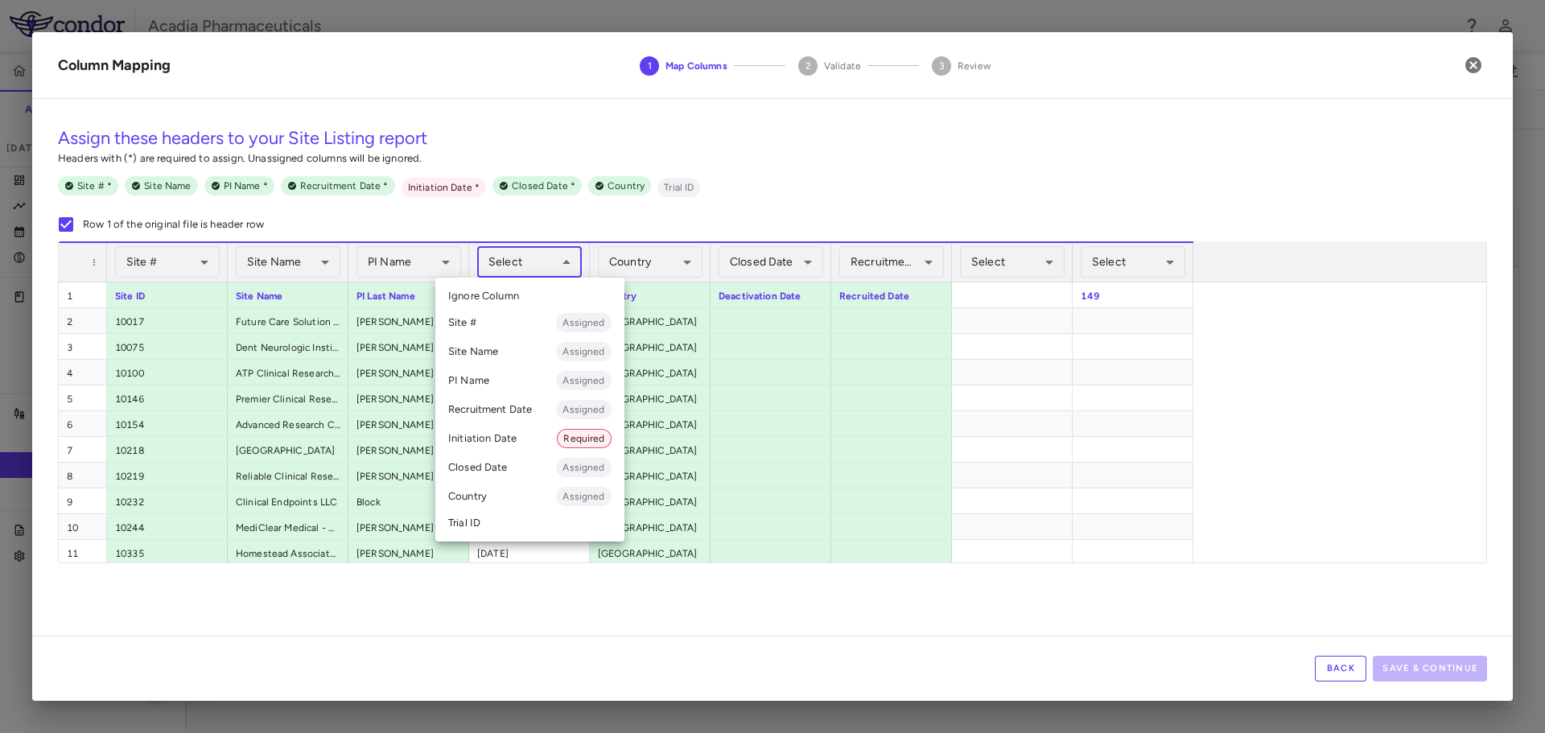
click at [520, 431] on li "Initiation Date Required" at bounding box center [529, 438] width 189 height 29
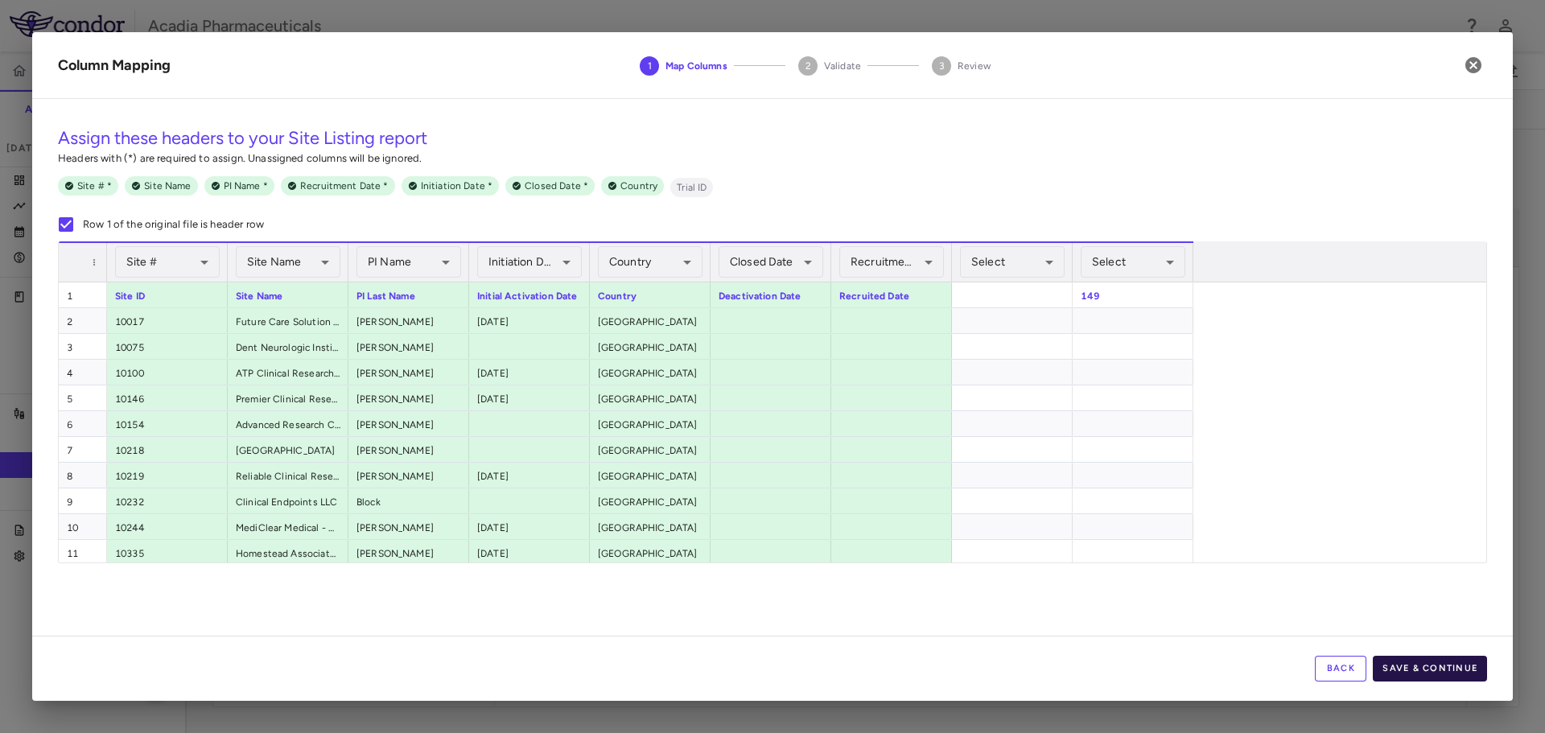
click at [1406, 661] on button "Save & Continue" at bounding box center [1430, 669] width 114 height 26
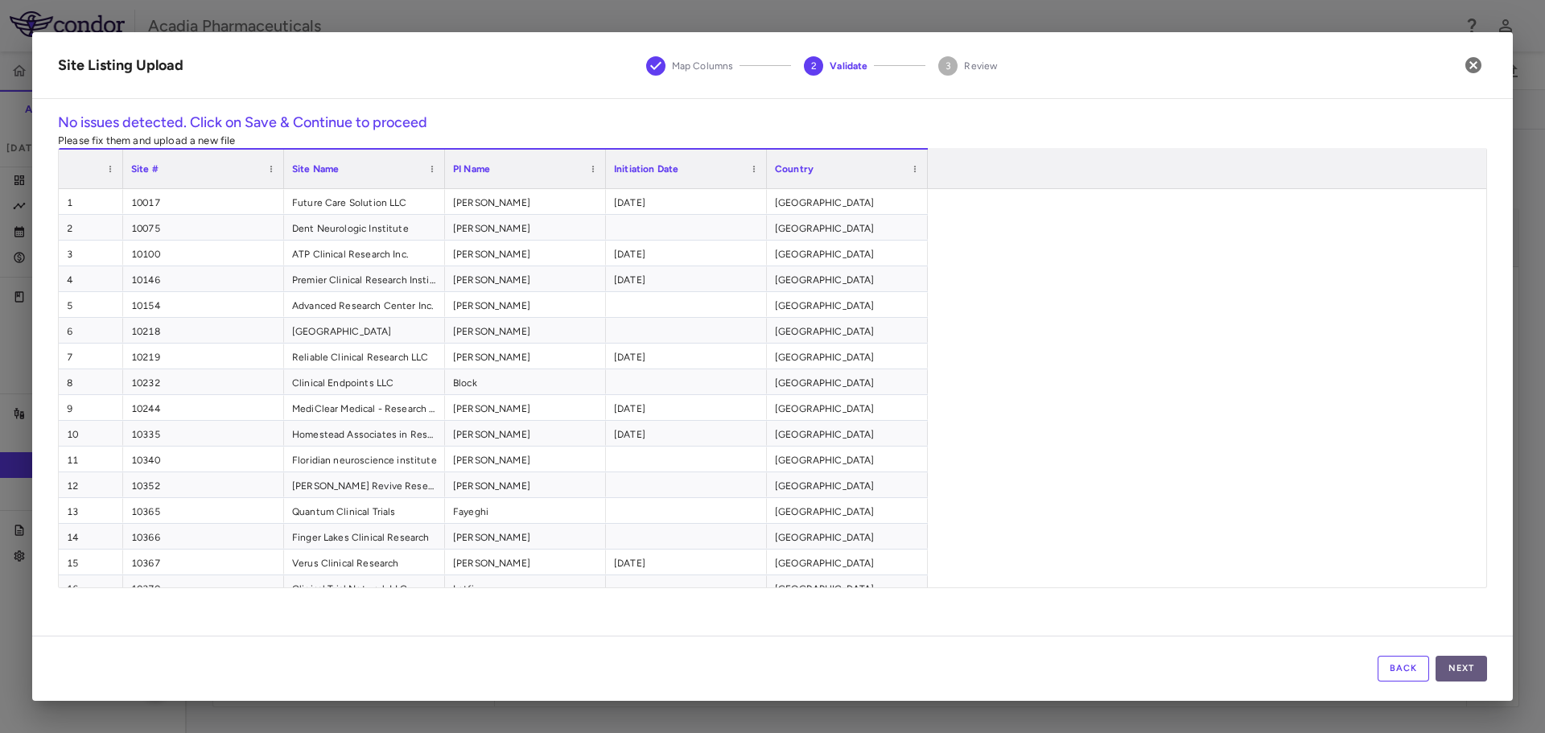
click at [1477, 672] on button "Next" at bounding box center [1460, 669] width 51 height 26
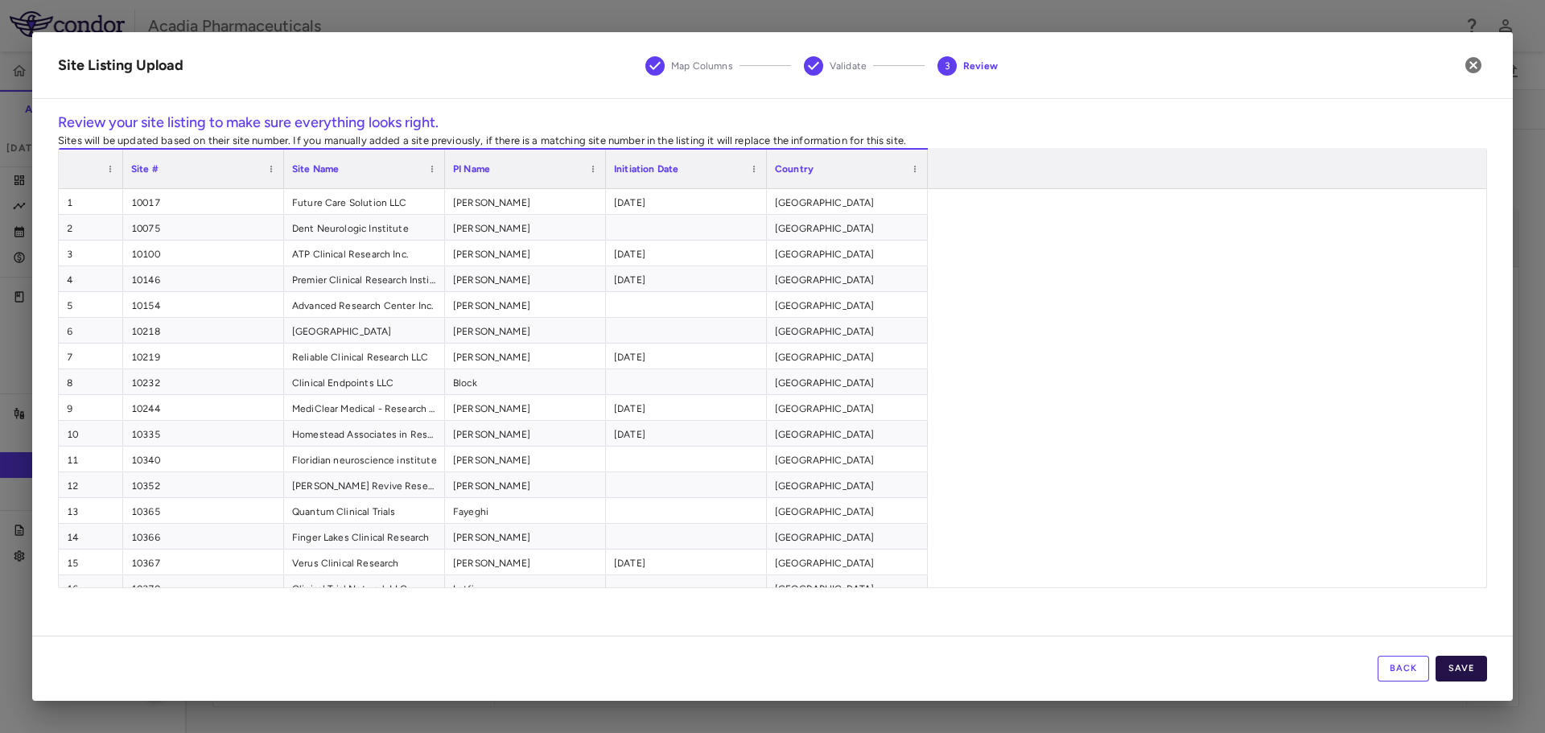
click at [1471, 669] on button "Save" at bounding box center [1460, 669] width 51 height 26
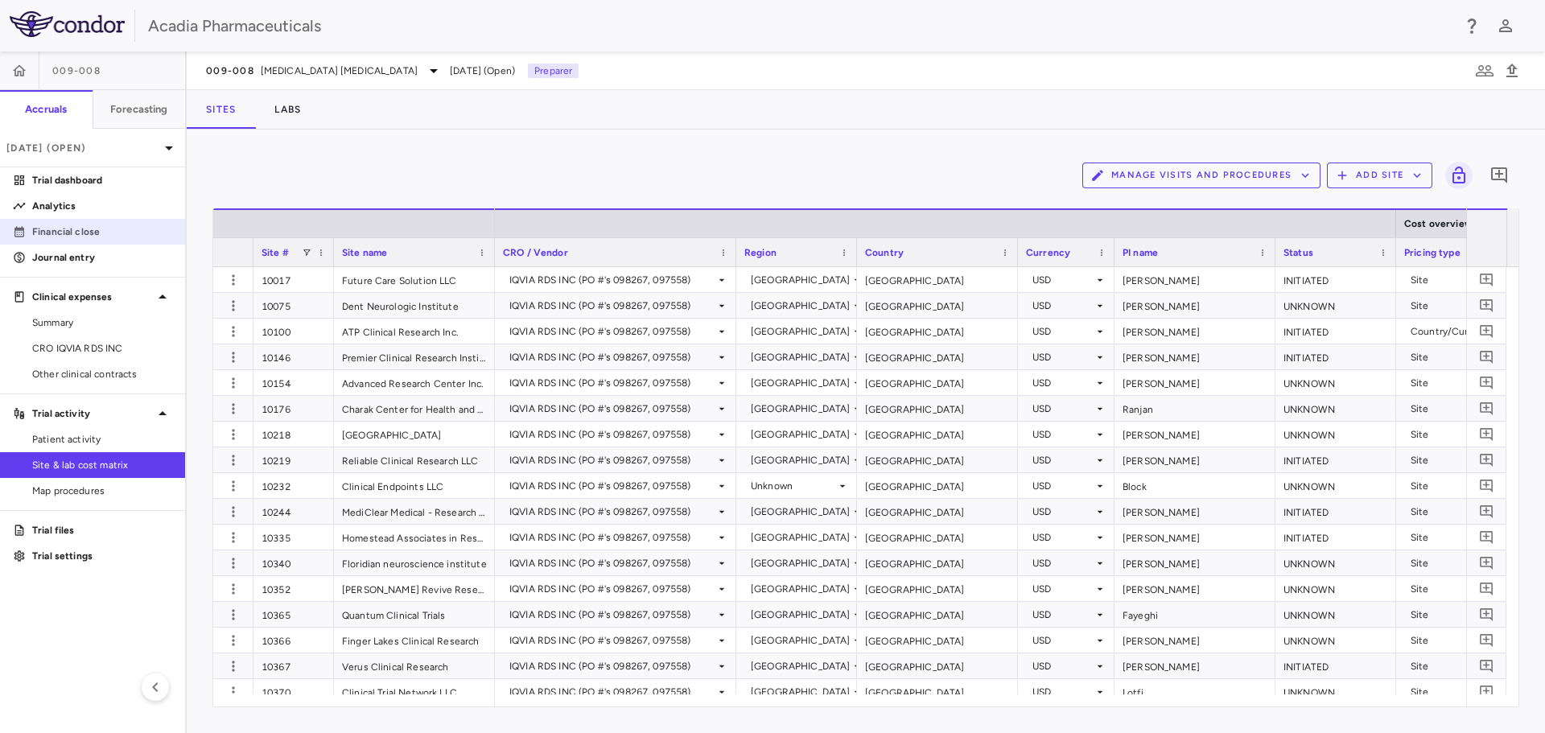
click at [93, 238] on p "Financial close" at bounding box center [102, 231] width 140 height 14
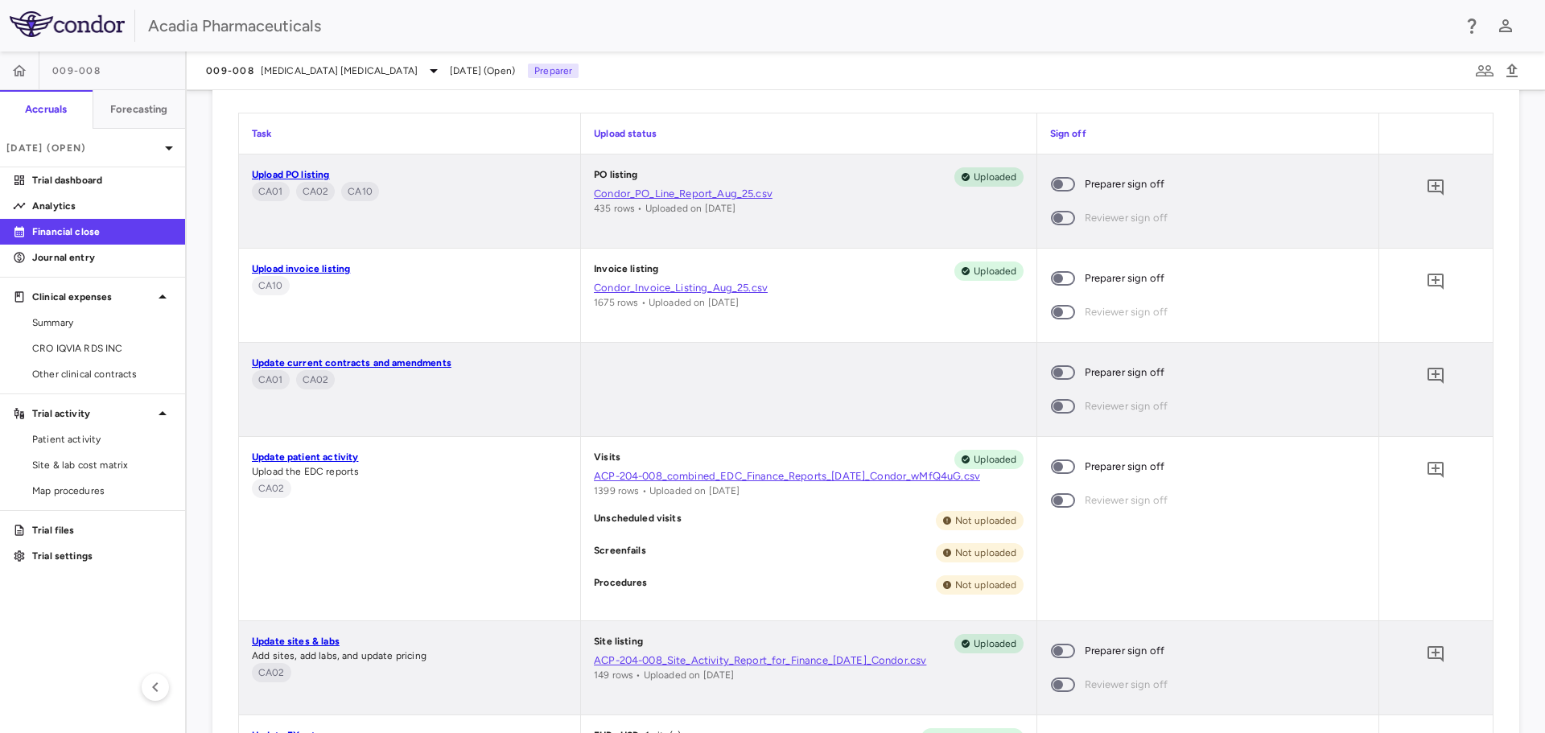
scroll to position [885, 0]
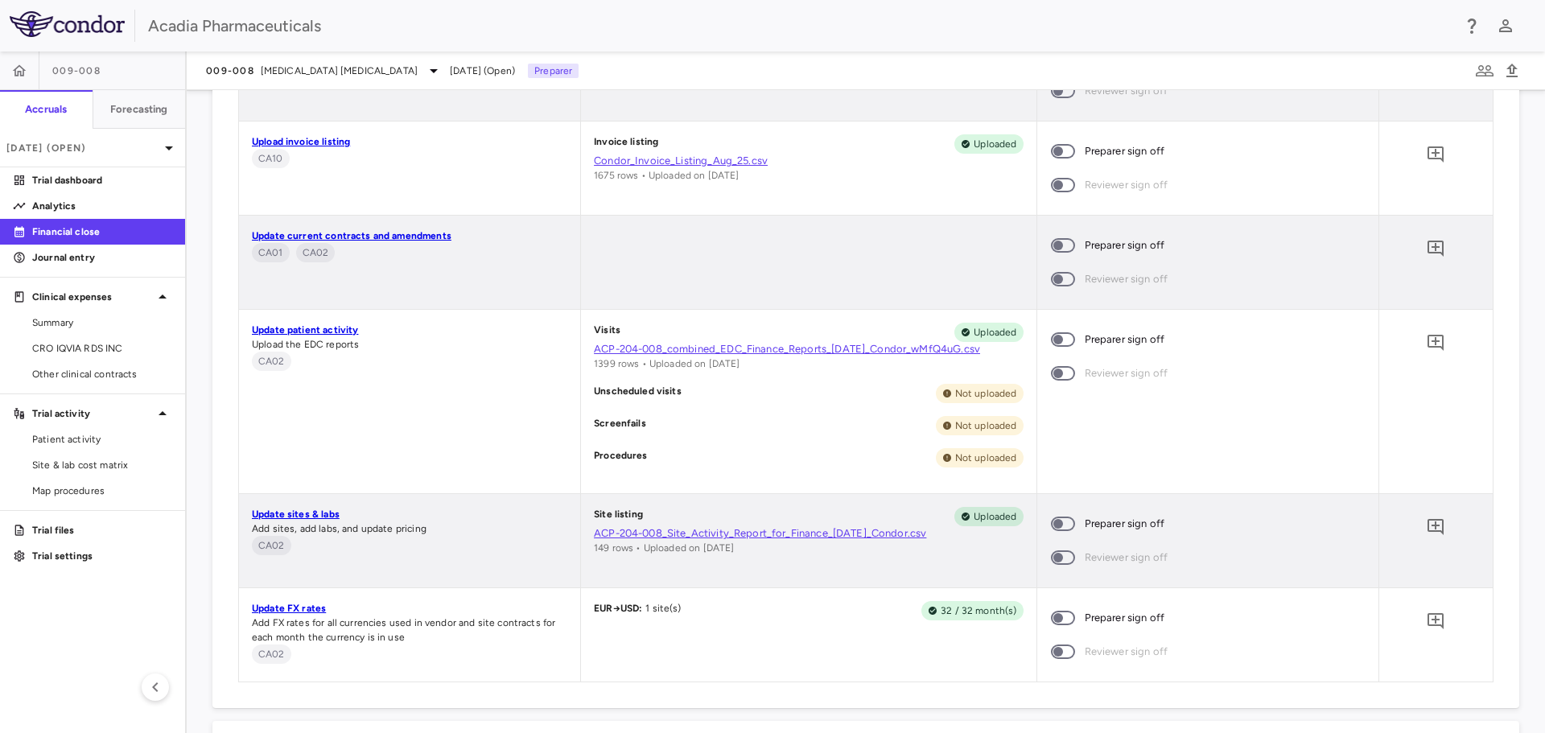
drag, startPoint x: 1058, startPoint y: 516, endPoint x: 1070, endPoint y: 405, distance: 111.7
click at [1057, 516] on span at bounding box center [1062, 524] width 43 height 34
click at [113, 470] on span "Site & lab cost matrix" at bounding box center [102, 465] width 140 height 14
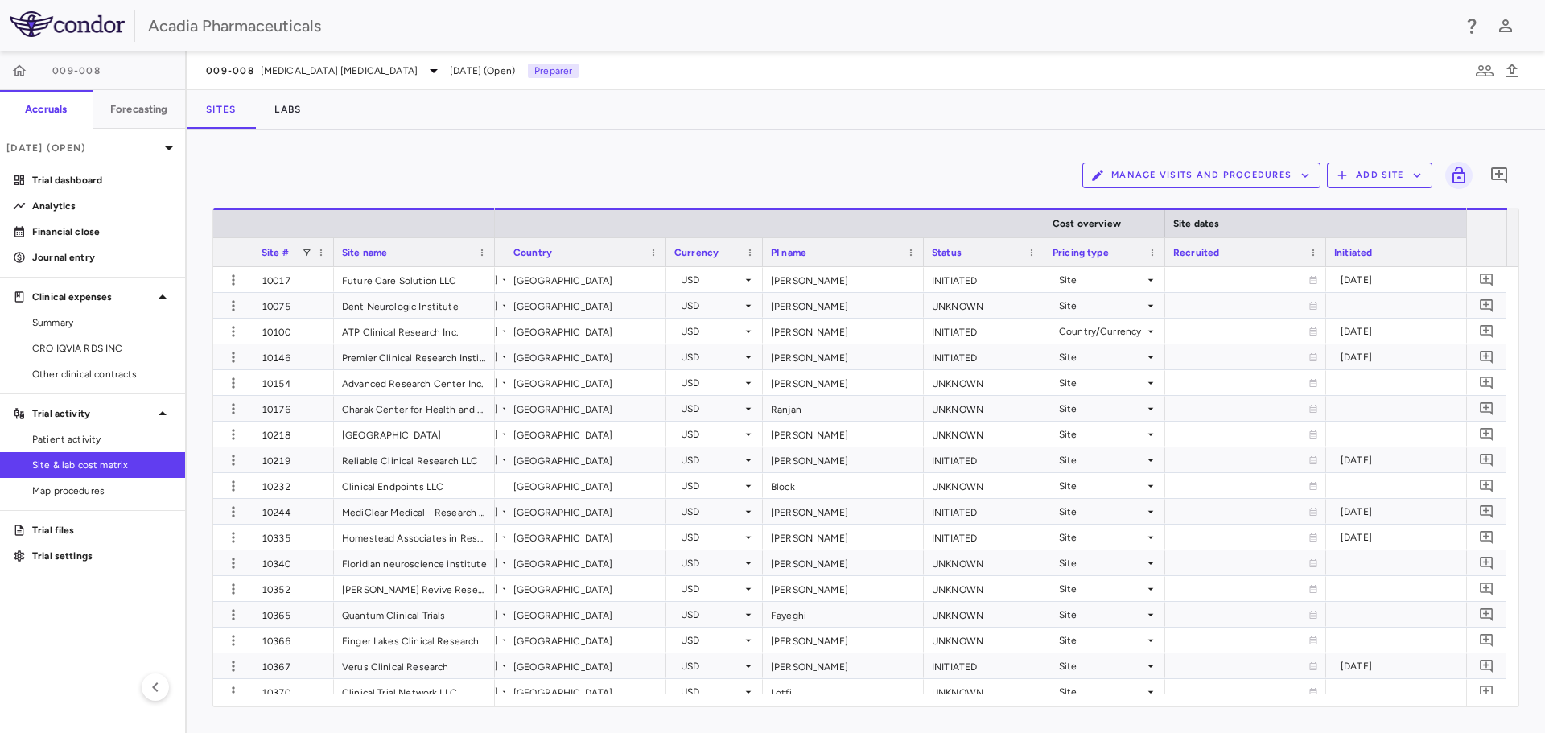
scroll to position [0, 509]
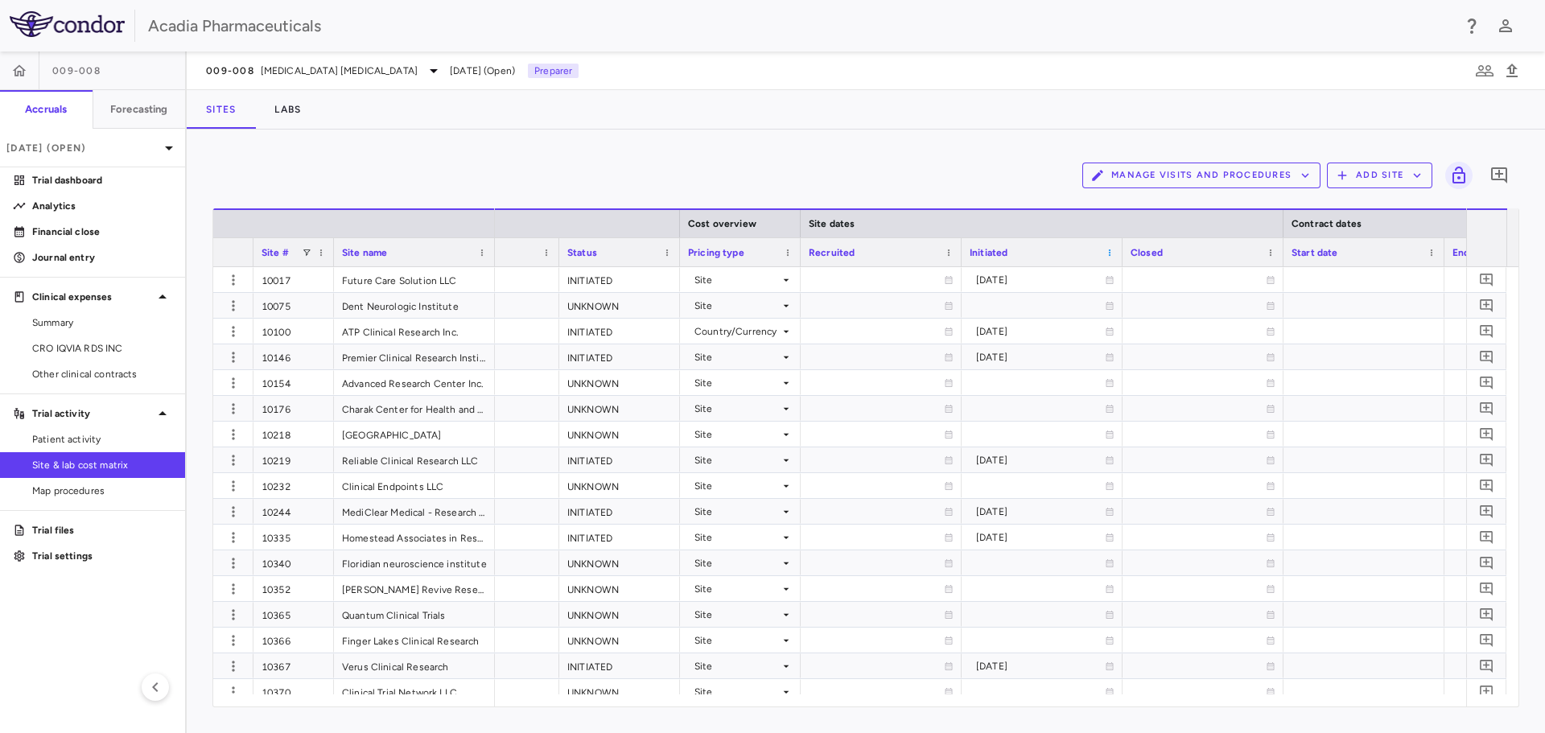
click at [1111, 253] on span at bounding box center [1110, 253] width 10 height 10
click at [1156, 280] on span "Sort Ascending" at bounding box center [1181, 277] width 119 height 23
click at [1108, 253] on span at bounding box center [1110, 253] width 10 height 10
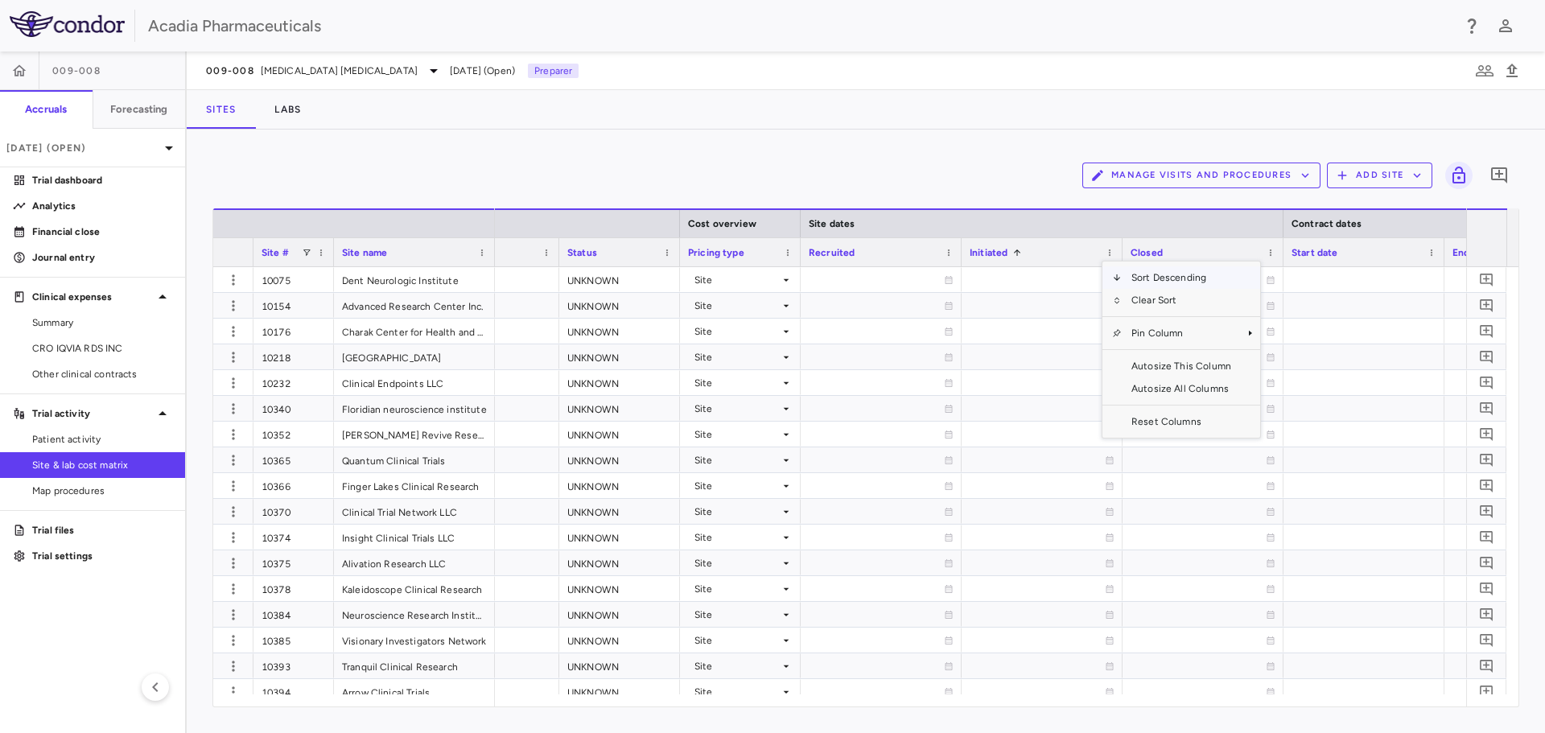
click at [1159, 281] on span "Sort Descending" at bounding box center [1181, 277] width 119 height 23
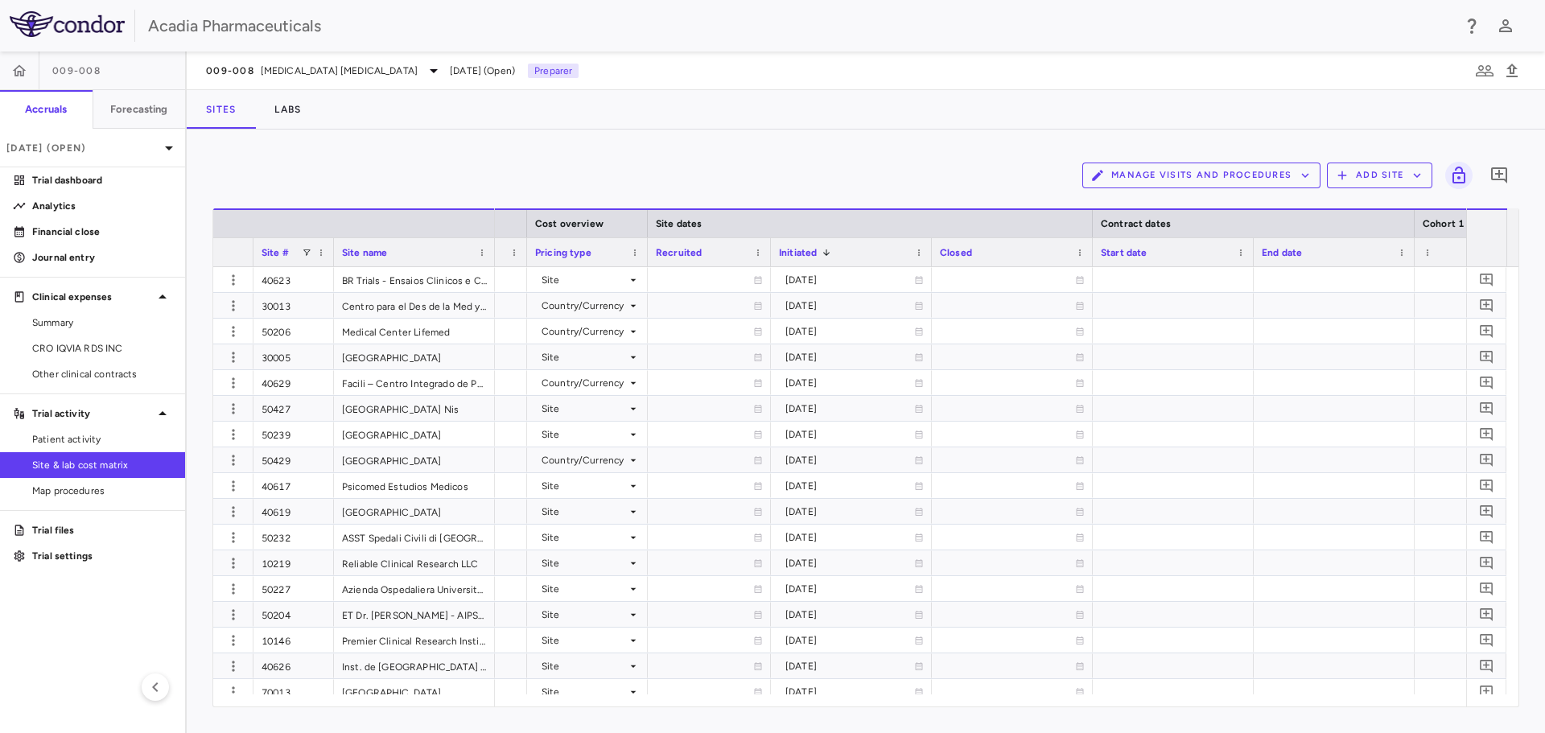
drag, startPoint x: 807, startPoint y: 257, endPoint x: 756, endPoint y: 255, distance: 50.7
click at [767, 255] on div at bounding box center [770, 252] width 6 height 28
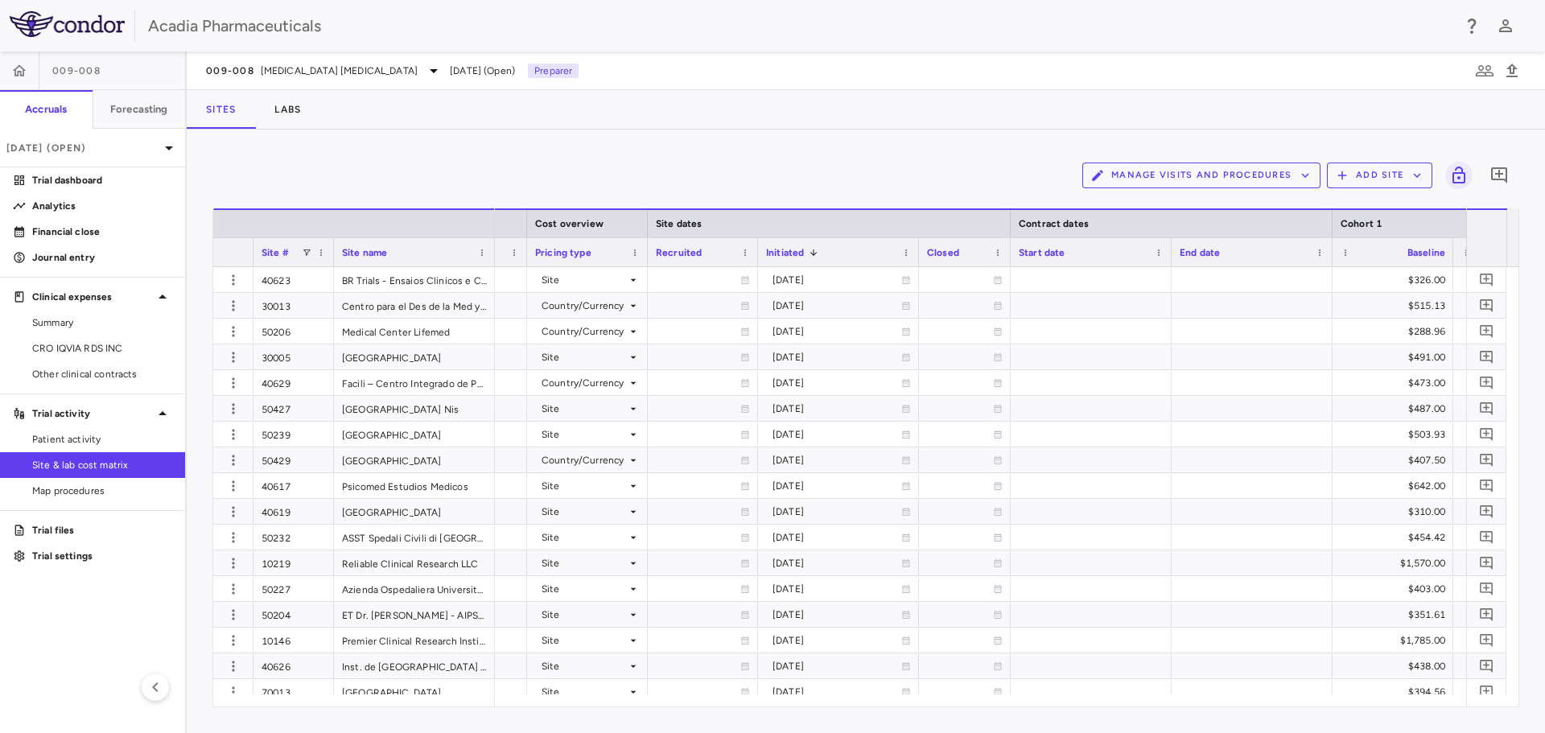
drag, startPoint x: 1077, startPoint y: 255, endPoint x: 1008, endPoint y: 267, distance: 70.2
click at [1008, 267] on div "Site # Site name Cost overview Site dates Contract dates Cohort 1" at bounding box center [865, 457] width 1305 height 498
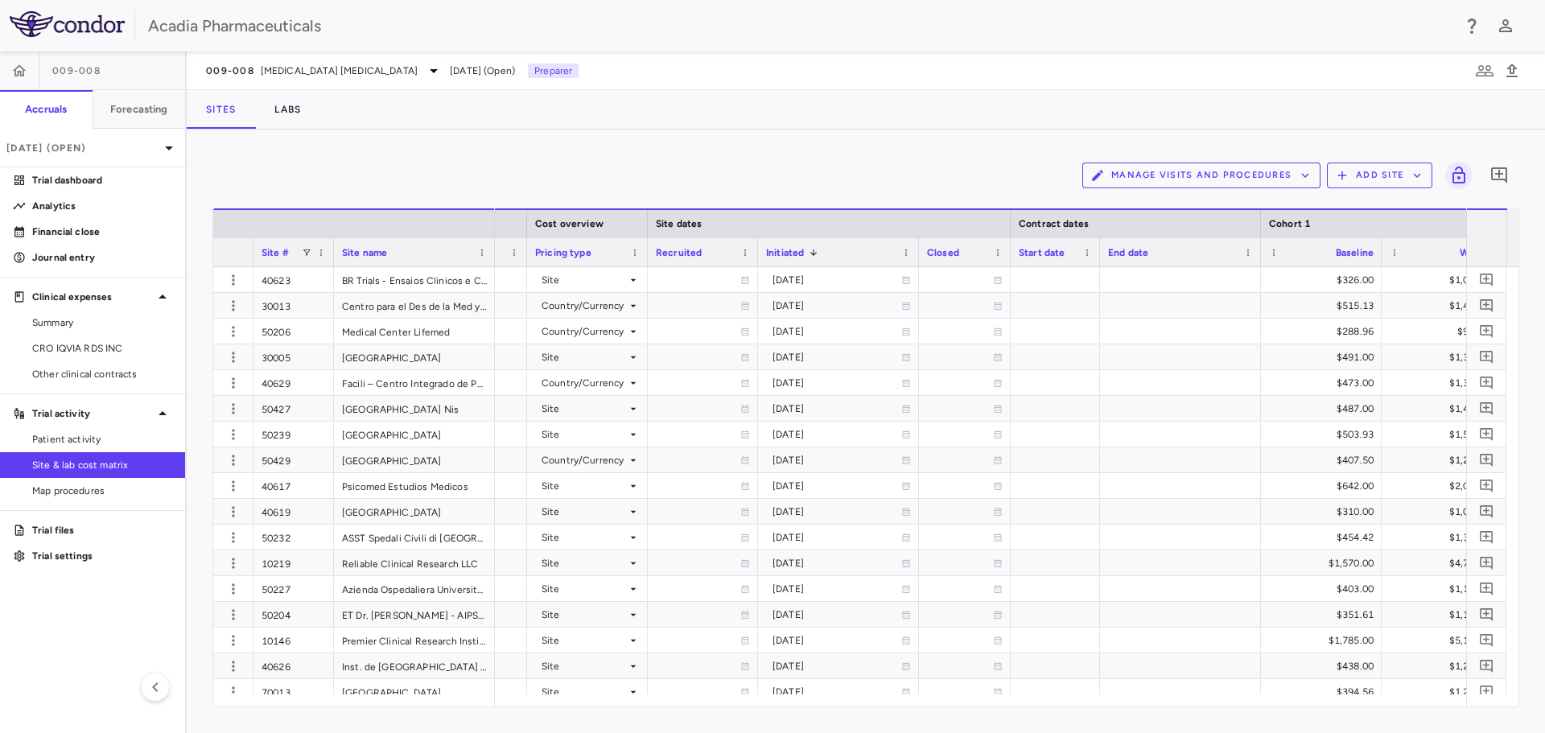
drag, startPoint x: 1169, startPoint y: 261, endPoint x: 1097, endPoint y: 279, distance: 74.0
click at [1097, 279] on div "Site # Site name Cost overview Site dates Contract dates Cohort 1" at bounding box center [865, 457] width 1305 height 498
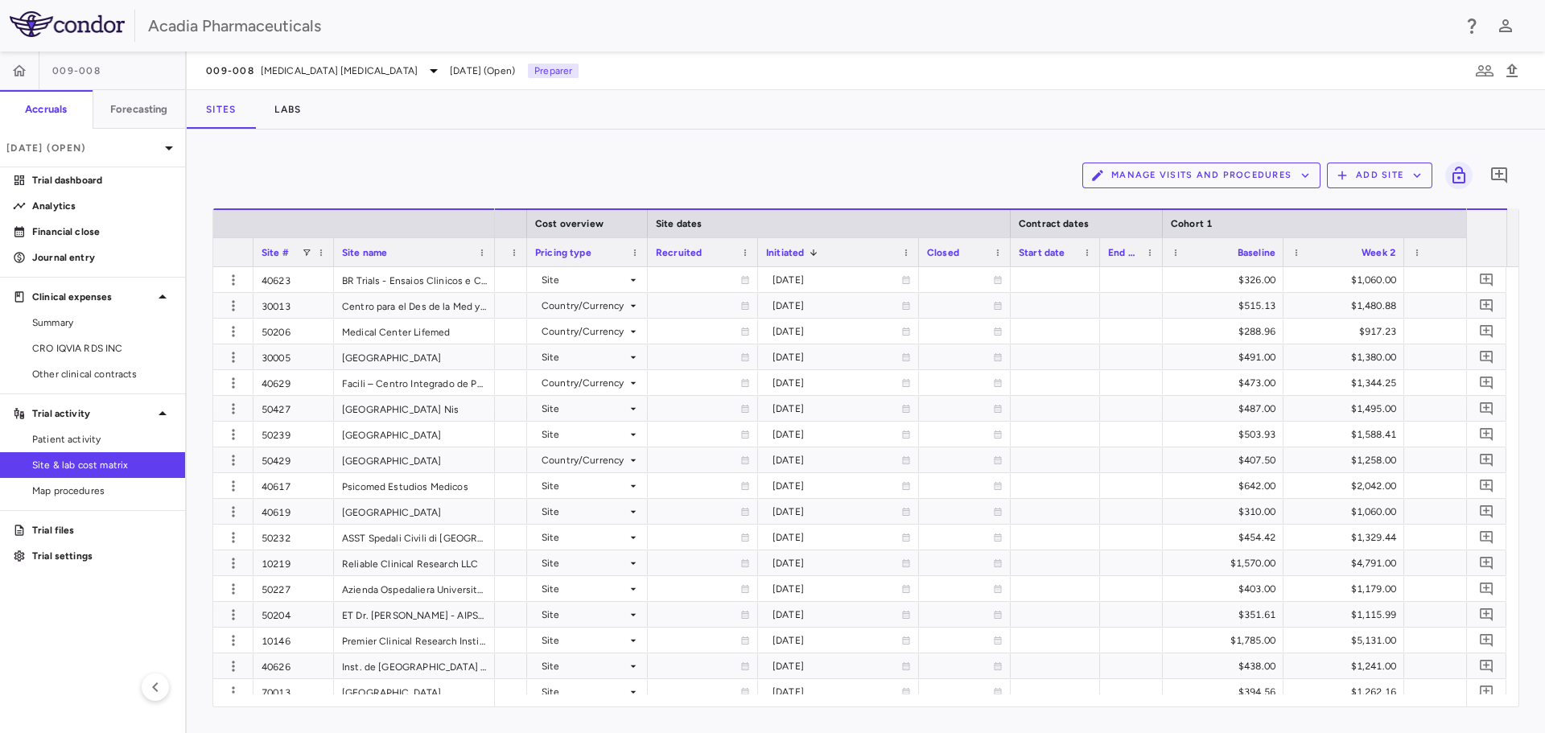
drag, startPoint x: 1258, startPoint y: 260, endPoint x: 1160, endPoint y: 274, distance: 99.2
click at [1160, 274] on div "Site # Site name Cost overview Site dates Contract dates Cohort 1" at bounding box center [865, 457] width 1305 height 498
click at [908, 256] on span at bounding box center [906, 253] width 10 height 10
click at [813, 266] on div "Initiated 1" at bounding box center [838, 252] width 145 height 28
click at [89, 185] on p "Trial dashboard" at bounding box center [102, 180] width 140 height 14
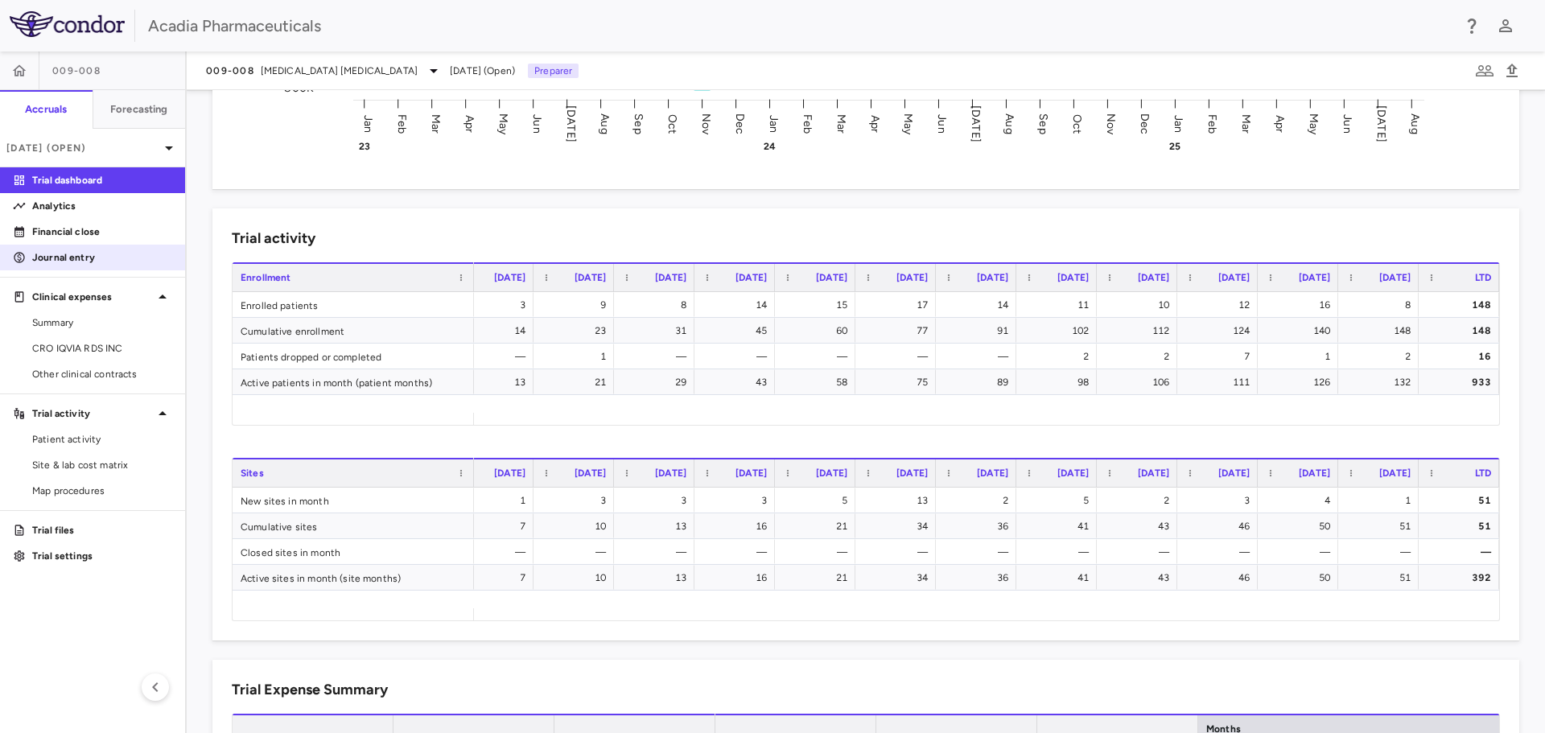
drag, startPoint x: 126, startPoint y: 229, endPoint x: 123, endPoint y: 254, distance: 25.1
click at [126, 229] on p "Financial close" at bounding box center [102, 231] width 140 height 14
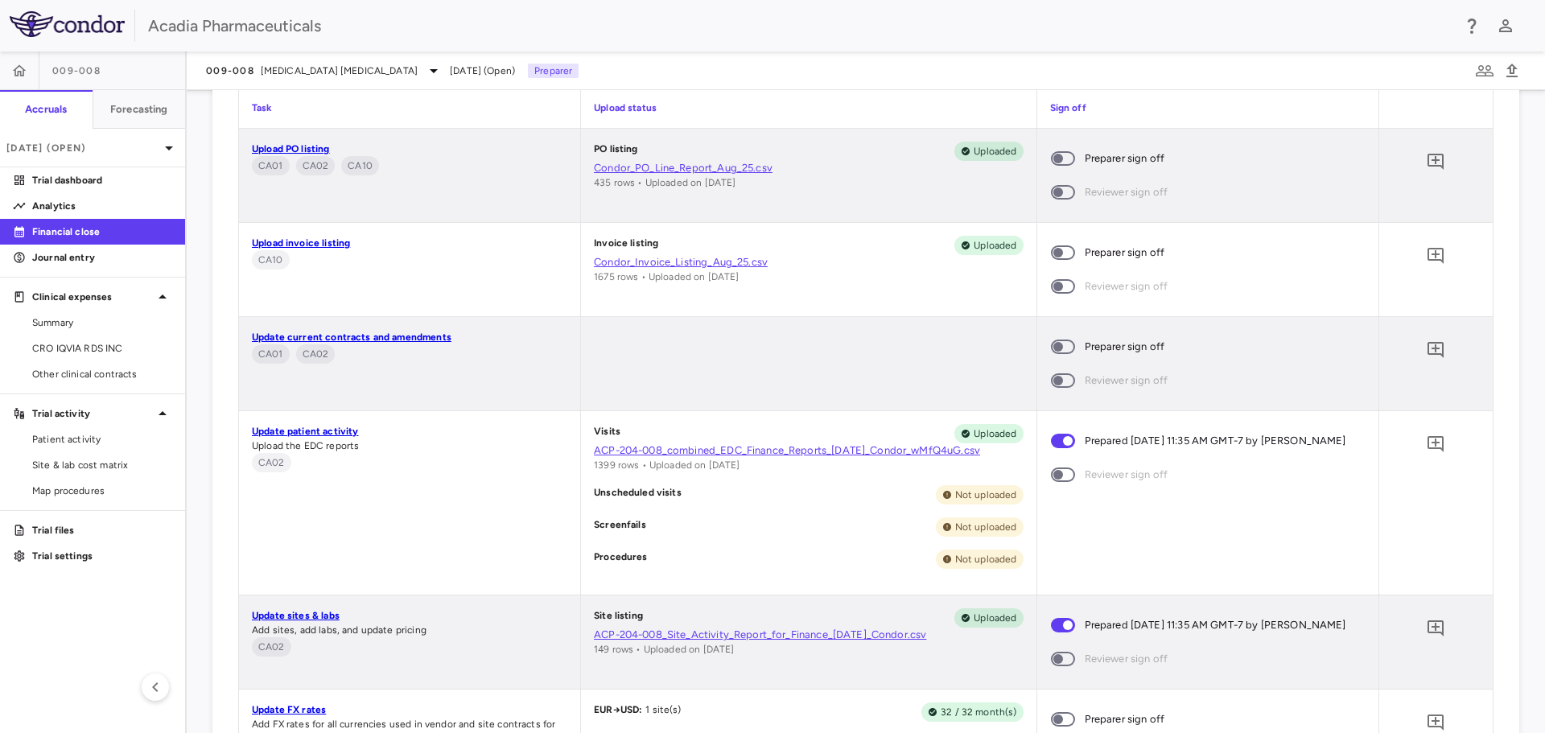
scroll to position [966, 0]
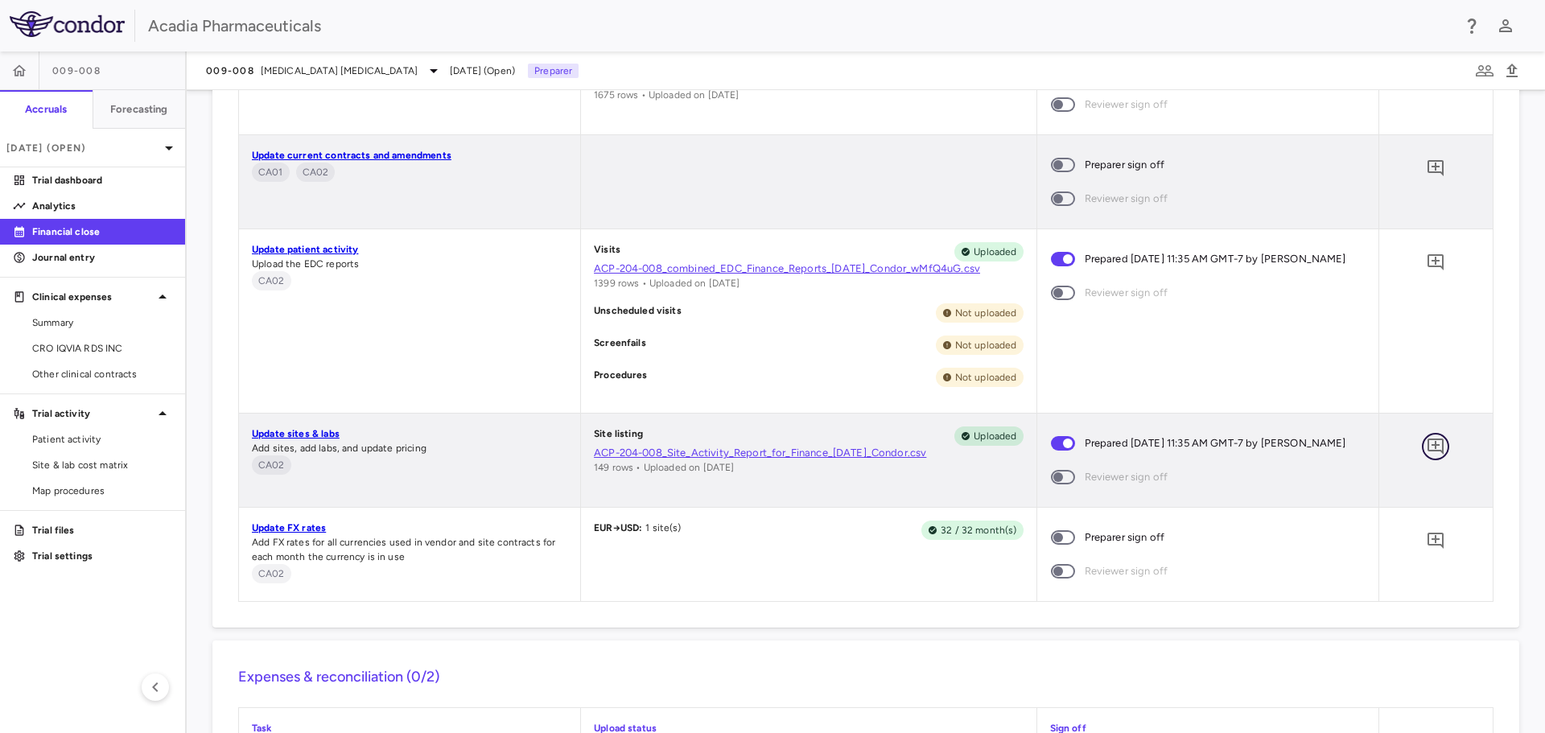
click at [1426, 447] on icon "Add comment" at bounding box center [1435, 446] width 19 height 19
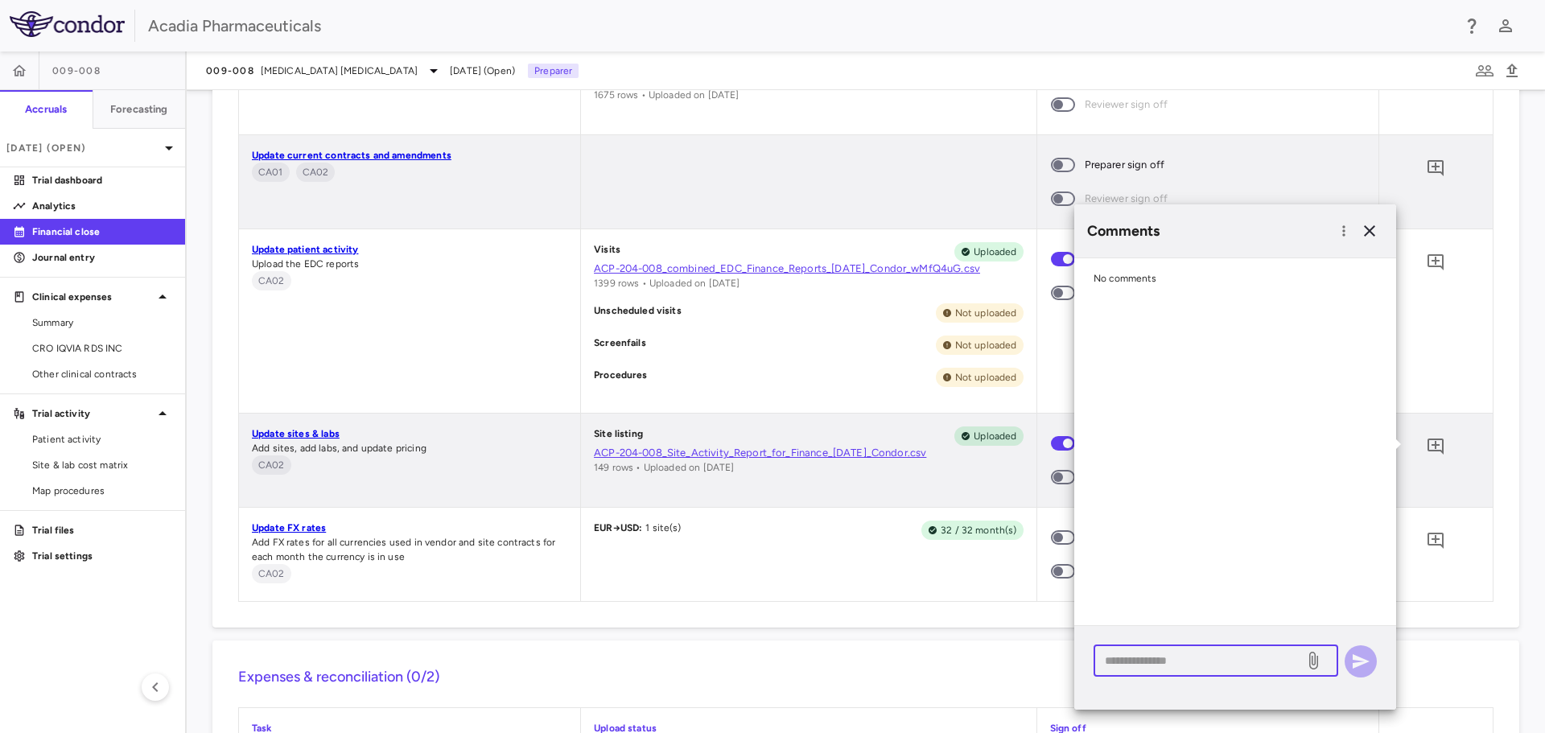
click at [1255, 658] on textarea at bounding box center [1199, 661] width 188 height 18
paste textarea "**********"
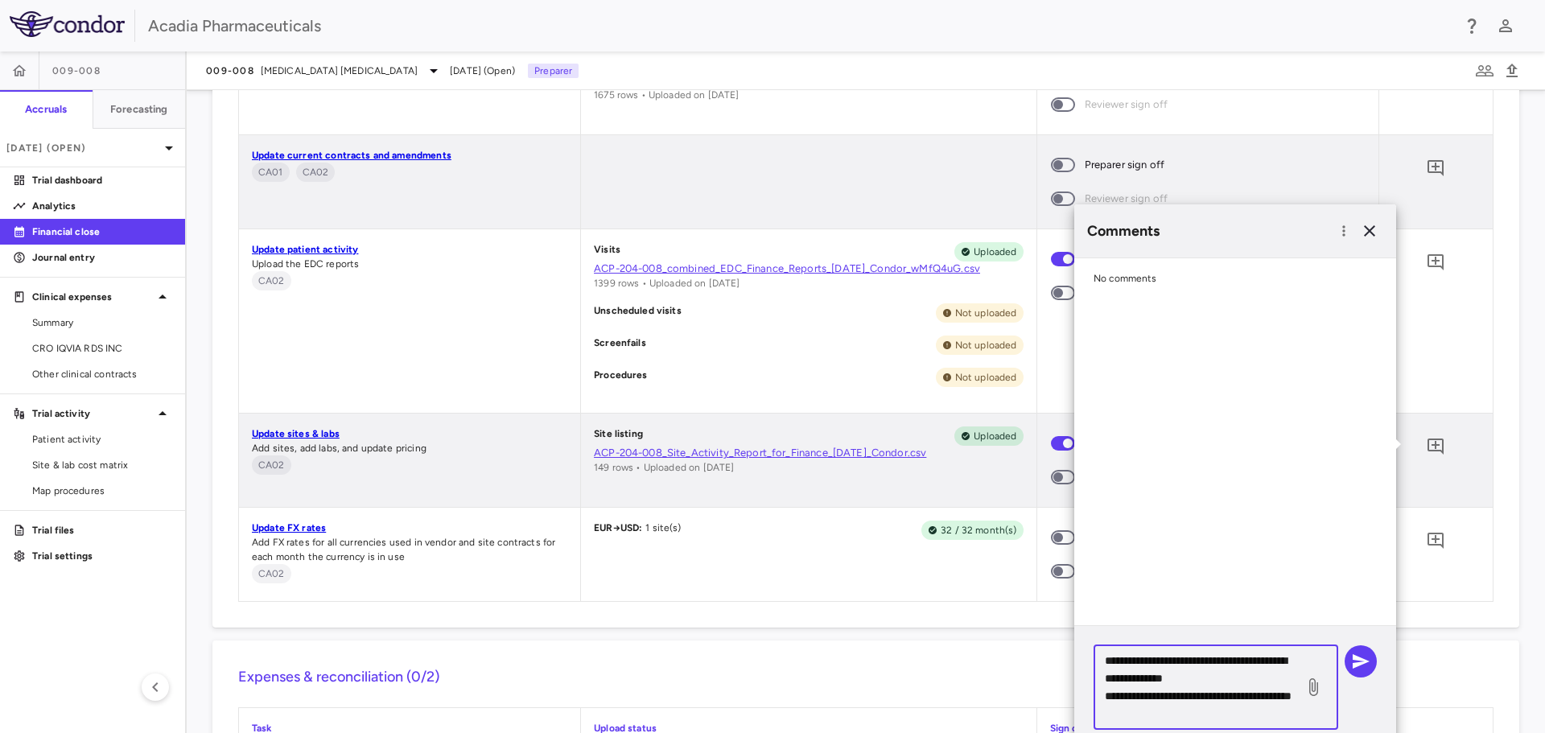
scroll to position [5, 0]
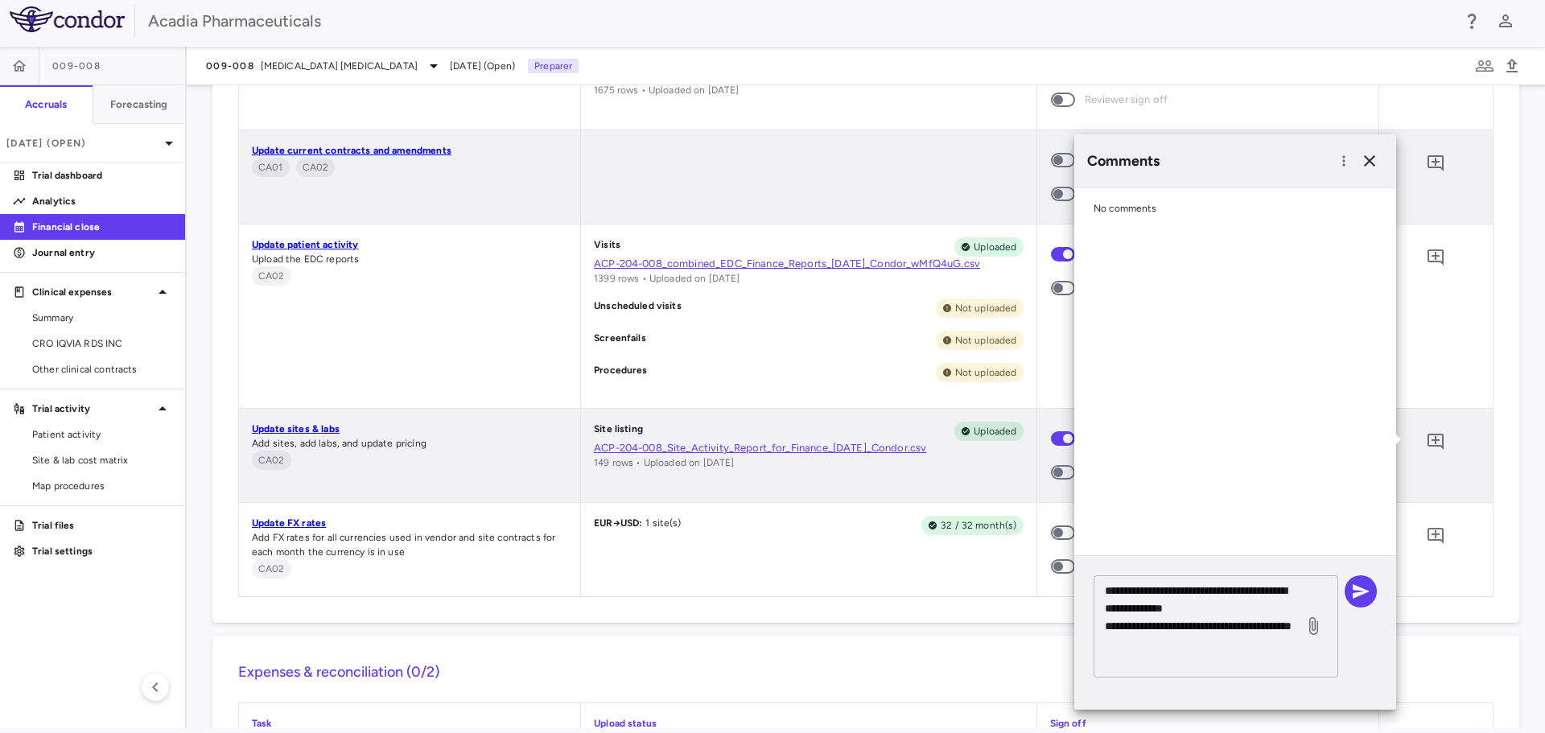
click at [1183, 644] on textarea "**********" at bounding box center [1199, 626] width 188 height 89
click at [1184, 653] on textarea "**********" at bounding box center [1199, 626] width 188 height 89
paste textarea "**********"
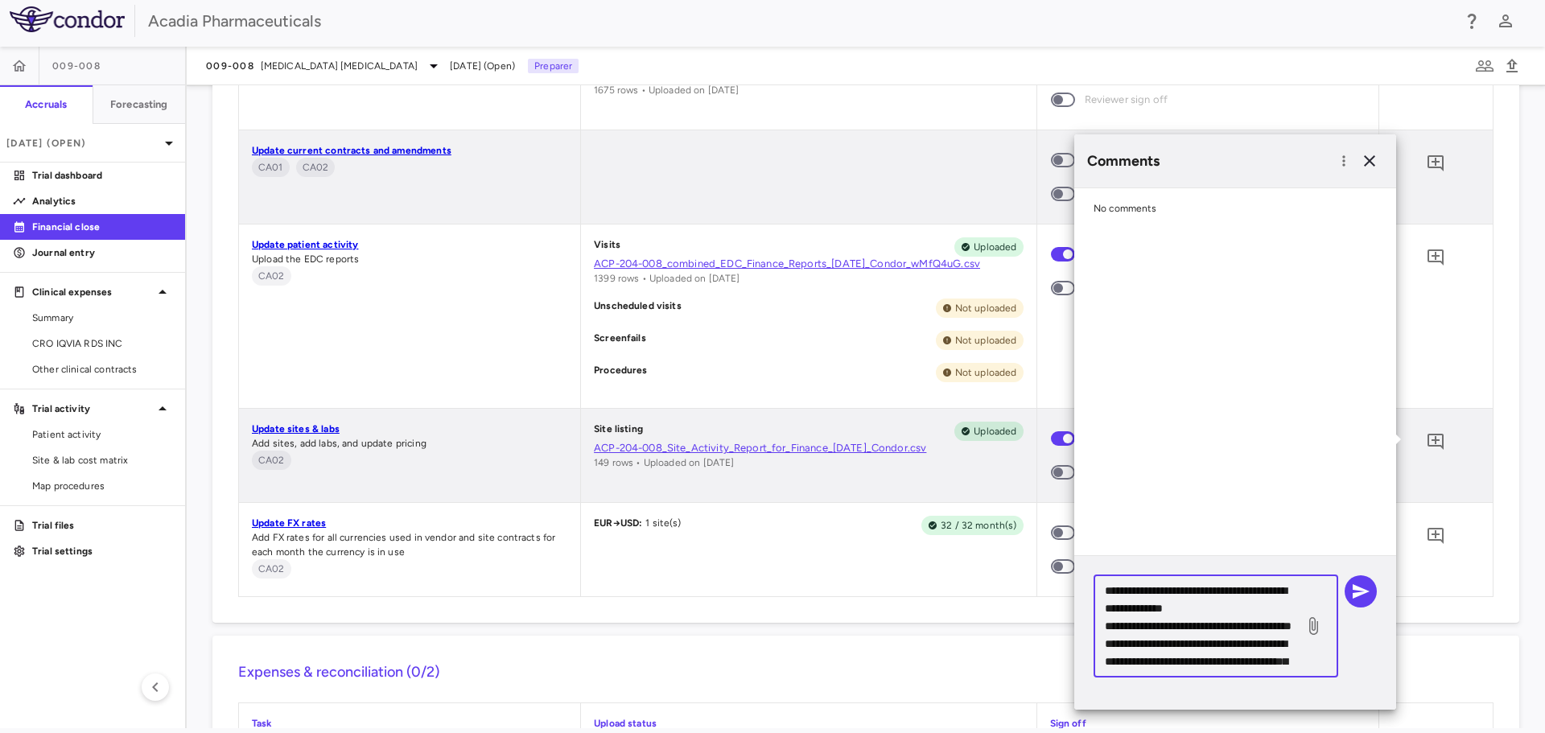
scroll to position [51, 0]
type textarea "**********"
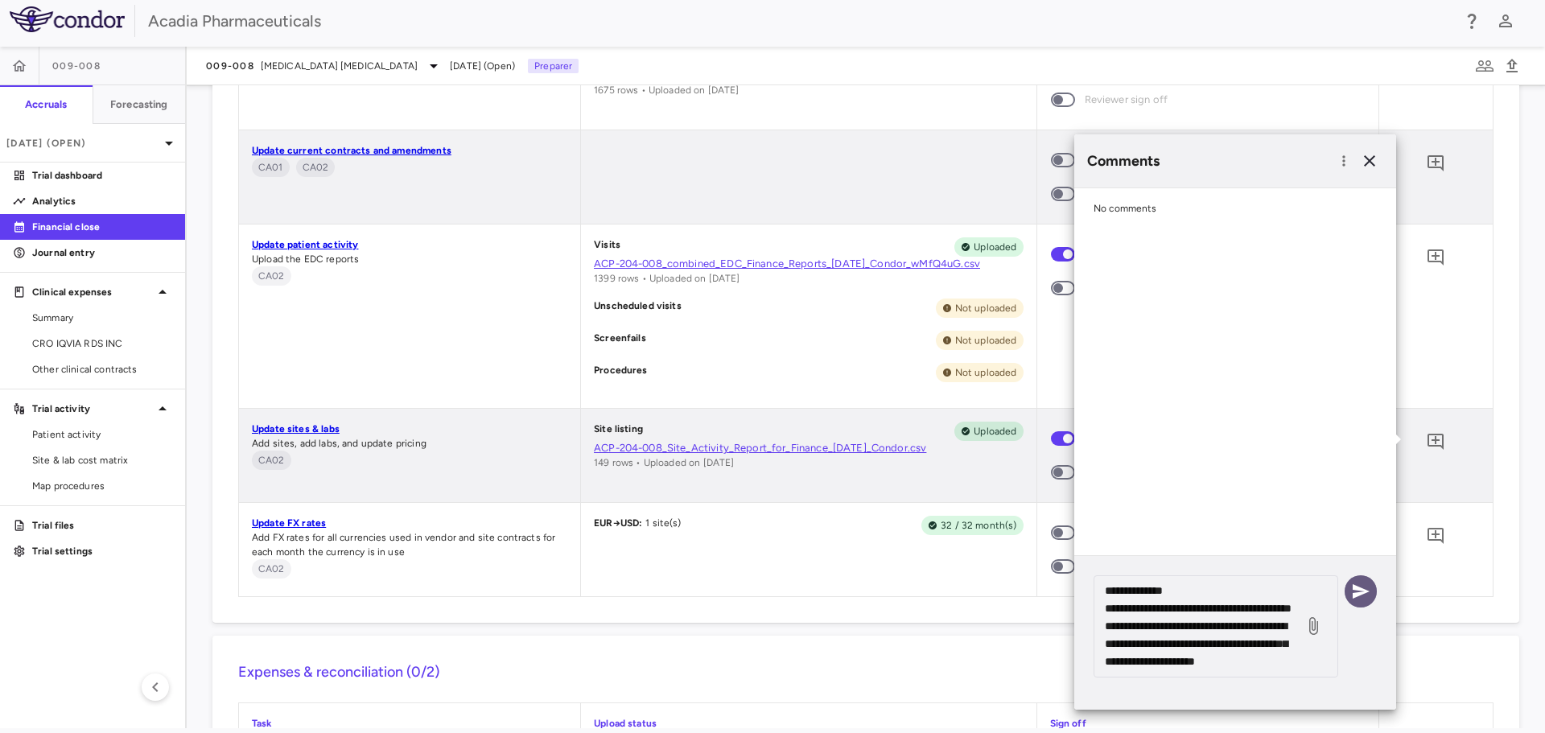
click at [1371, 595] on button "button" at bounding box center [1360, 591] width 32 height 32
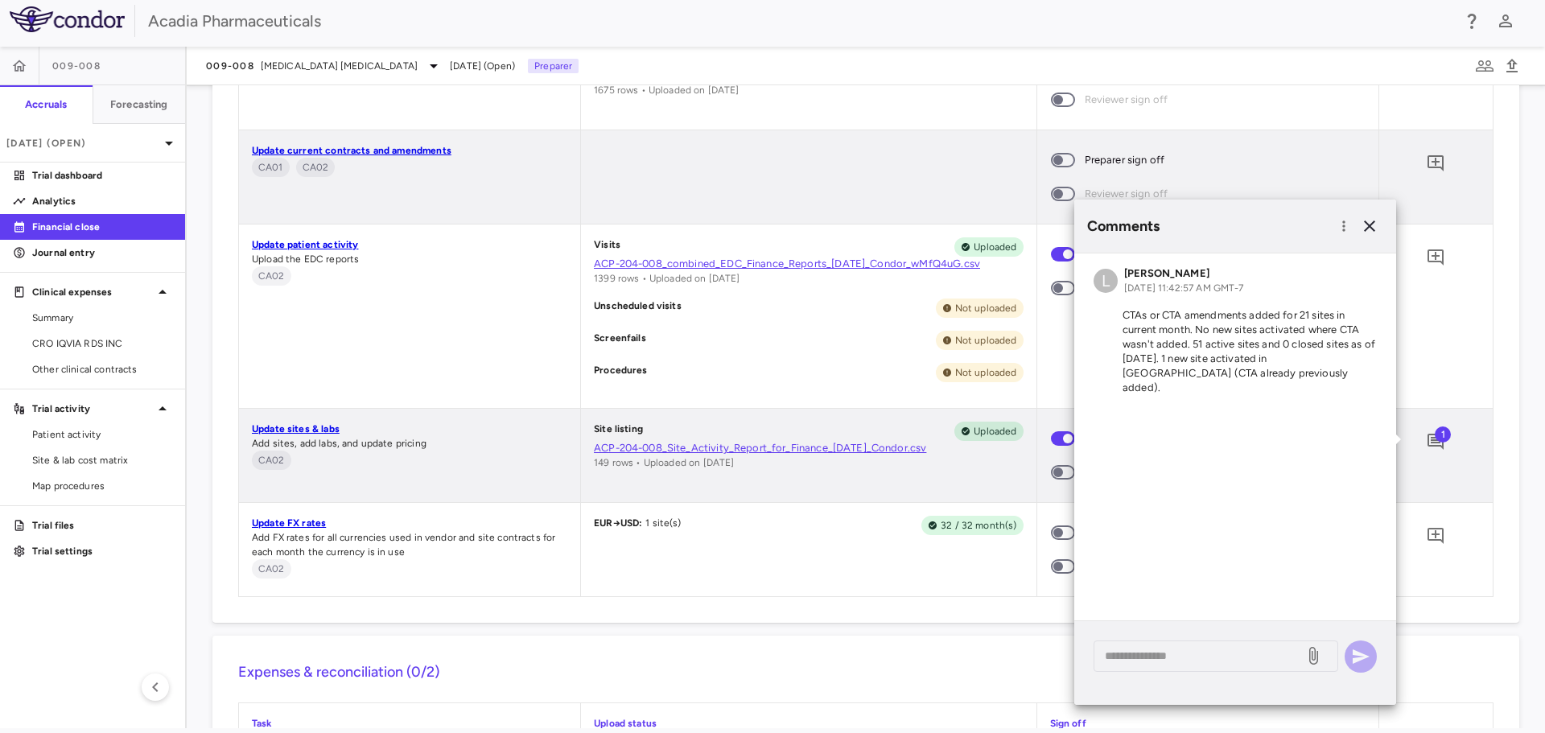
scroll to position [0, 0]
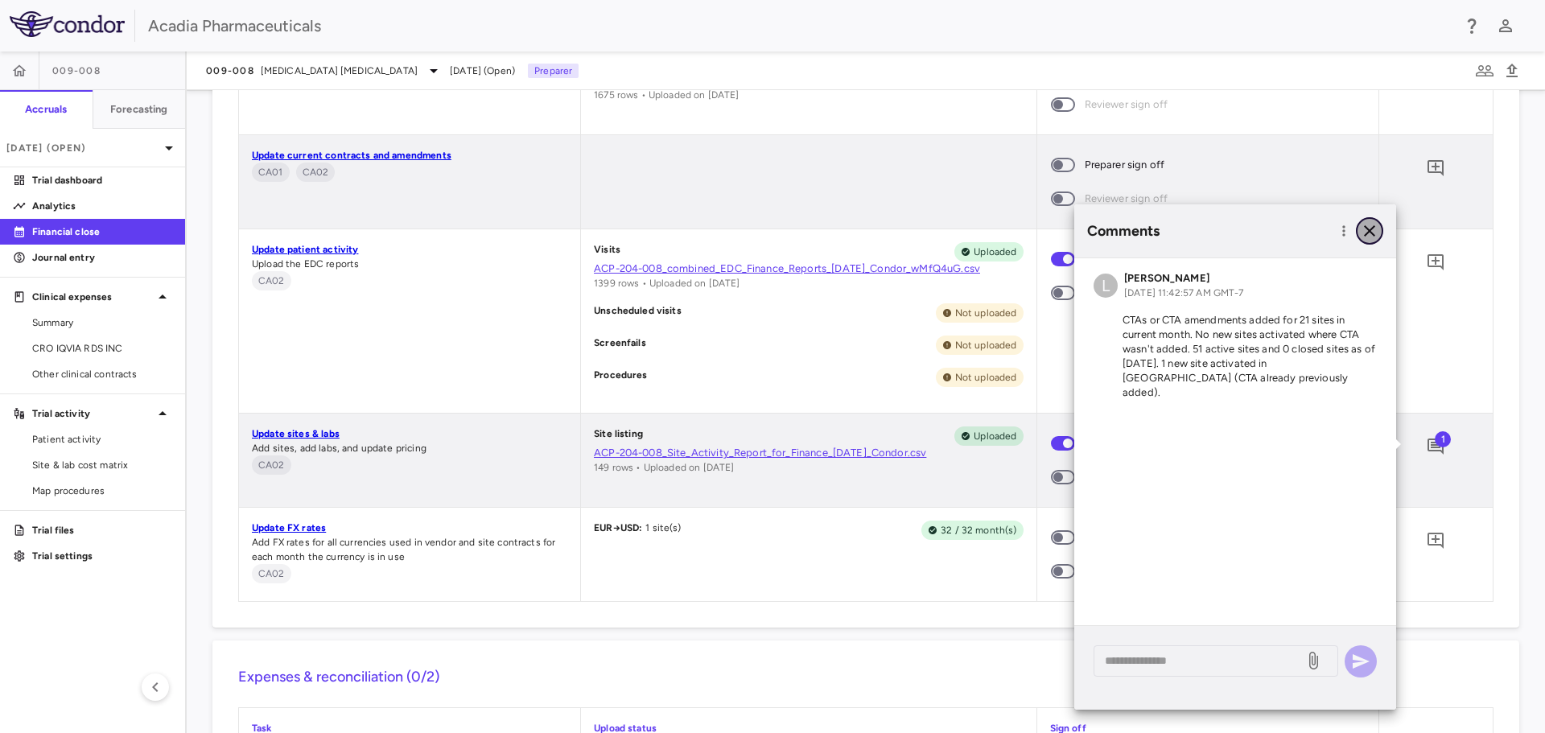
click at [1368, 236] on icon "button" at bounding box center [1369, 230] width 19 height 19
